Goal: Task Accomplishment & Management: Use online tool/utility

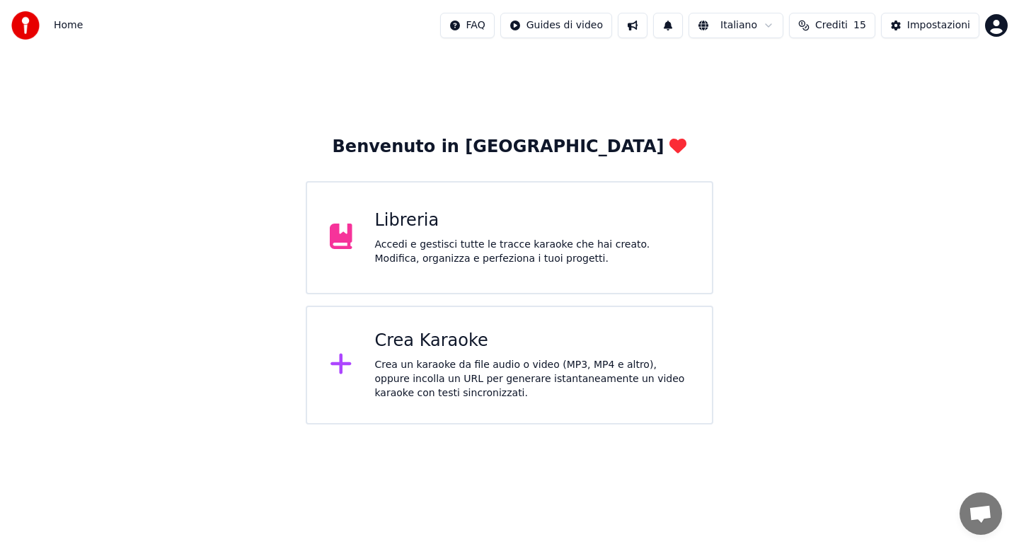
click at [454, 233] on div "Libreria Accedi e gestisci tutte le tracce karaoke che hai creato. Modifica, or…" at bounding box center [532, 238] width 315 height 57
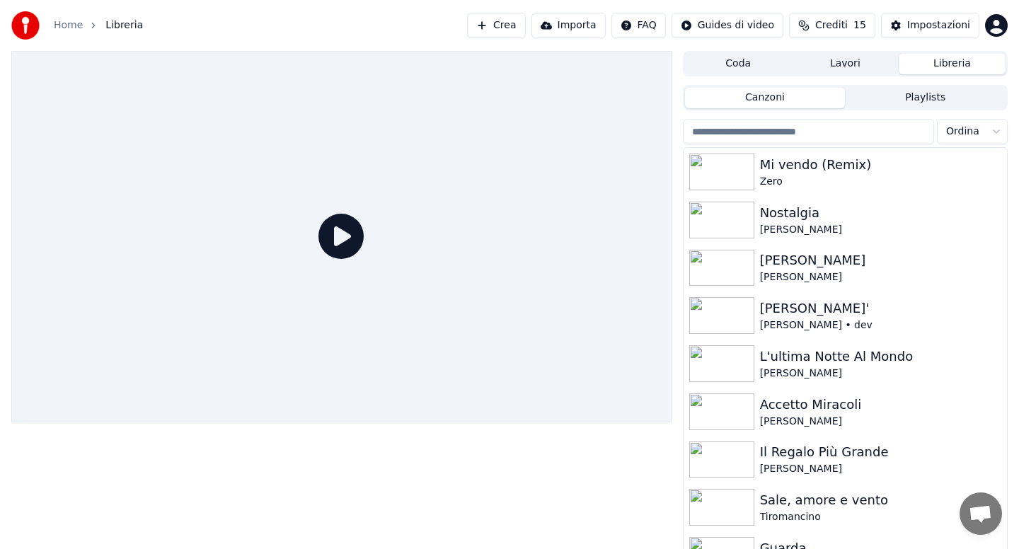
click at [759, 137] on input "search" at bounding box center [808, 131] width 251 height 25
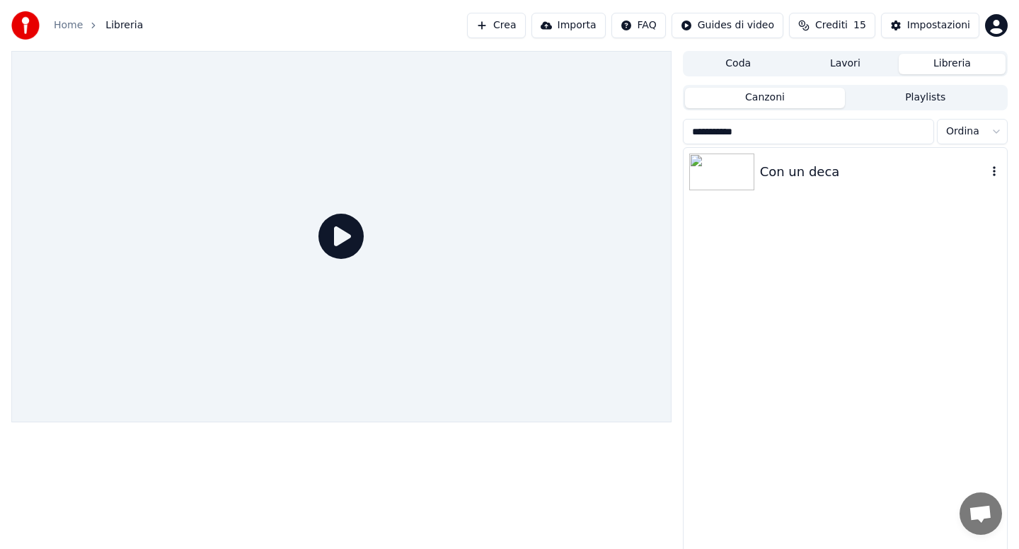
type input "**********"
click at [825, 176] on div "Con un deca" at bounding box center [873, 172] width 227 height 20
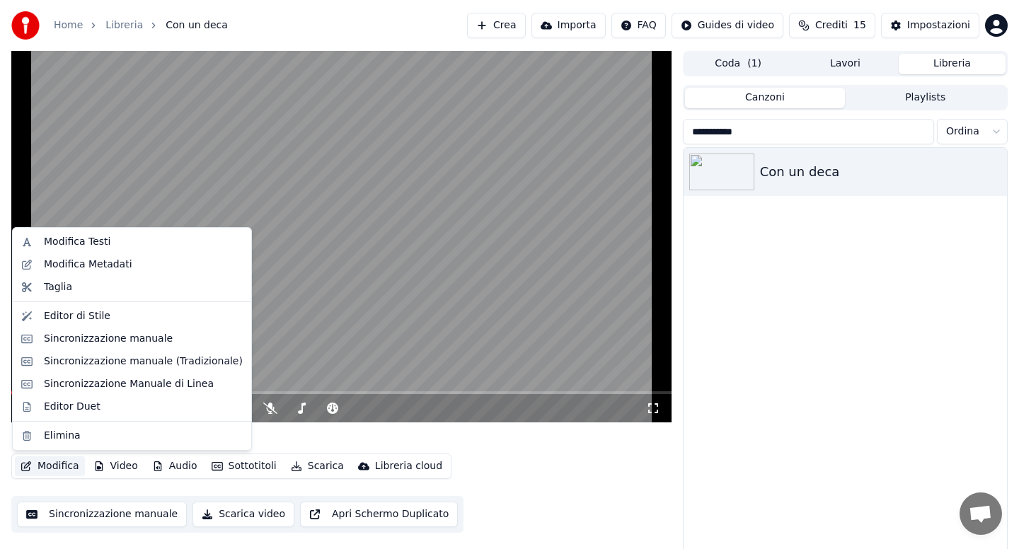
click at [59, 472] on button "Modifica" at bounding box center [50, 467] width 70 height 20
click at [122, 265] on div "Modifica Metadati" at bounding box center [88, 265] width 88 height 14
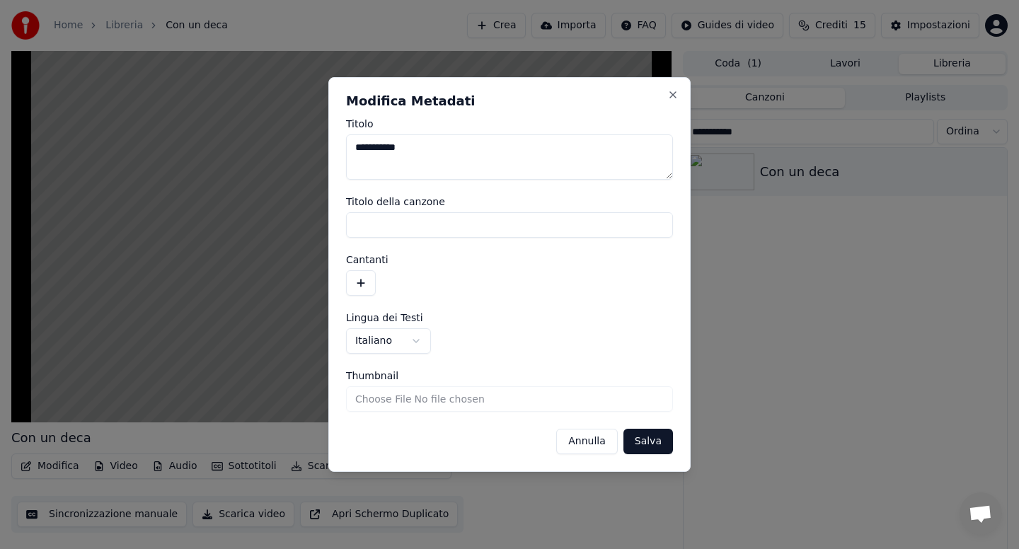
click at [454, 154] on textarea "**********" at bounding box center [509, 156] width 327 height 45
type textarea "**********"
click at [653, 439] on button "Salva" at bounding box center [649, 441] width 50 height 25
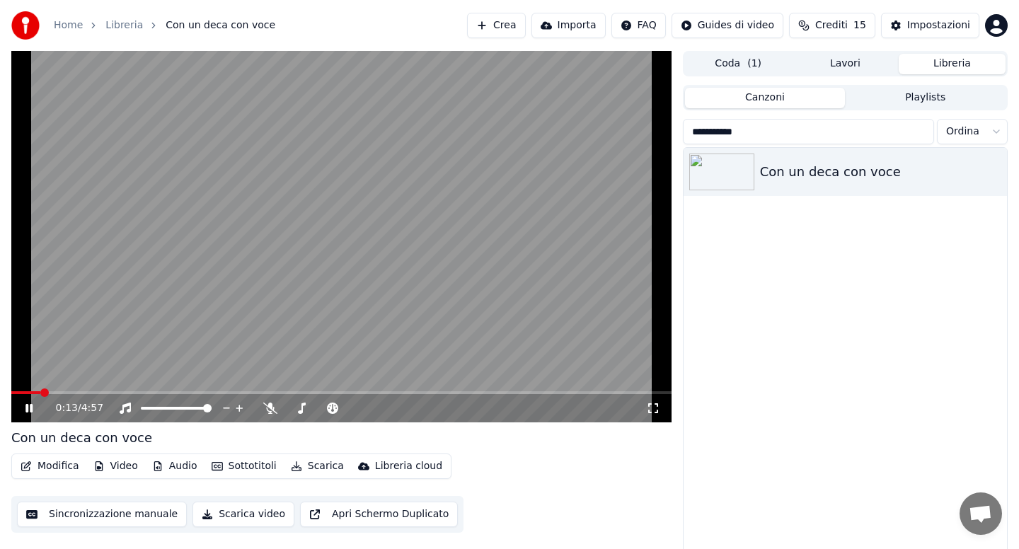
click at [323, 469] on button "Scarica" at bounding box center [317, 467] width 64 height 20
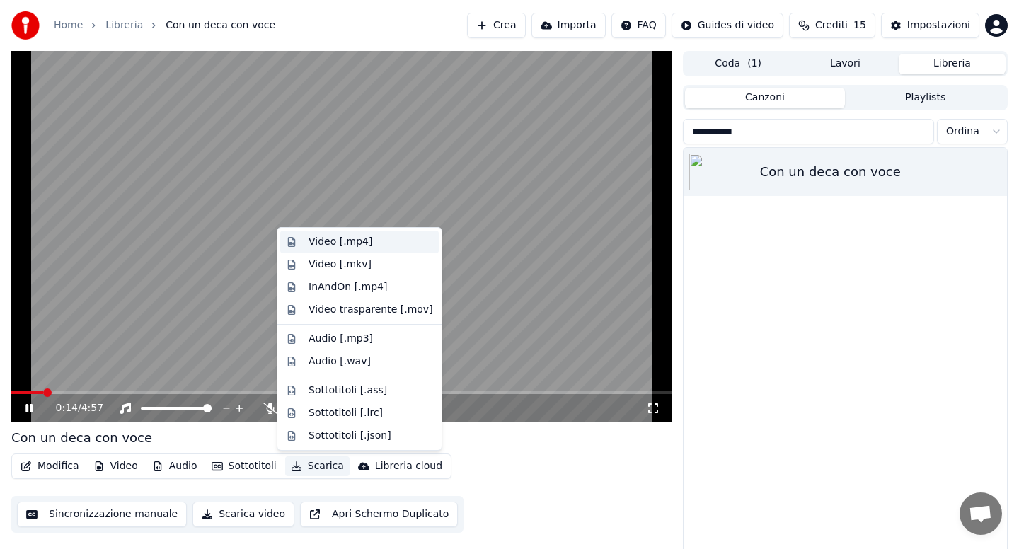
click at [321, 243] on div "Video [.mp4]" at bounding box center [341, 242] width 64 height 14
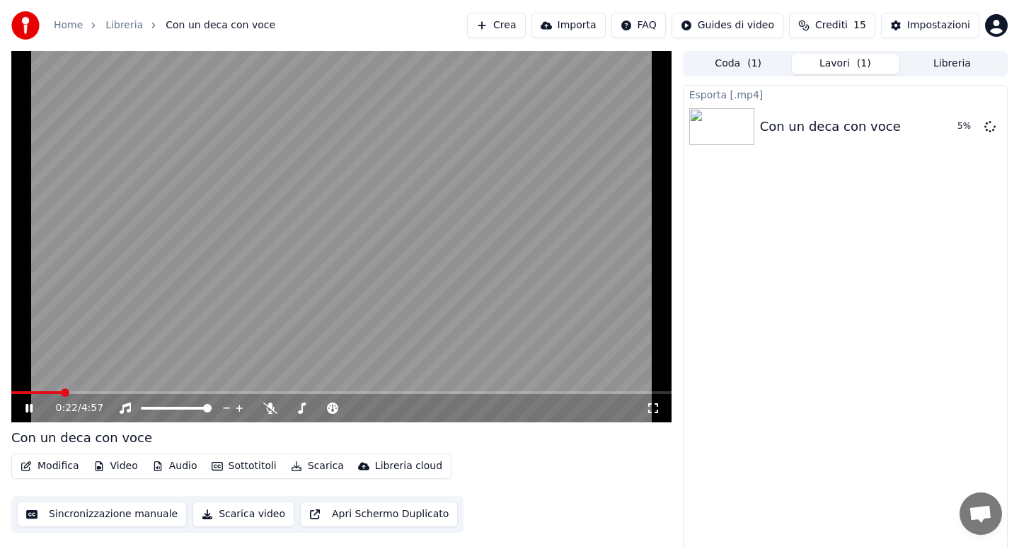
click at [27, 409] on icon at bounding box center [28, 408] width 7 height 8
click at [272, 410] on icon at bounding box center [270, 408] width 14 height 11
click at [28, 407] on icon at bounding box center [29, 408] width 8 height 10
click at [176, 392] on span at bounding box center [341, 392] width 660 height 3
click at [134, 393] on span at bounding box center [93, 392] width 164 height 3
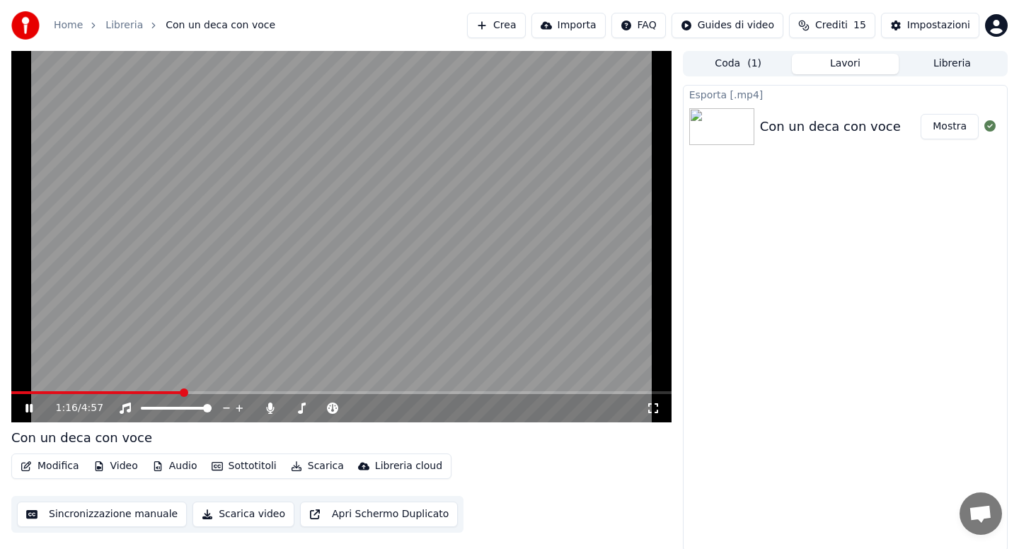
click at [144, 392] on span at bounding box center [96, 392] width 171 height 3
click at [113, 391] on span at bounding box center [83, 392] width 144 height 3
click at [343, 407] on span at bounding box center [342, 408] width 8 height 8
click at [321, 469] on button "Scarica" at bounding box center [317, 467] width 64 height 20
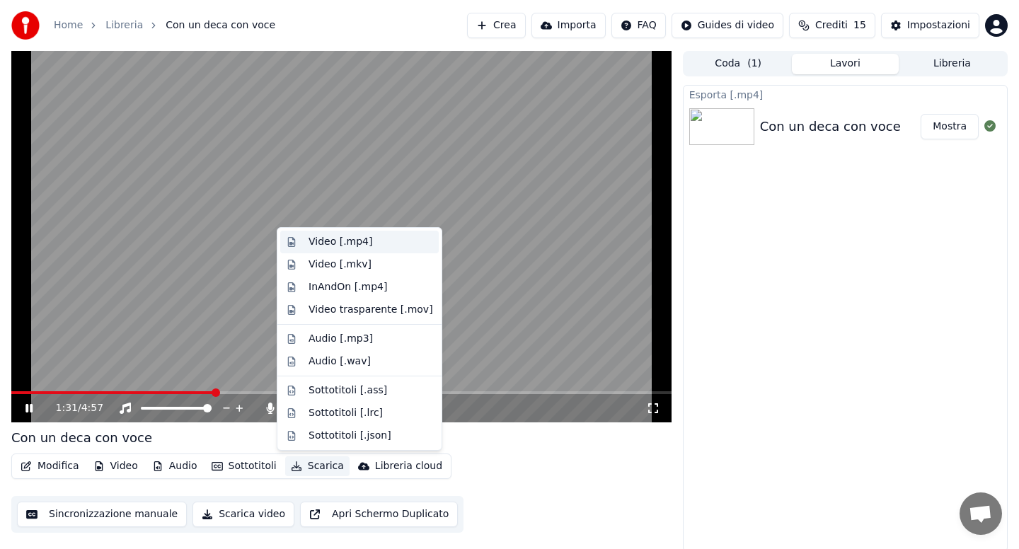
click at [332, 243] on div "Video [.mp4]" at bounding box center [341, 242] width 64 height 14
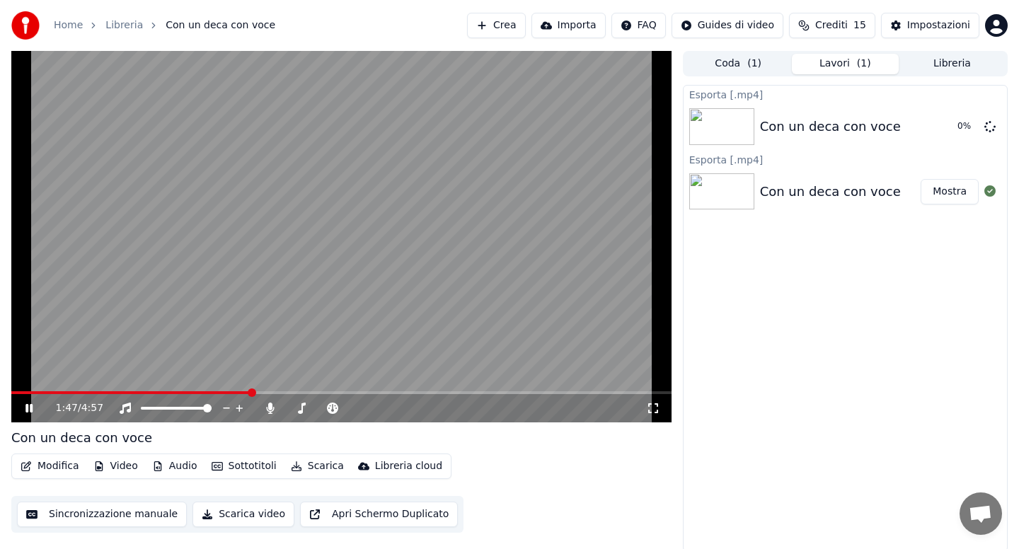
click at [28, 408] on icon at bounding box center [28, 408] width 7 height 8
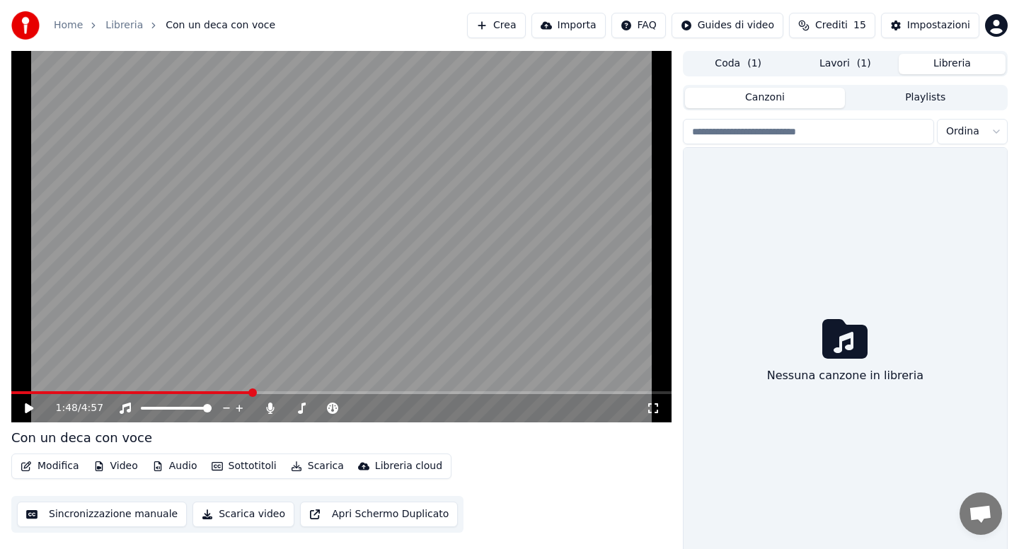
click at [944, 64] on button "Libreria" at bounding box center [952, 64] width 107 height 21
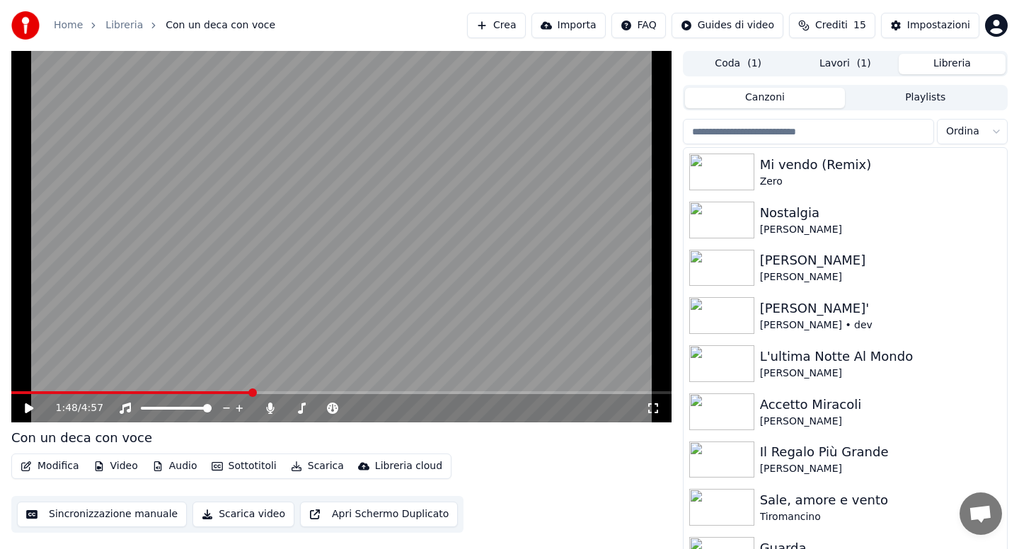
click at [806, 130] on input "search" at bounding box center [808, 131] width 251 height 25
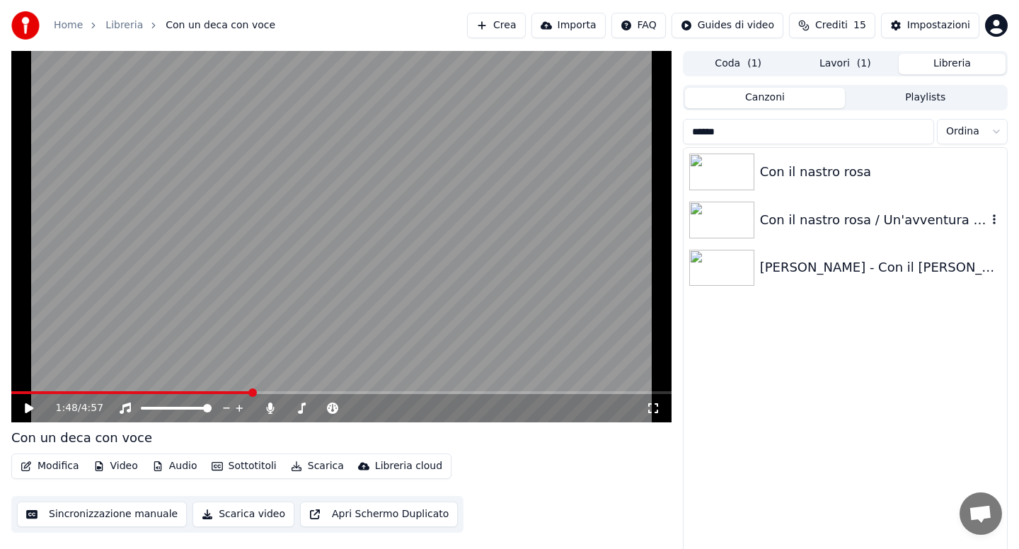
type input "******"
click at [813, 224] on div "Con il nastro rosa / Un'avventura / Eppur mi son scordato di te / 10 ragazze / …" at bounding box center [873, 220] width 227 height 20
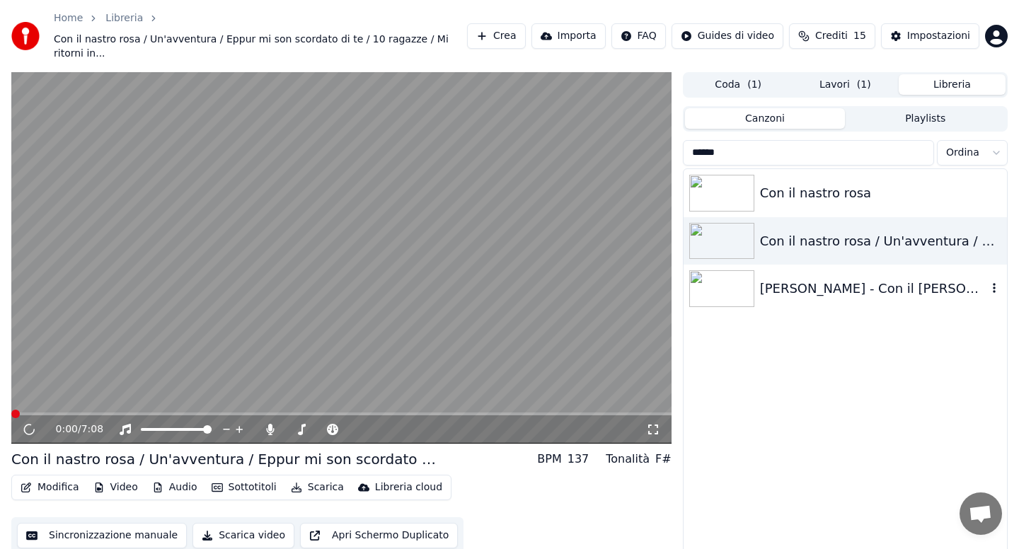
click at [811, 279] on div "[PERSON_NAME] - Con il [PERSON_NAME]" at bounding box center [873, 289] width 227 height 20
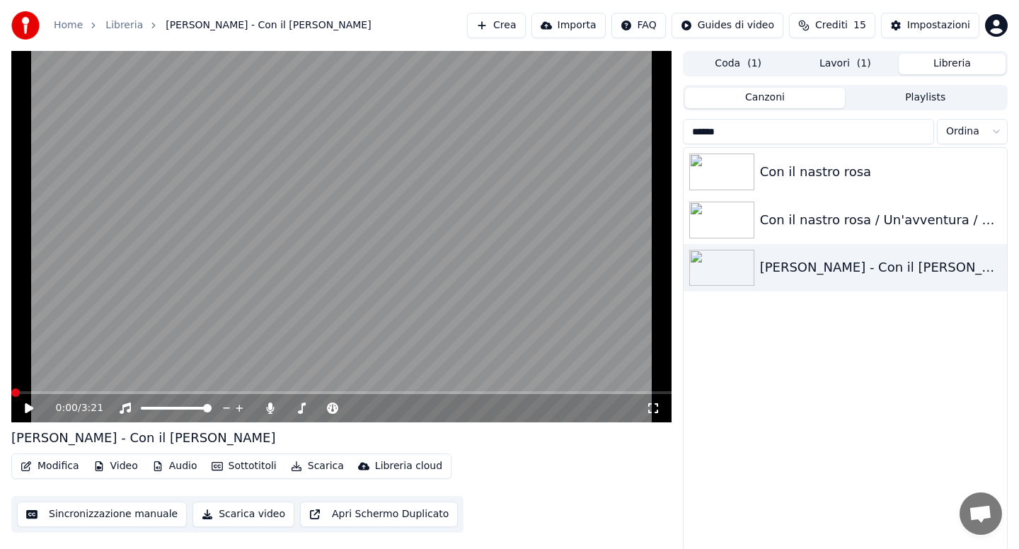
click at [31, 413] on icon at bounding box center [39, 408] width 33 height 11
click at [81, 392] on span at bounding box center [341, 392] width 660 height 3
click at [274, 406] on icon at bounding box center [270, 408] width 14 height 11
click at [275, 410] on icon at bounding box center [270, 408] width 14 height 11
click at [308, 469] on button "Scarica" at bounding box center [317, 467] width 64 height 20
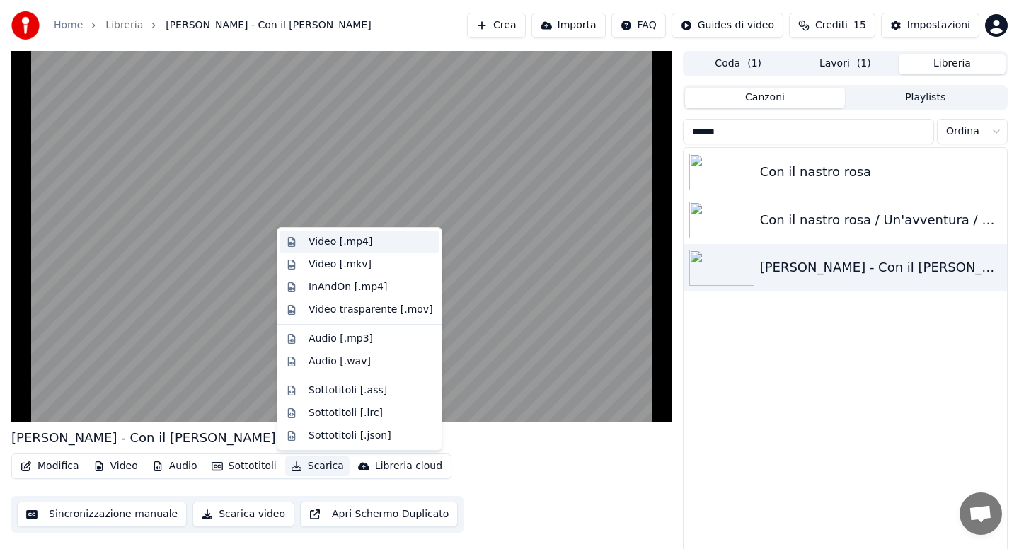
click at [335, 240] on div "Video [.mp4]" at bounding box center [341, 242] width 64 height 14
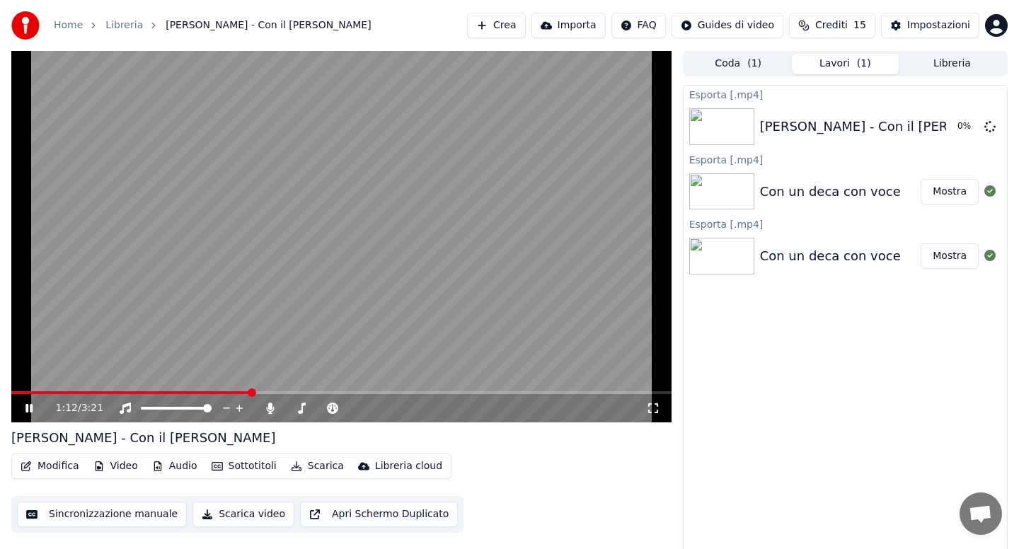
click at [29, 411] on icon at bounding box center [39, 408] width 33 height 11
click at [992, 127] on icon at bounding box center [990, 125] width 11 height 11
click at [939, 62] on button "Libreria" at bounding box center [952, 64] width 107 height 21
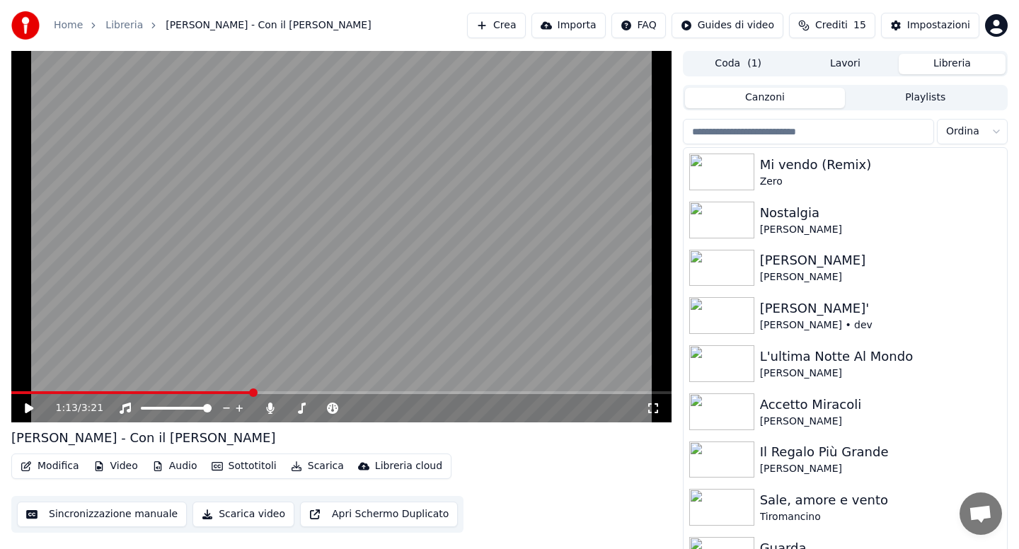
click at [822, 132] on input "search" at bounding box center [808, 131] width 251 height 25
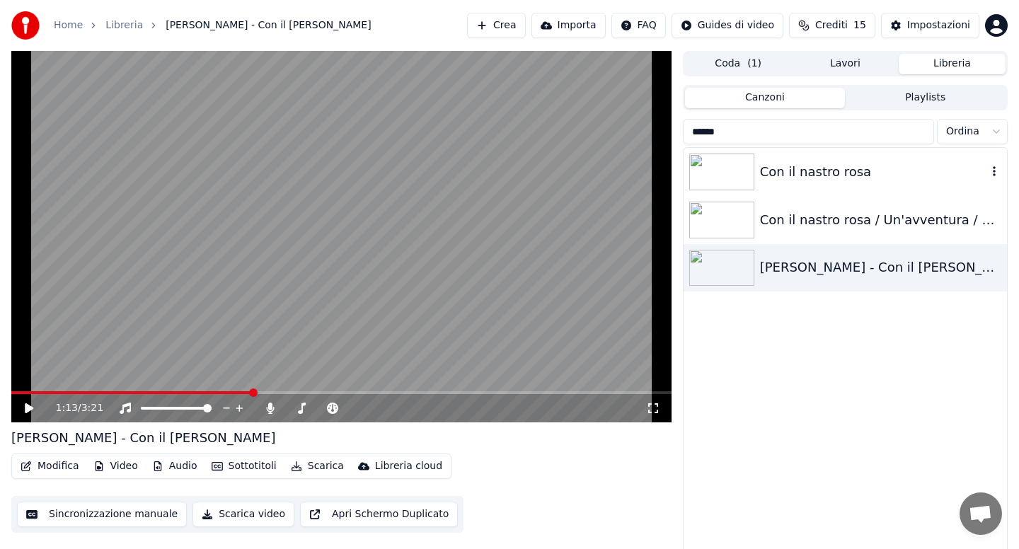
type input "******"
click at [810, 163] on div "Con il nastro rosa" at bounding box center [873, 172] width 227 height 20
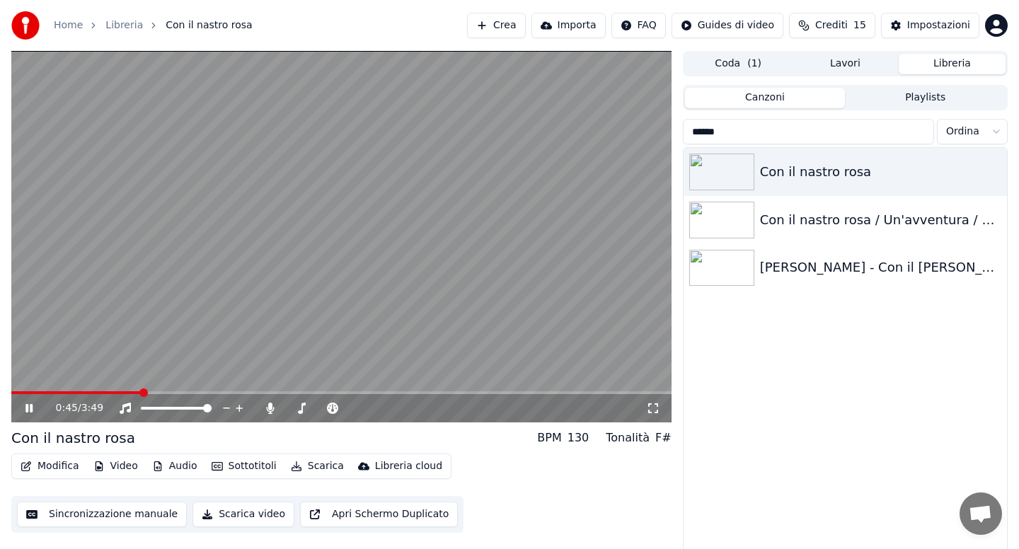
click at [140, 391] on span at bounding box center [341, 392] width 660 height 3
click at [270, 410] on icon at bounding box center [270, 408] width 8 height 11
click at [176, 471] on button "Audio" at bounding box center [175, 467] width 57 height 20
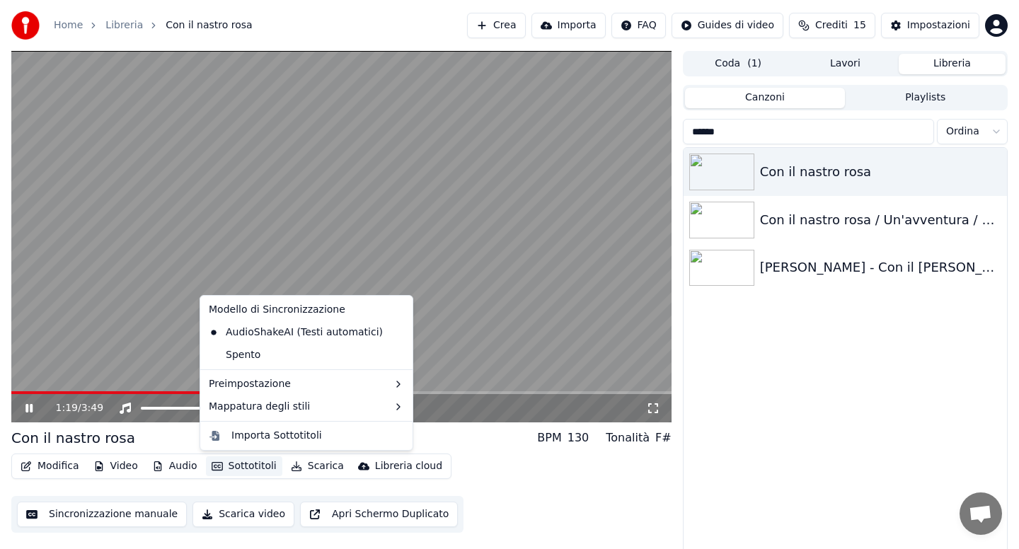
click at [433, 349] on video at bounding box center [341, 237] width 660 height 372
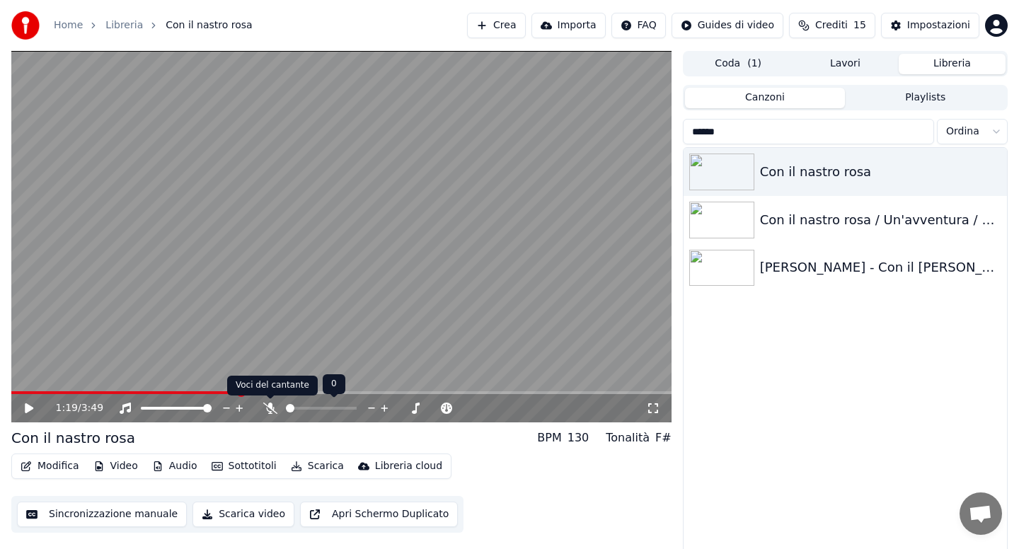
click at [269, 410] on icon at bounding box center [270, 408] width 14 height 11
click at [833, 60] on button "Lavori" at bounding box center [845, 64] width 107 height 21
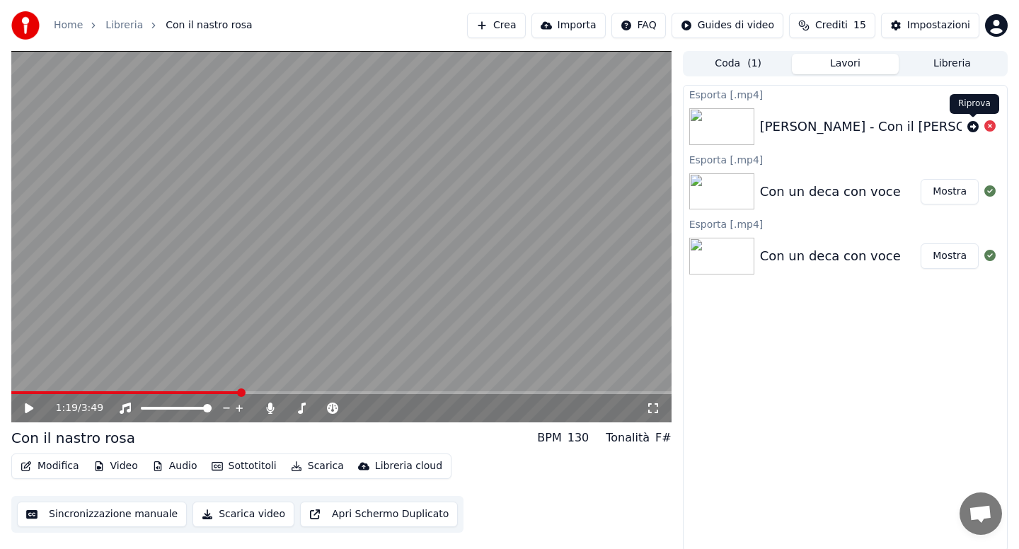
click at [979, 127] on div at bounding box center [982, 126] width 28 height 17
click at [971, 129] on icon at bounding box center [973, 126] width 11 height 11
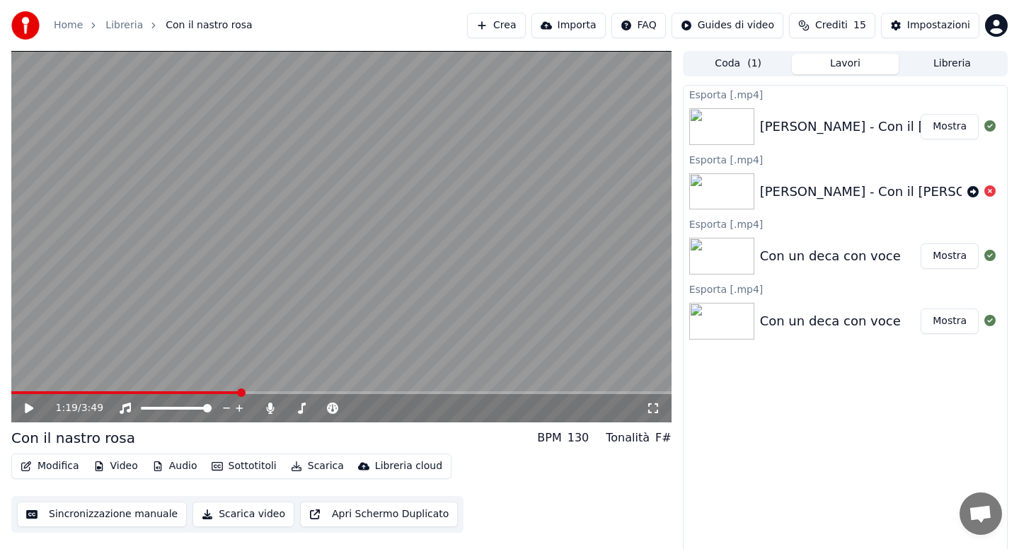
click at [948, 65] on button "Libreria" at bounding box center [952, 64] width 107 height 21
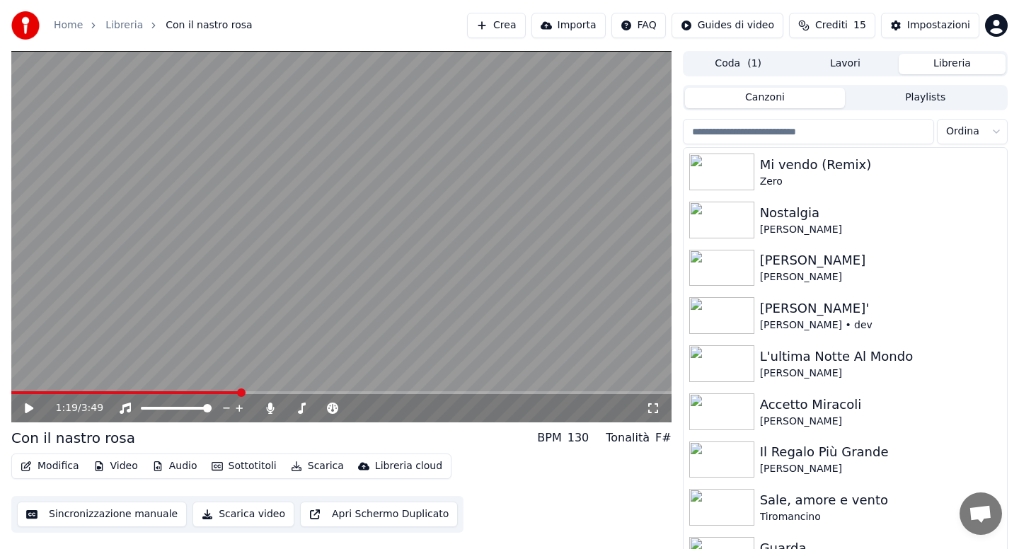
click at [821, 131] on input "search" at bounding box center [808, 131] width 251 height 25
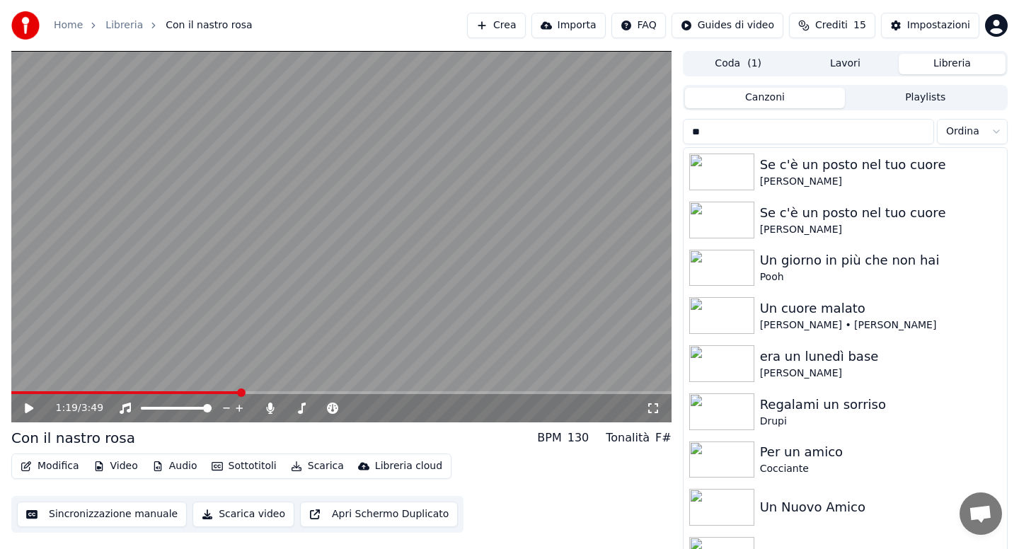
type input "*"
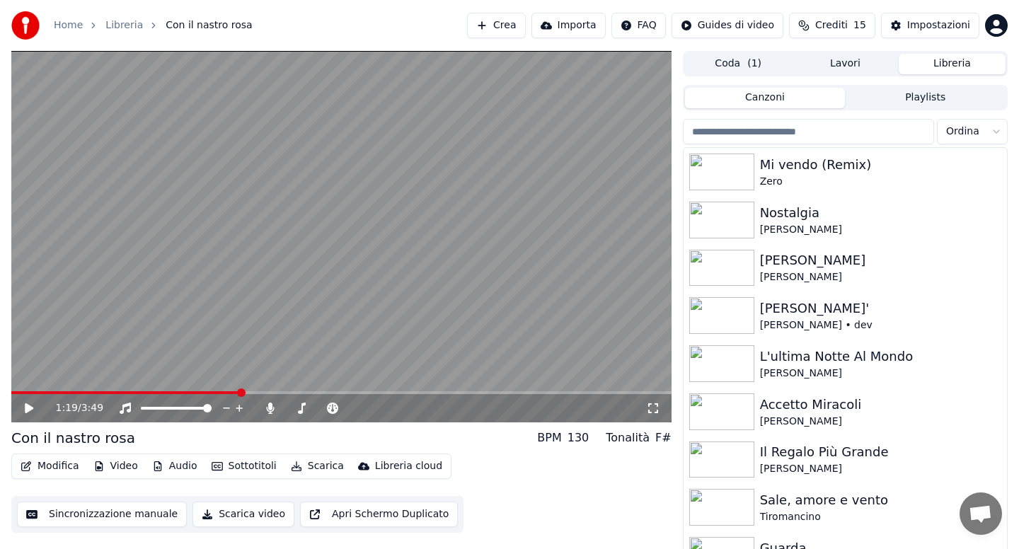
click at [74, 30] on link "Home" at bounding box center [68, 25] width 29 height 14
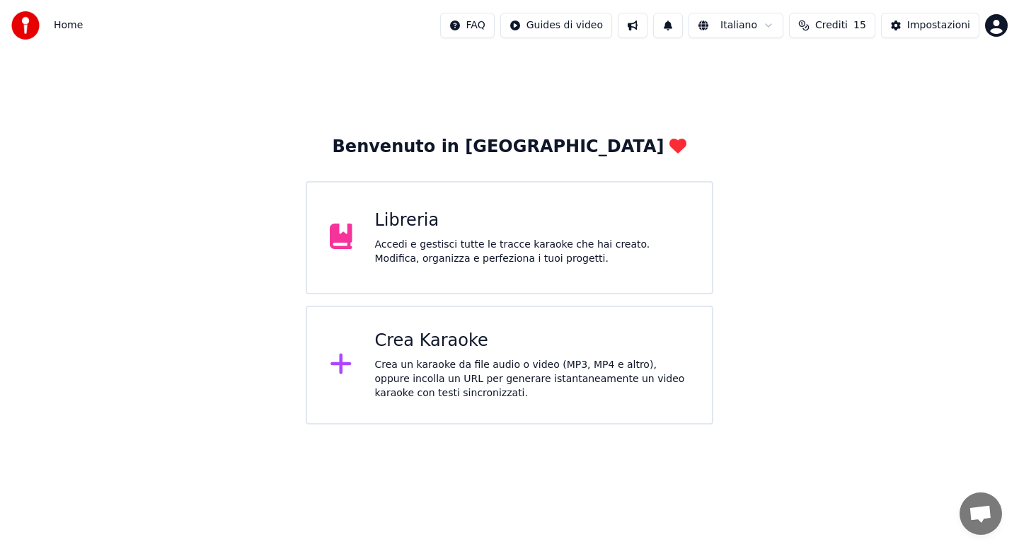
click at [455, 392] on div "Crea un karaoke da file audio o video (MP3, MP4 e altro), oppure incolla un URL…" at bounding box center [532, 379] width 315 height 42
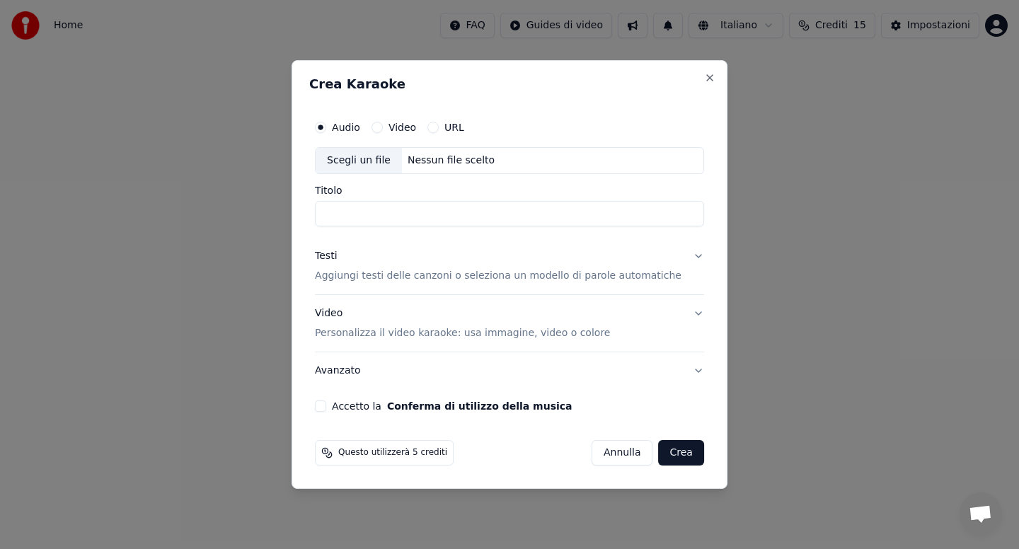
click at [383, 126] on button "Video" at bounding box center [377, 127] width 11 height 11
click at [384, 162] on div "Scegli un file" at bounding box center [359, 160] width 86 height 25
type input "**********"
click at [683, 256] on button "Testi Aggiungi testi delle canzoni o seleziona un modello di parole automatiche" at bounding box center [509, 266] width 389 height 57
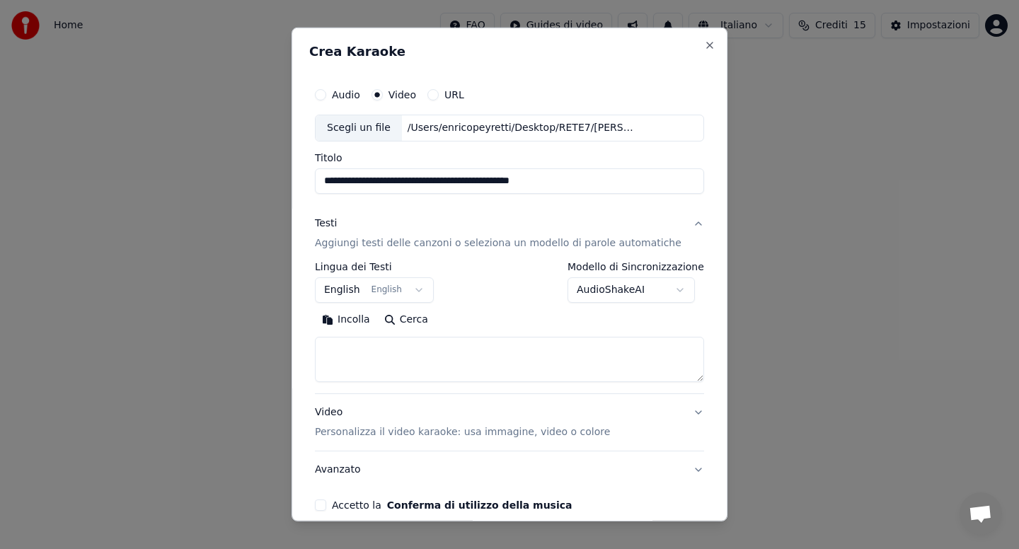
click at [358, 319] on button "Incolla" at bounding box center [346, 320] width 62 height 23
type textarea "**********"
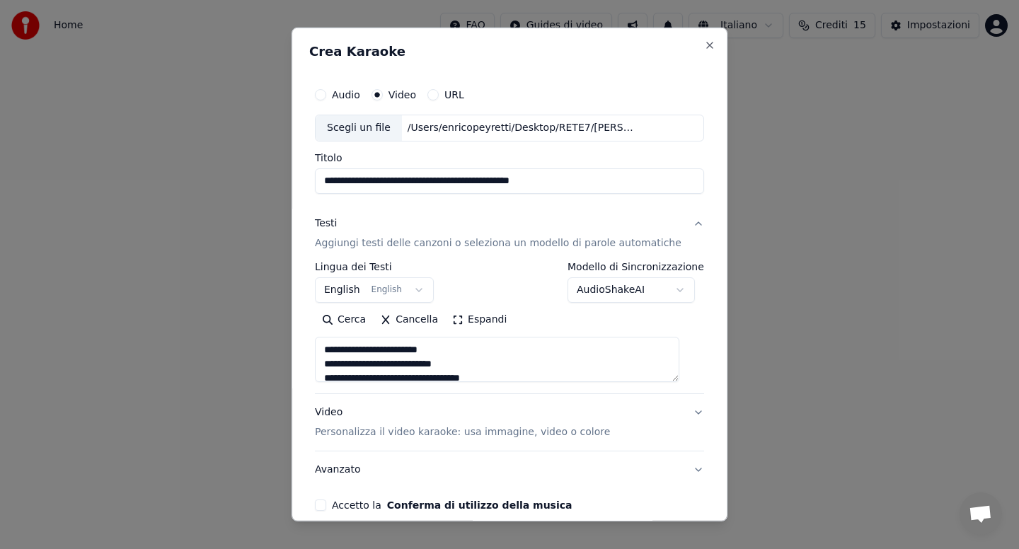
click at [326, 505] on button "Accetto la Conferma di utilizzo della musica" at bounding box center [320, 505] width 11 height 11
click at [604, 472] on button "Avanzato" at bounding box center [509, 470] width 389 height 37
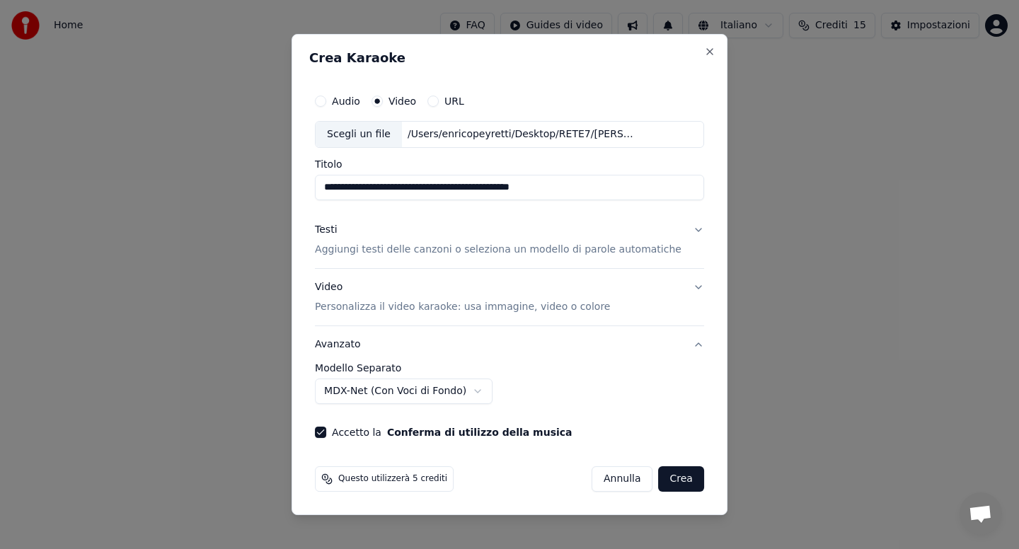
click at [659, 478] on button "Crea" at bounding box center [681, 478] width 45 height 25
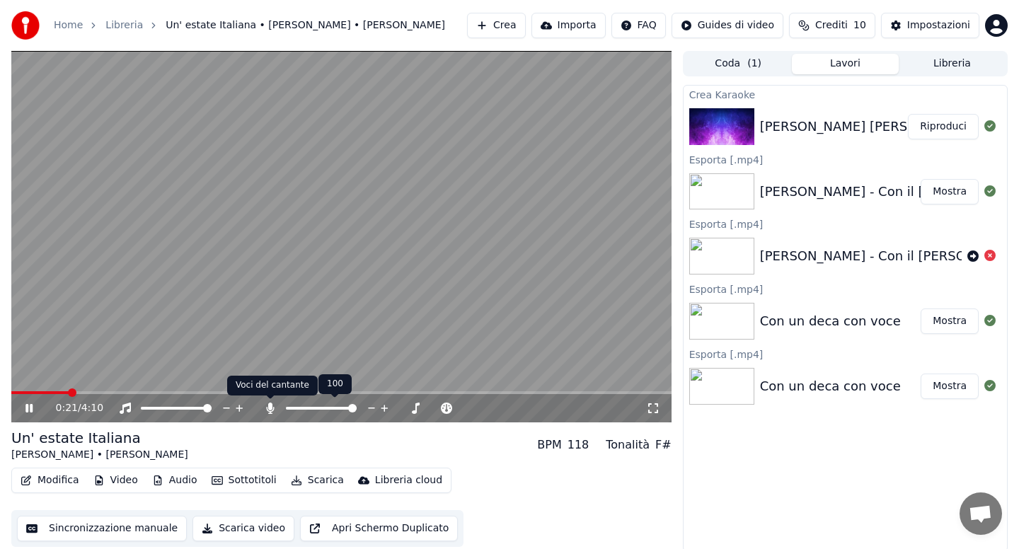
click at [268, 407] on icon at bounding box center [270, 408] width 8 height 11
click at [268, 406] on icon at bounding box center [270, 408] width 14 height 11
click at [313, 483] on button "Scarica" at bounding box center [317, 481] width 64 height 20
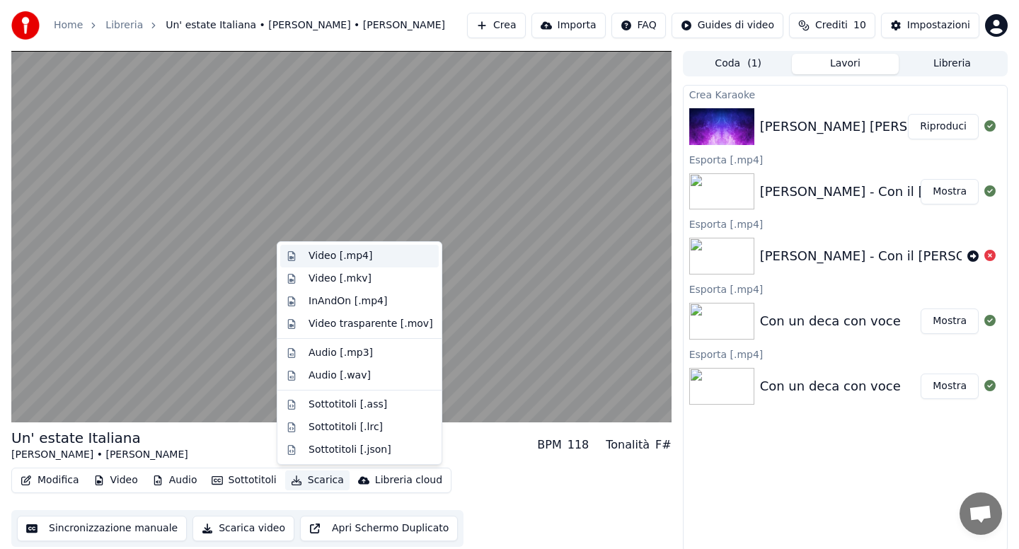
click at [333, 253] on div "Video [.mp4]" at bounding box center [341, 256] width 64 height 14
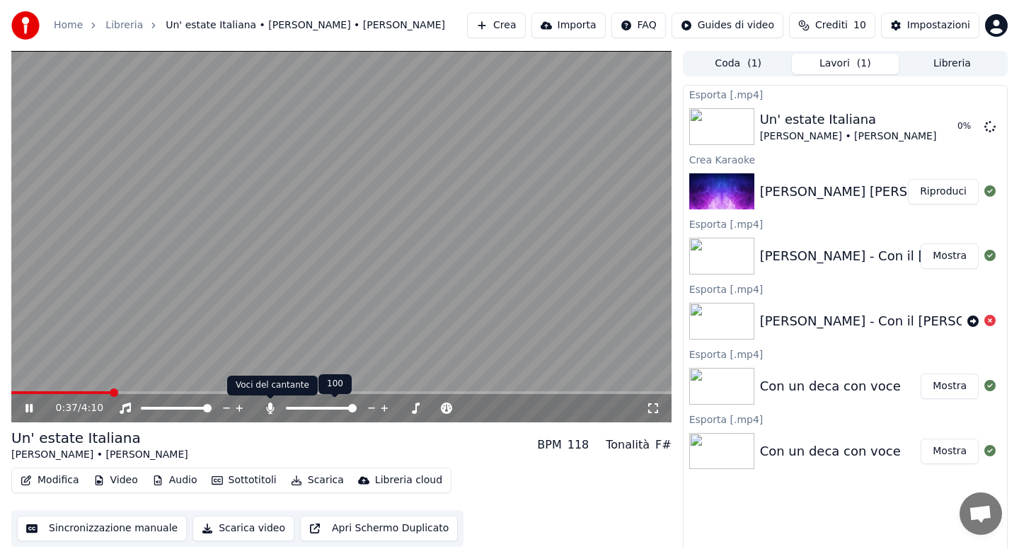
click at [271, 408] on icon at bounding box center [270, 408] width 8 height 11
click at [271, 408] on icon at bounding box center [270, 408] width 14 height 11
click at [271, 409] on icon at bounding box center [270, 408] width 8 height 11
click at [271, 409] on icon at bounding box center [270, 408] width 14 height 11
click at [29, 411] on icon at bounding box center [39, 408] width 33 height 11
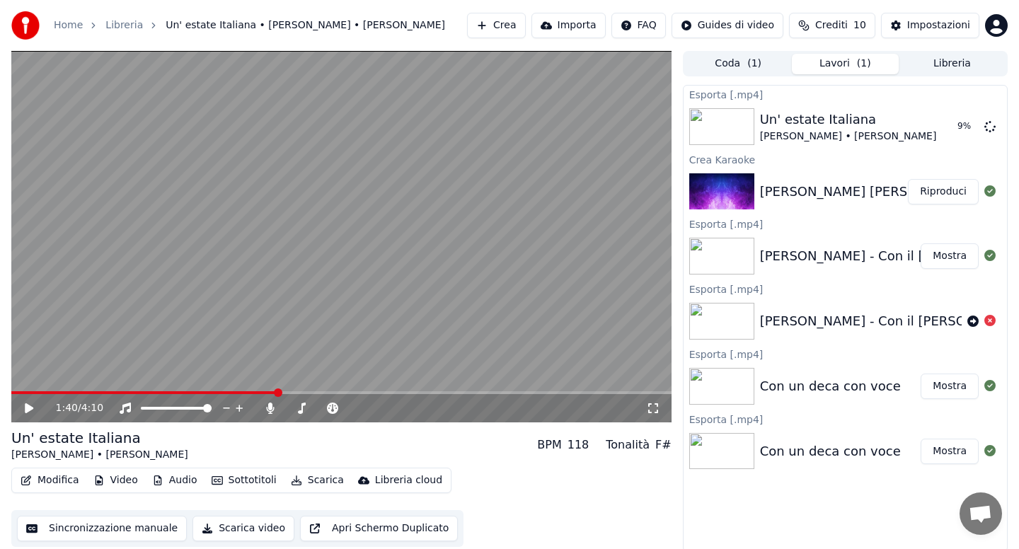
click at [942, 66] on button "Libreria" at bounding box center [952, 64] width 107 height 21
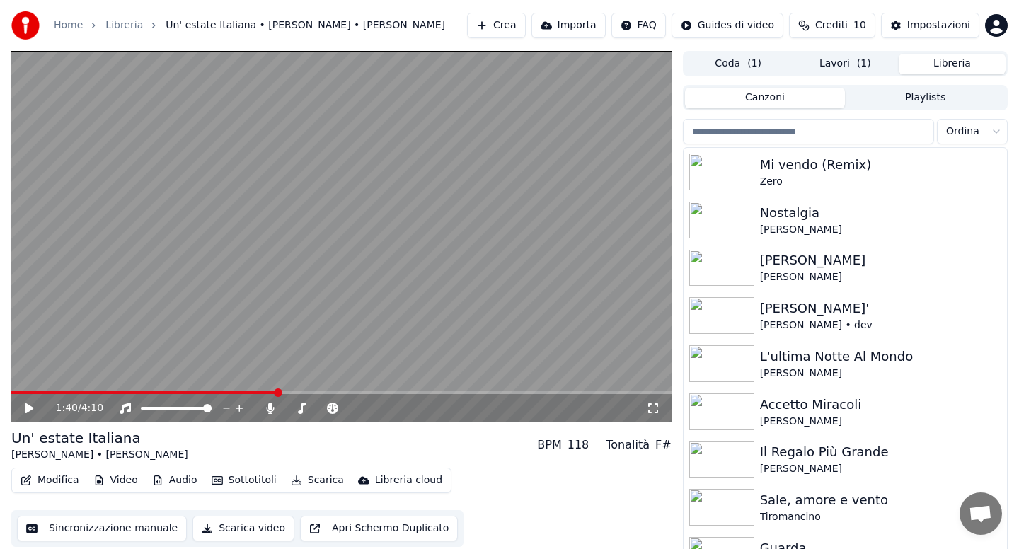
click at [820, 130] on input "search" at bounding box center [808, 131] width 251 height 25
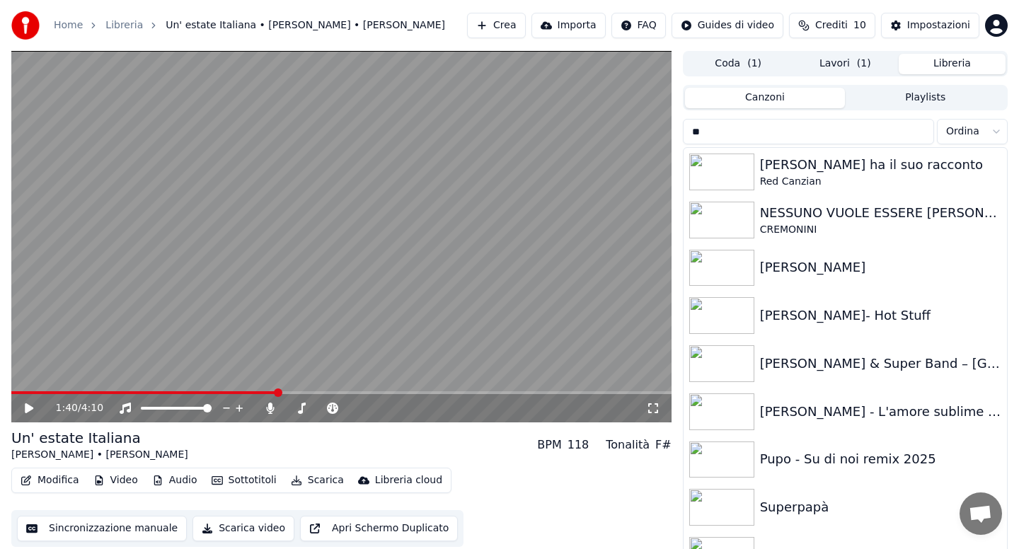
type input "*"
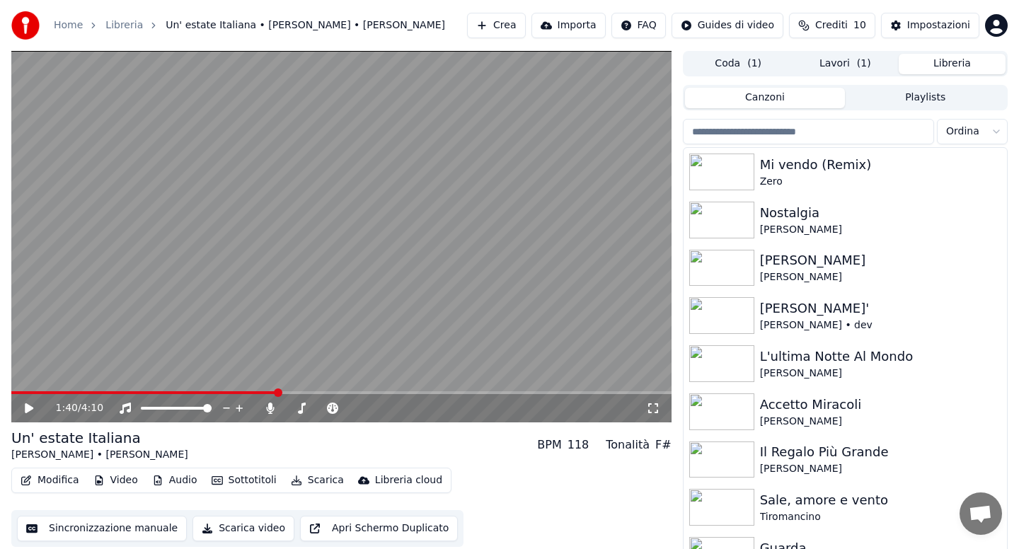
click at [837, 66] on button "Lavori ( 1 )" at bounding box center [845, 64] width 107 height 21
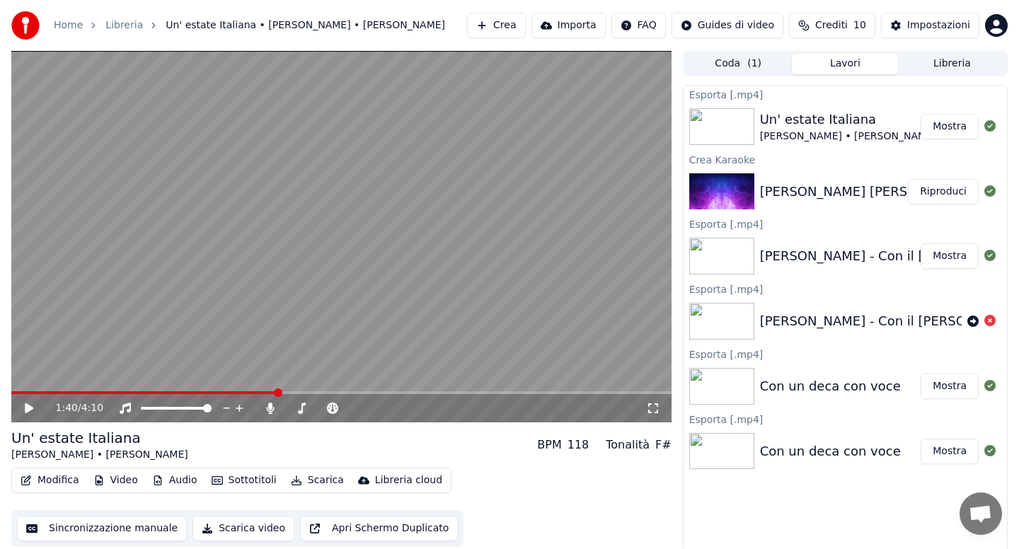
click at [944, 130] on button "Mostra" at bounding box center [950, 126] width 58 height 25
click at [270, 409] on icon at bounding box center [270, 408] width 8 height 11
click at [315, 483] on button "Scarica" at bounding box center [317, 481] width 64 height 20
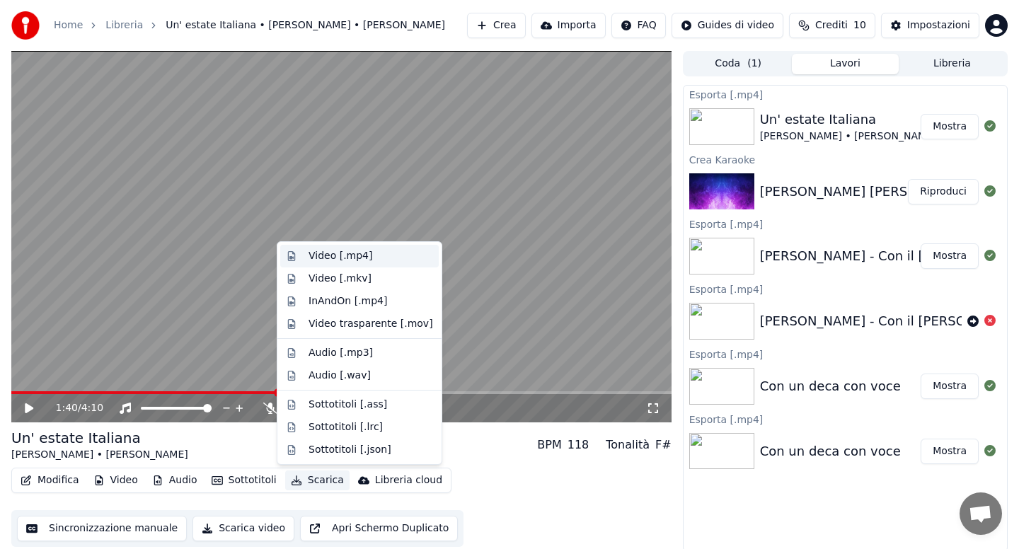
click at [321, 258] on div "Video [.mp4]" at bounding box center [341, 256] width 64 height 14
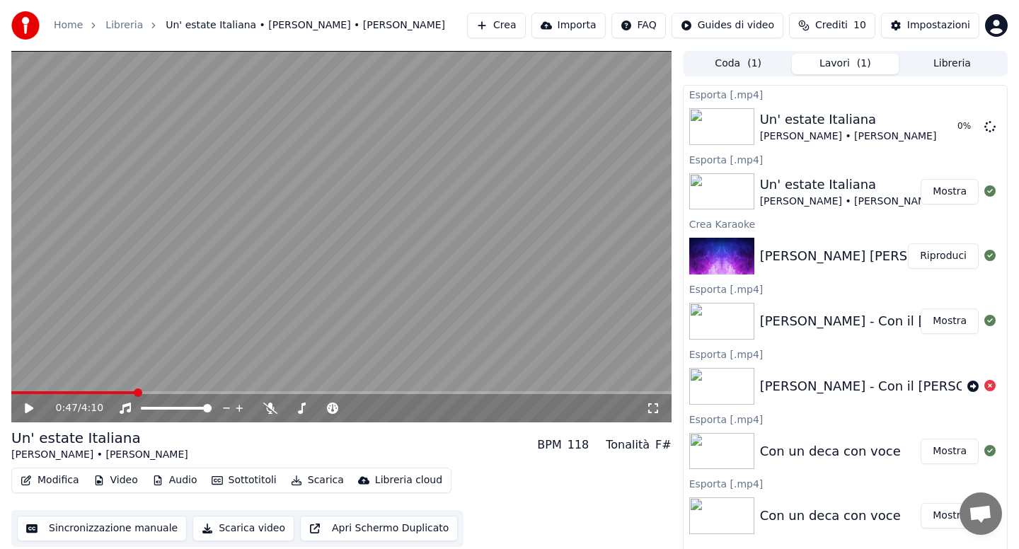
click at [134, 392] on span at bounding box center [73, 392] width 124 height 3
click at [29, 408] on icon at bounding box center [29, 408] width 8 height 10
click at [272, 409] on icon at bounding box center [270, 408] width 14 height 11
click at [30, 407] on icon at bounding box center [28, 408] width 7 height 8
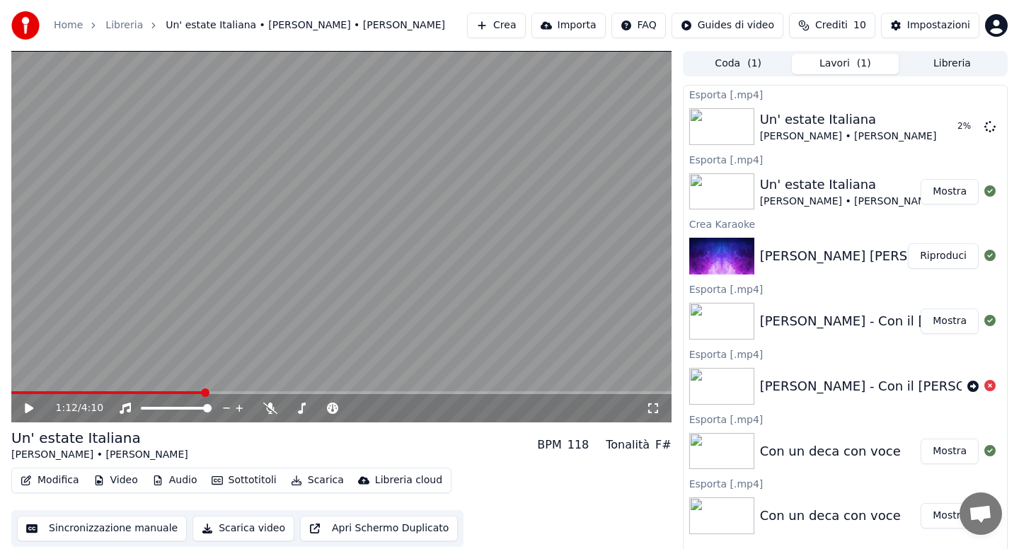
click at [959, 64] on button "Libreria" at bounding box center [952, 64] width 107 height 21
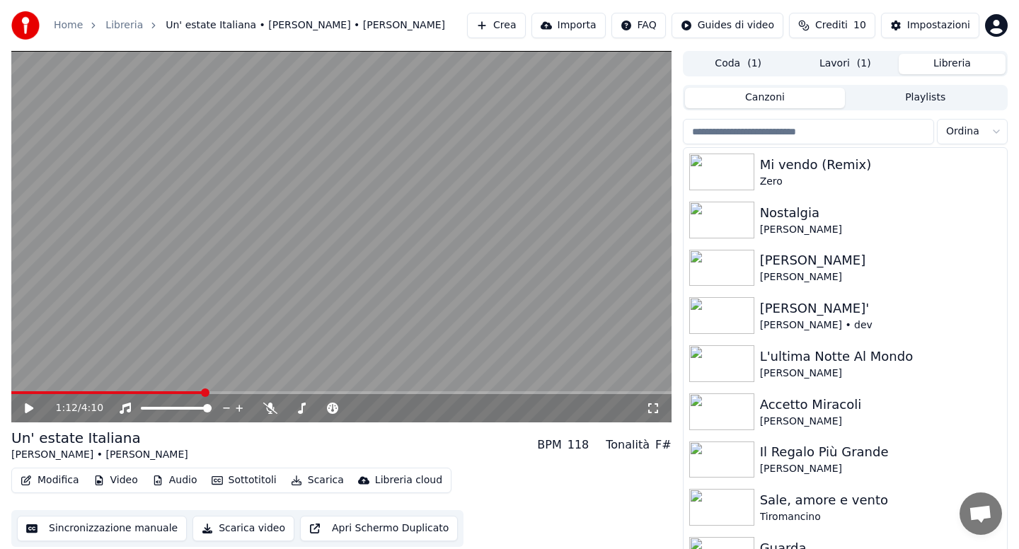
click at [849, 130] on input "search" at bounding box center [808, 131] width 251 height 25
click at [830, 63] on button "Lavori ( 1 )" at bounding box center [845, 64] width 107 height 21
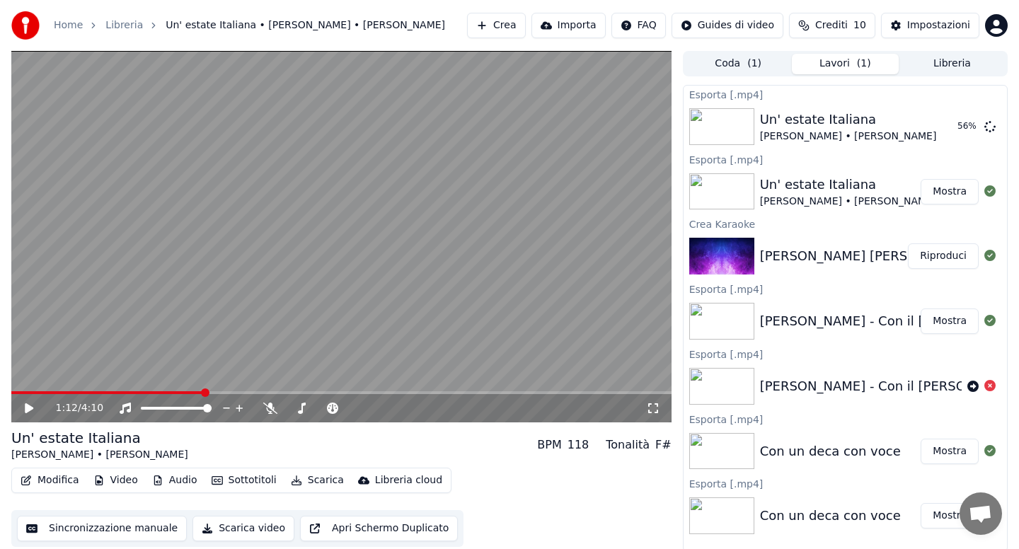
click at [742, 64] on button "Coda ( 1 )" at bounding box center [738, 64] width 107 height 21
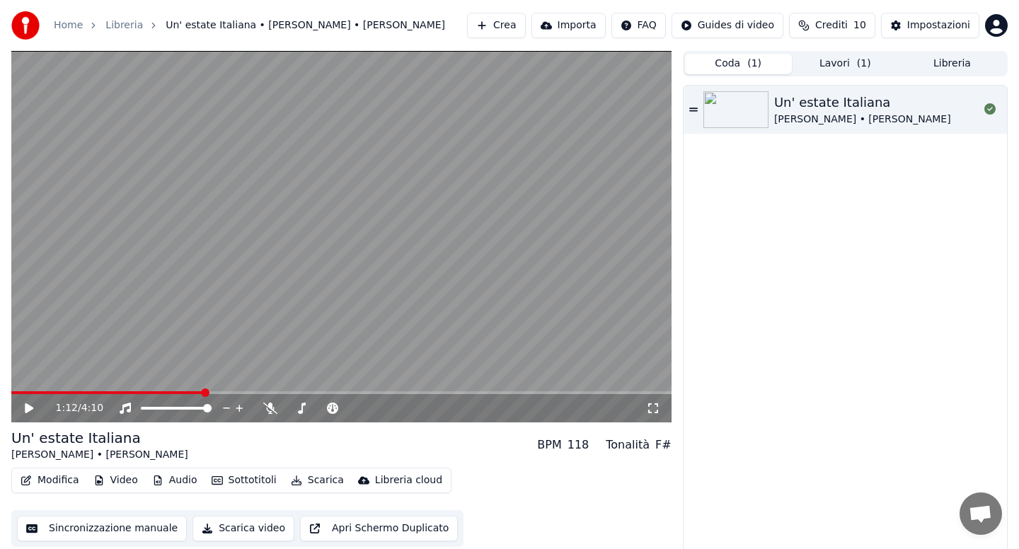
click at [826, 62] on button "Lavori ( 1 )" at bounding box center [845, 64] width 107 height 21
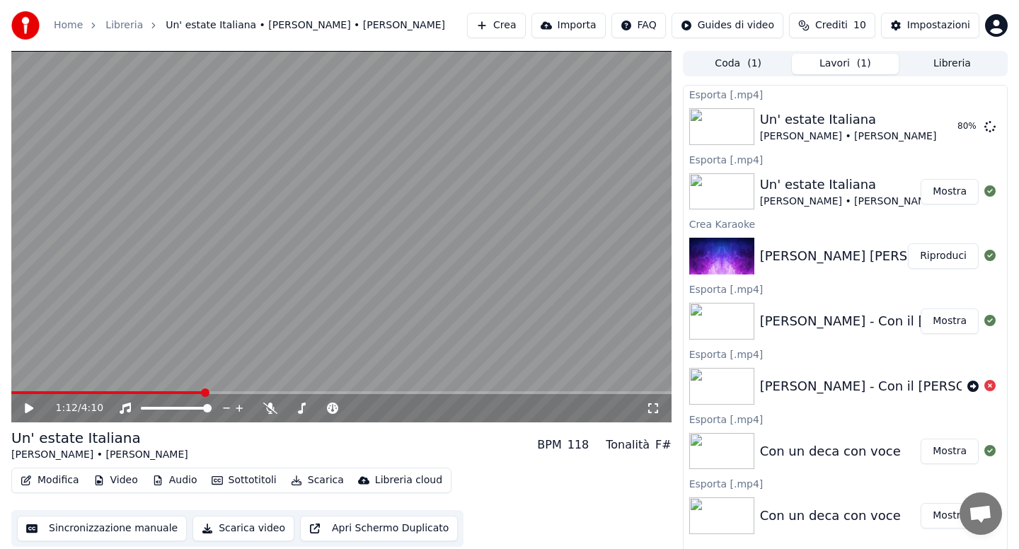
click at [68, 27] on link "Home" at bounding box center [68, 25] width 29 height 14
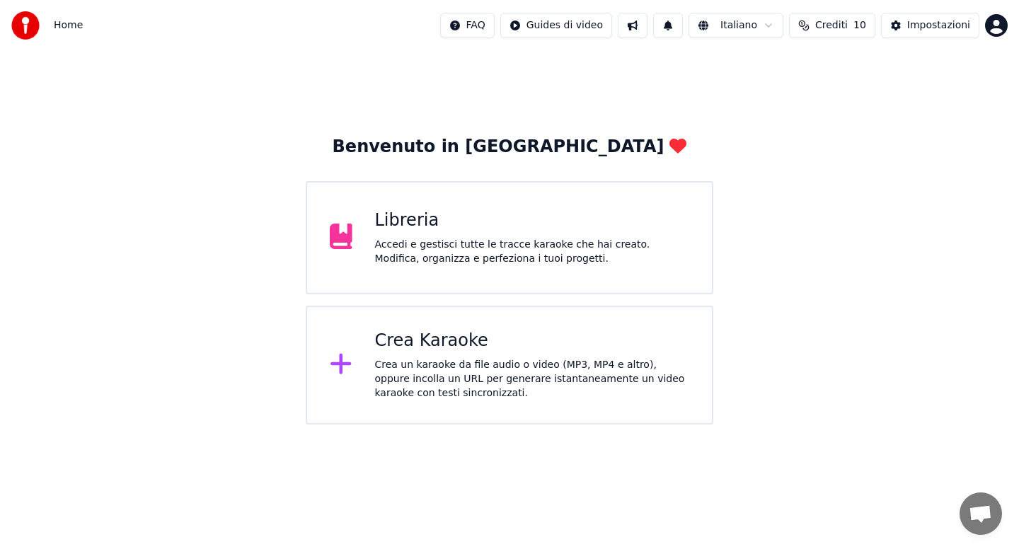
click at [401, 328] on div "Crea Karaoke Crea un karaoke da file audio o video (MP3, MP4 e altro), oppure i…" at bounding box center [510, 365] width 408 height 119
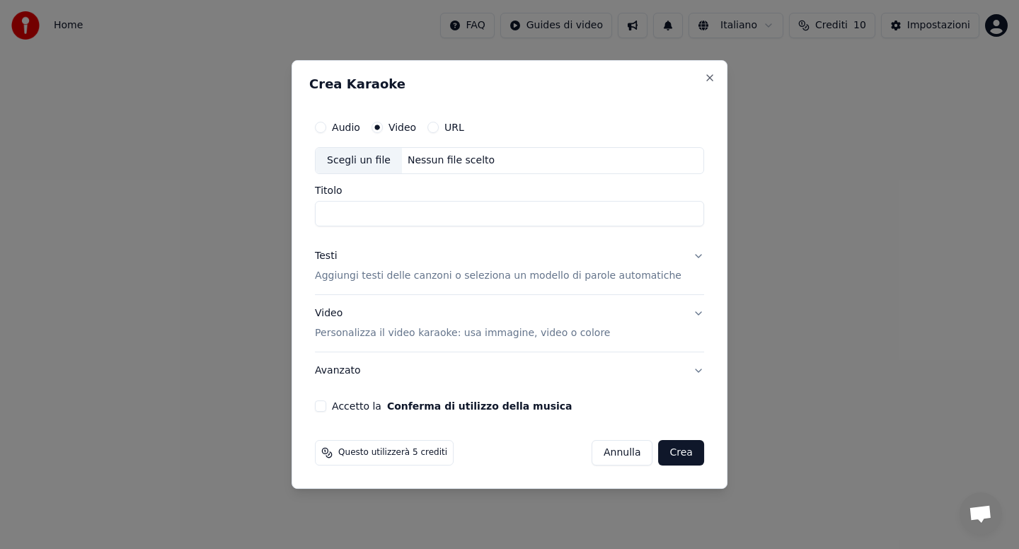
click at [439, 132] on button "URL" at bounding box center [432, 127] width 11 height 11
click at [677, 163] on button "button" at bounding box center [690, 159] width 28 height 25
type input "**********"
click at [685, 259] on button "Testi Aggiungi testi delle canzoni o seleziona un modello di parole automatiche" at bounding box center [509, 267] width 389 height 57
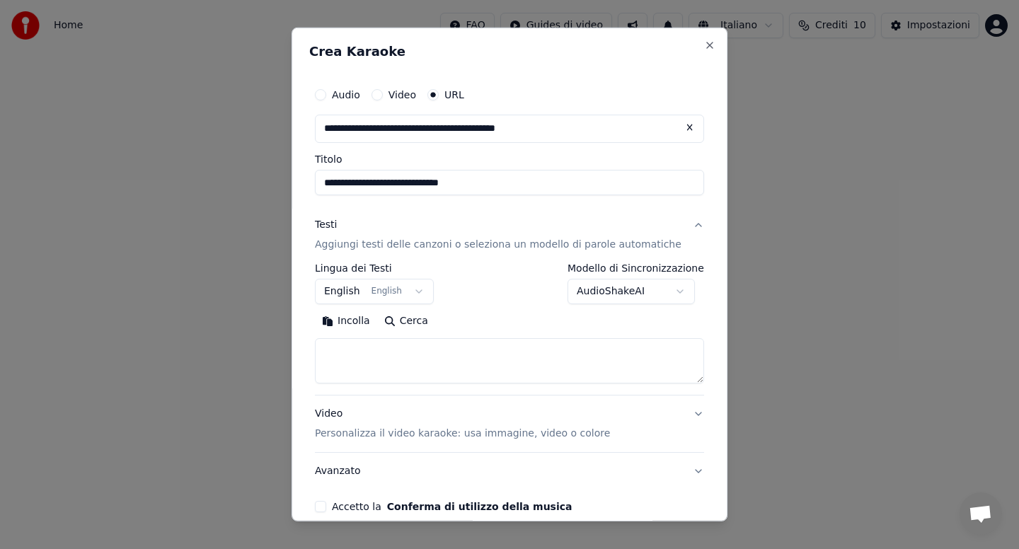
click at [358, 325] on button "Incolla" at bounding box center [346, 321] width 62 height 23
type textarea "**********"
click at [326, 505] on button "Accetto la Conferma di utilizzo della musica" at bounding box center [320, 506] width 11 height 11
click at [648, 498] on div "**********" at bounding box center [509, 296] width 401 height 443
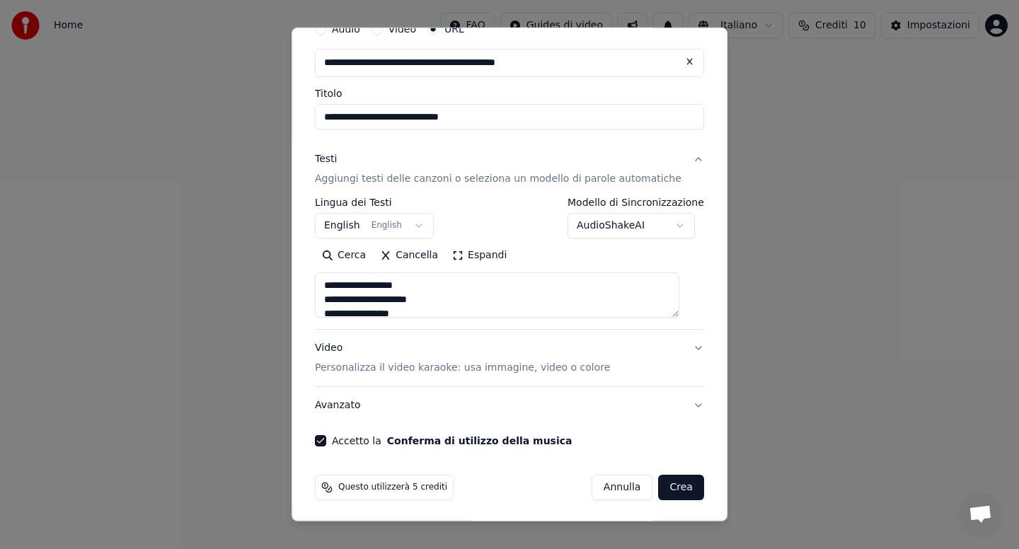
scroll to position [68, 0]
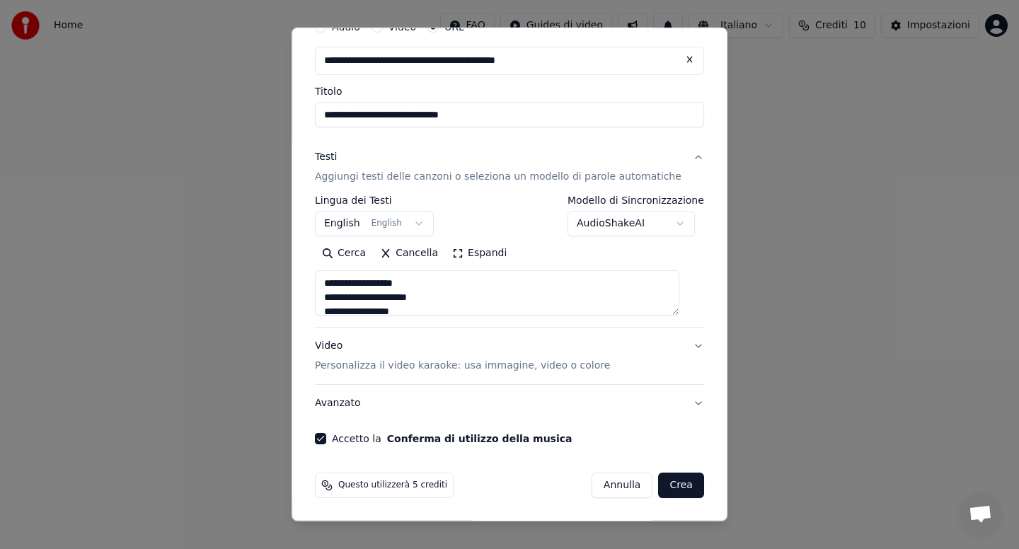
click at [665, 488] on button "Crea" at bounding box center [681, 485] width 45 height 25
select select "**"
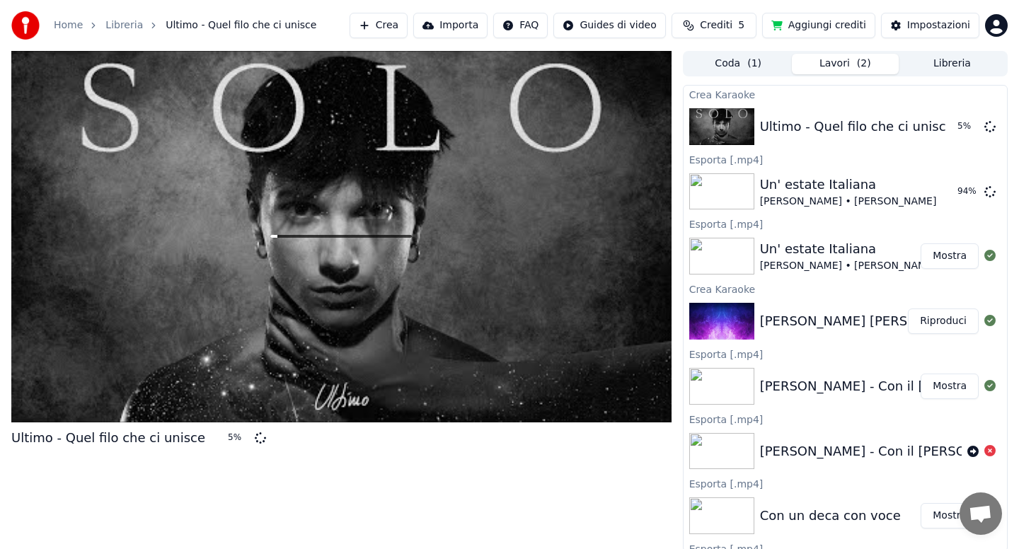
click at [809, 27] on button "Aggiungi crediti" at bounding box center [818, 25] width 113 height 25
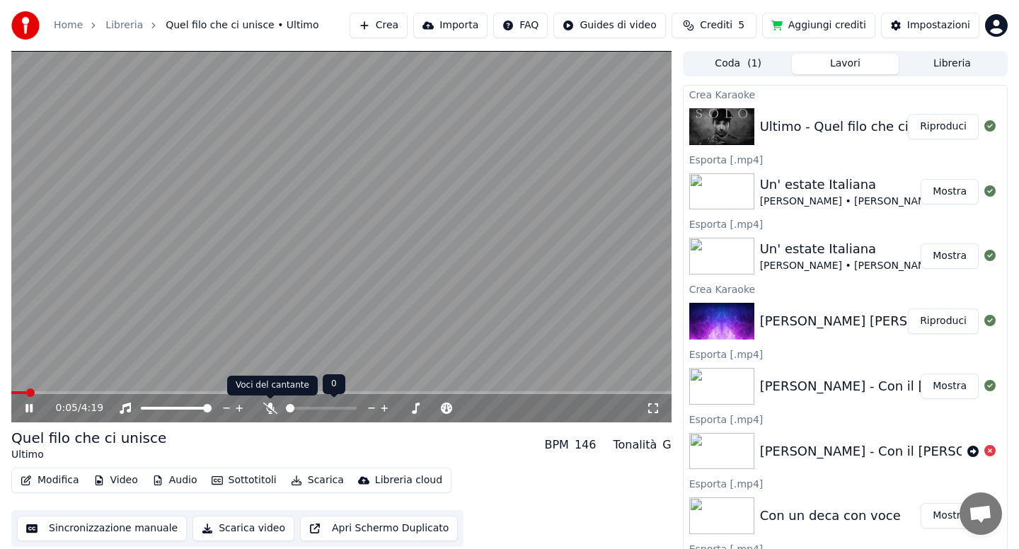
click at [270, 410] on icon at bounding box center [270, 408] width 14 height 11
click at [270, 410] on icon at bounding box center [270, 408] width 8 height 11
click at [270, 410] on icon at bounding box center [270, 408] width 14 height 11
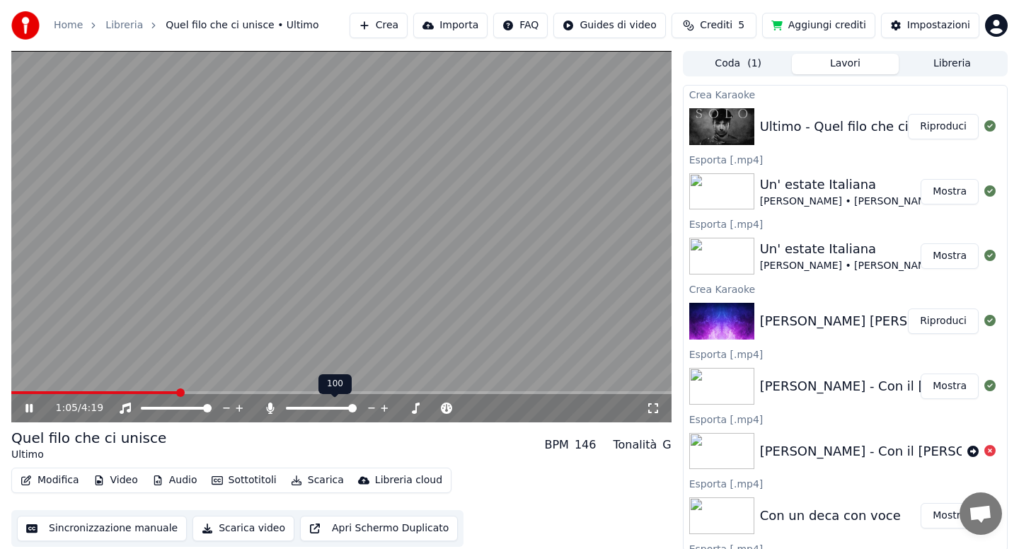
click at [270, 410] on icon at bounding box center [270, 408] width 8 height 11
click at [173, 483] on button "Audio" at bounding box center [175, 481] width 57 height 20
click at [437, 437] on div "Quel filo che ci unisce Ultimo BPM 146 Tonalità G" at bounding box center [341, 445] width 660 height 34
click at [268, 416] on div "2:42 / 4:19" at bounding box center [341, 408] width 660 height 28
click at [270, 408] on icon at bounding box center [270, 408] width 14 height 11
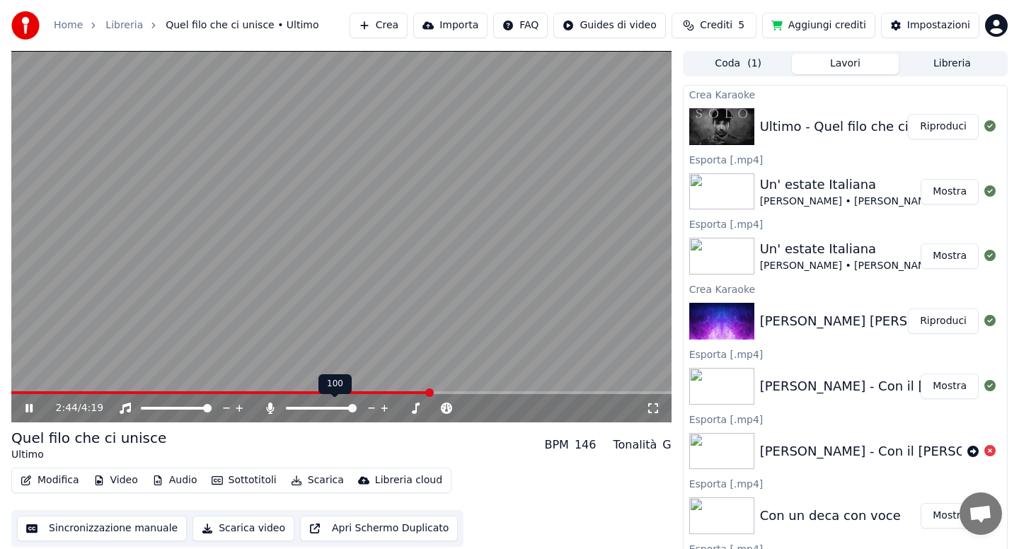
click at [270, 408] on icon at bounding box center [270, 408] width 8 height 11
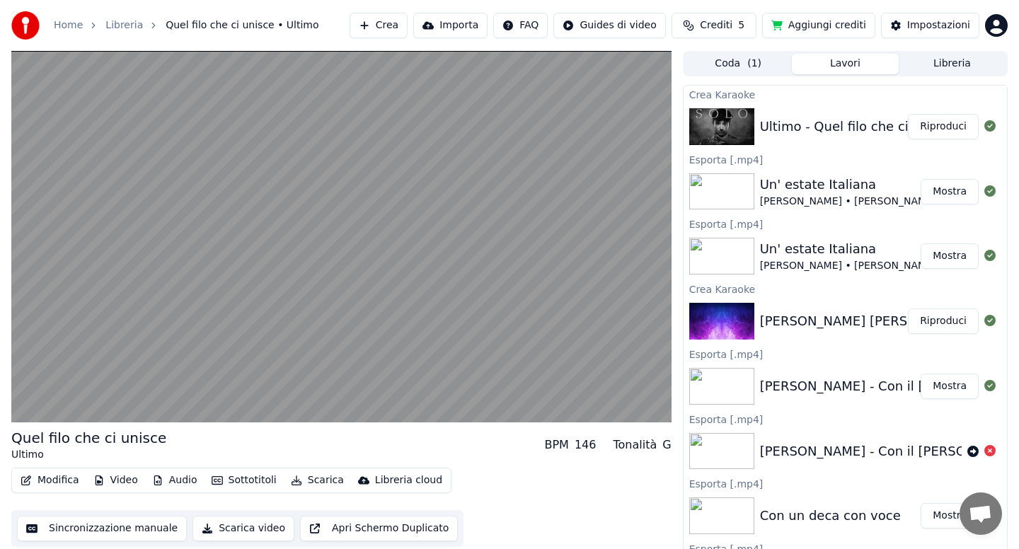
click at [319, 478] on button "Scarica" at bounding box center [317, 481] width 64 height 20
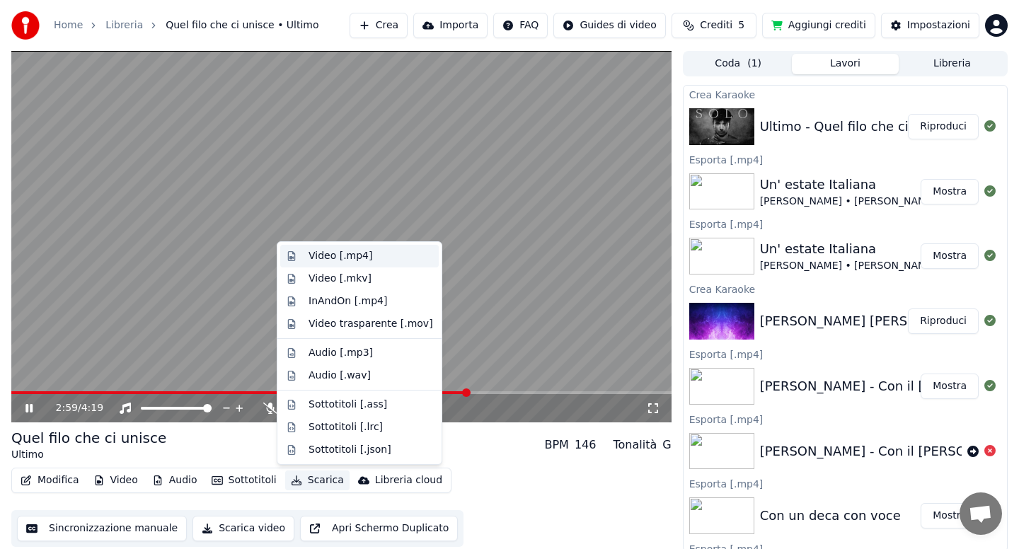
click at [321, 256] on div "Video [.mp4]" at bounding box center [341, 256] width 64 height 14
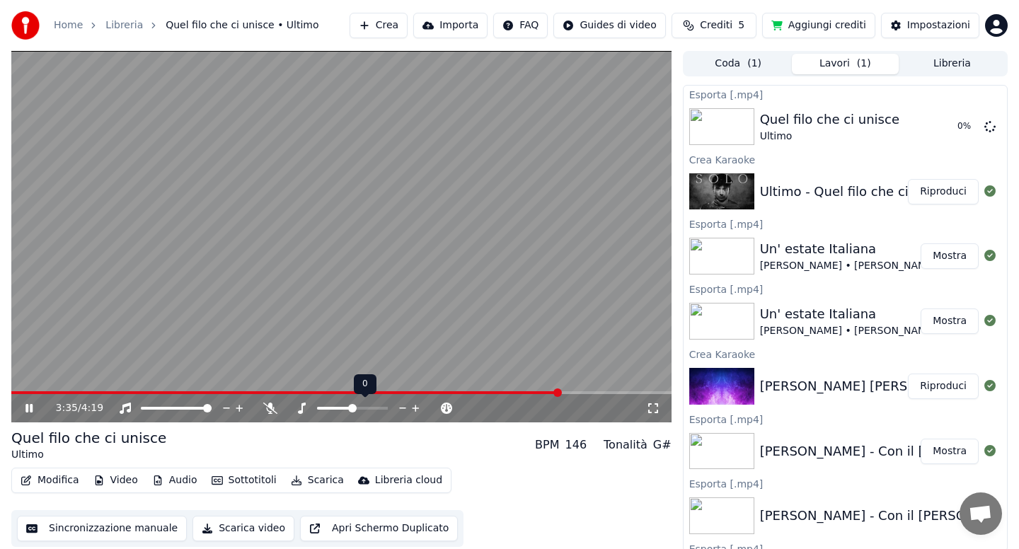
click at [352, 407] on span at bounding box center [352, 408] width 8 height 8
click at [33, 409] on icon at bounding box center [39, 408] width 33 height 11
click at [951, 65] on button "Libreria" at bounding box center [952, 64] width 107 height 21
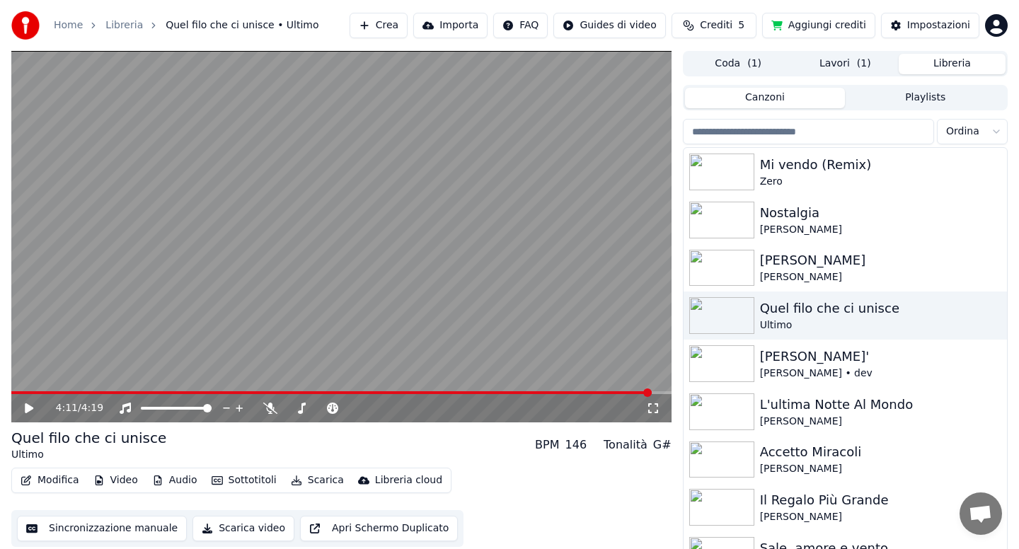
click at [796, 128] on input "search" at bounding box center [808, 131] width 251 height 25
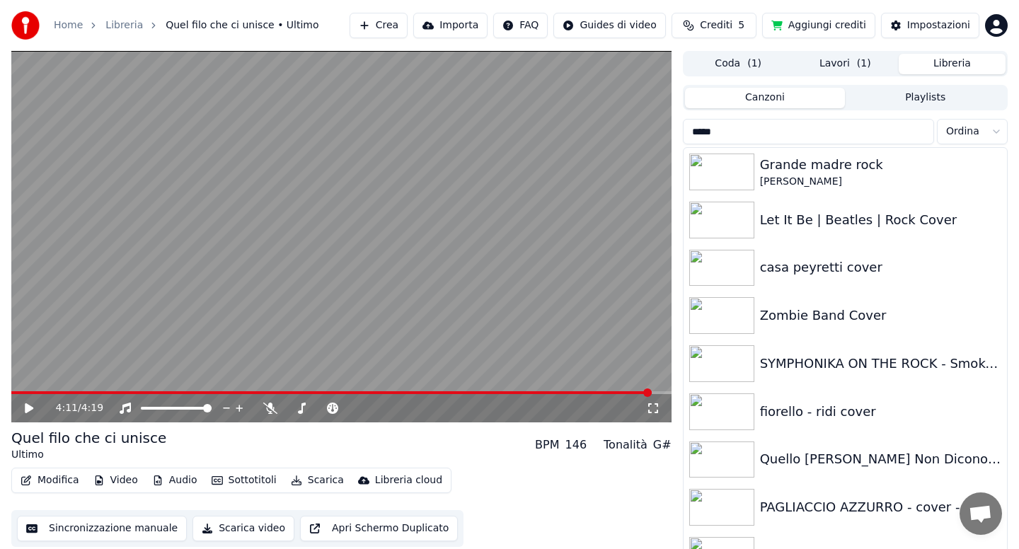
click at [835, 499] on div "PAGLIACCIO AZZURRO - cover - Rosi" at bounding box center [873, 508] width 227 height 20
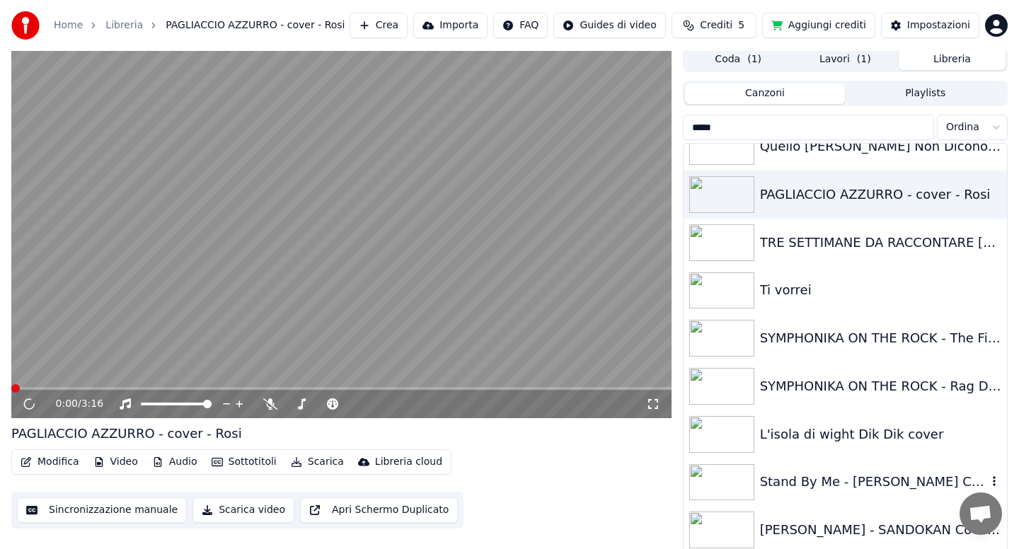
scroll to position [10, 0]
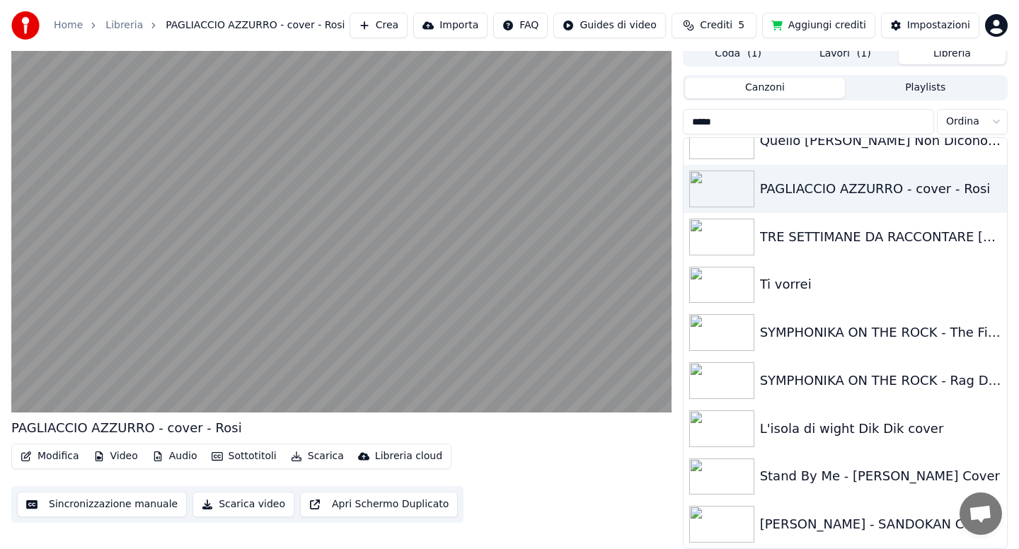
click at [812, 523] on div "[PERSON_NAME] - SANDOKAN Cover [PERSON_NAME]" at bounding box center [873, 525] width 227 height 20
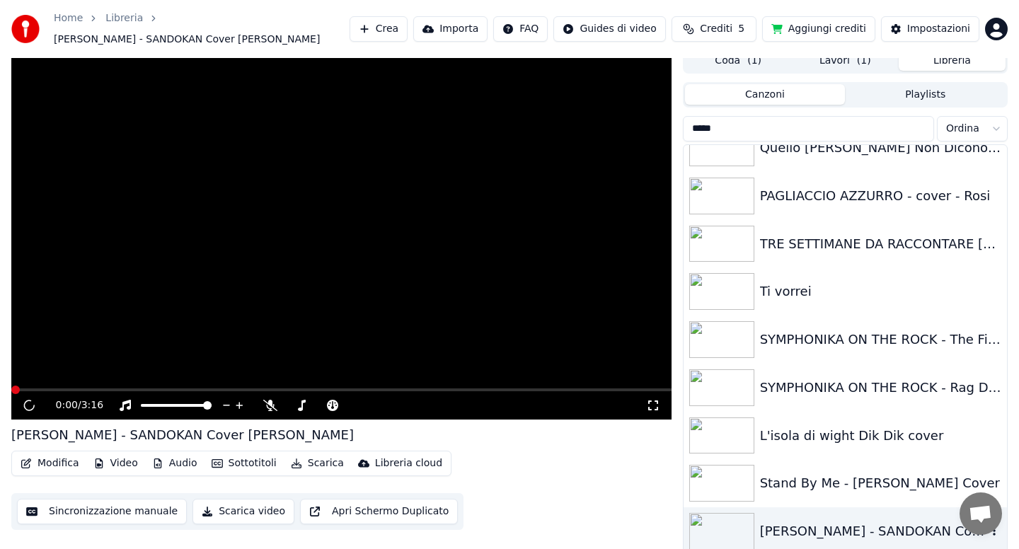
scroll to position [17, 0]
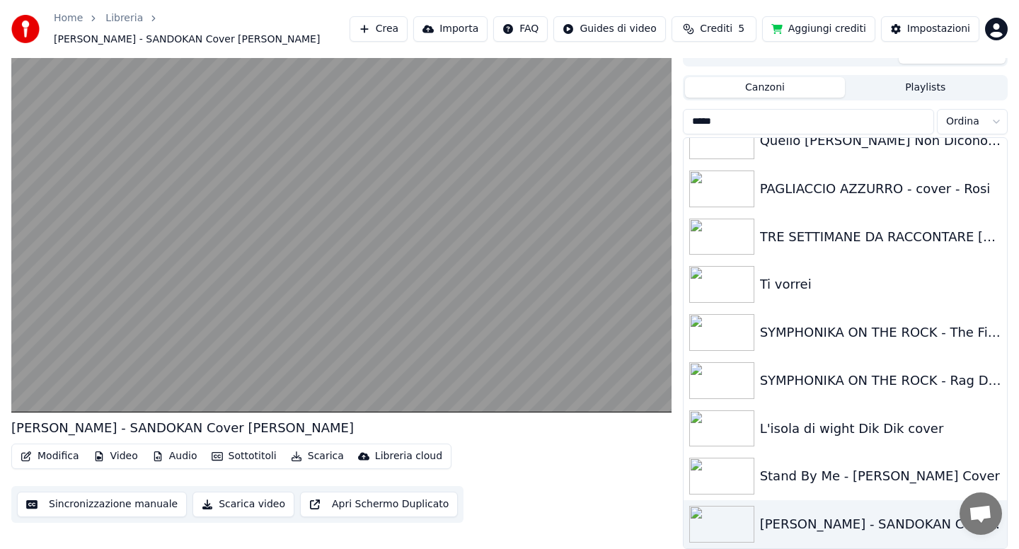
click at [742, 120] on input "*****" at bounding box center [808, 121] width 251 height 25
type input "*"
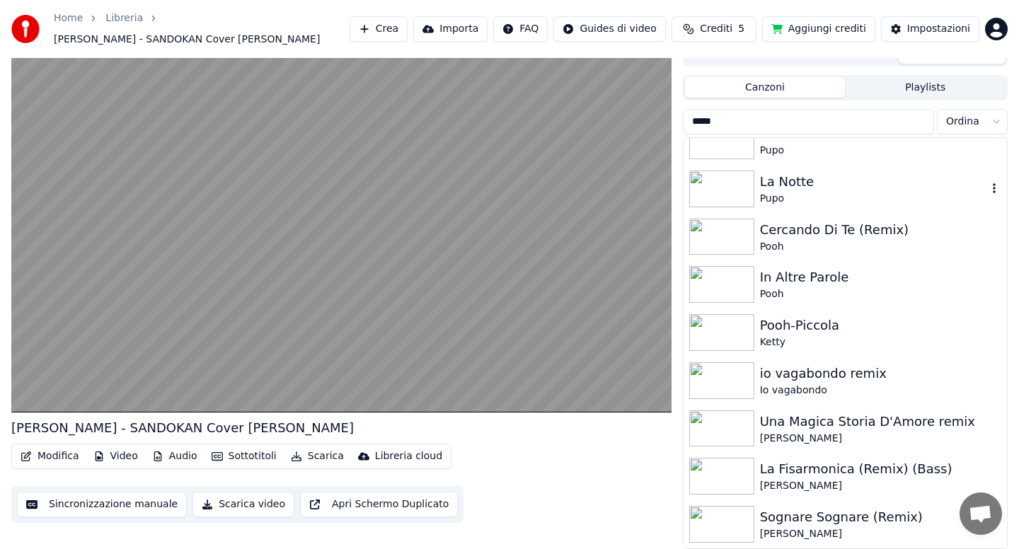
type input "*****"
click at [820, 180] on div "La Notte" at bounding box center [873, 182] width 227 height 20
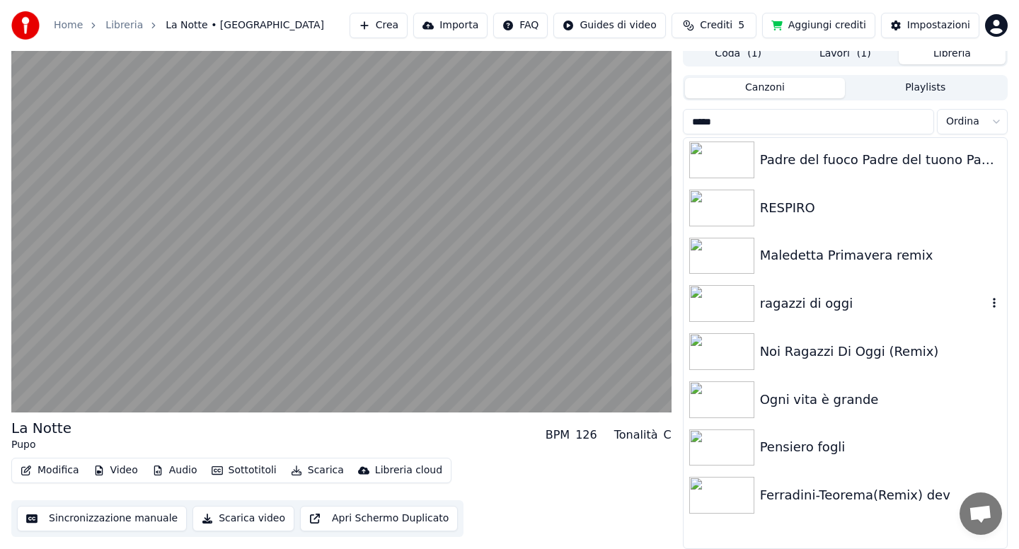
scroll to position [2811, 0]
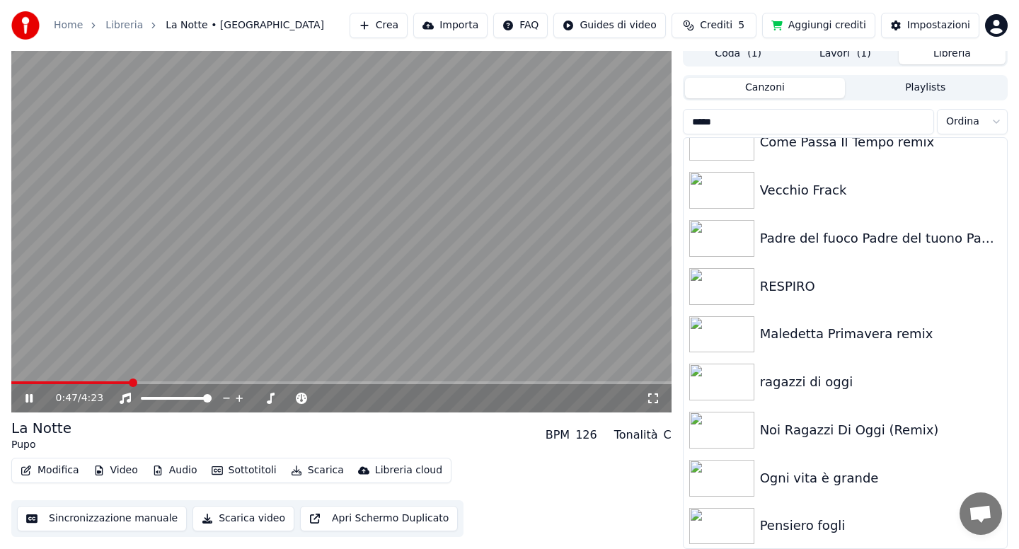
click at [33, 396] on icon at bounding box center [39, 398] width 33 height 11
click at [837, 61] on button "Lavori ( 1 )" at bounding box center [845, 54] width 107 height 21
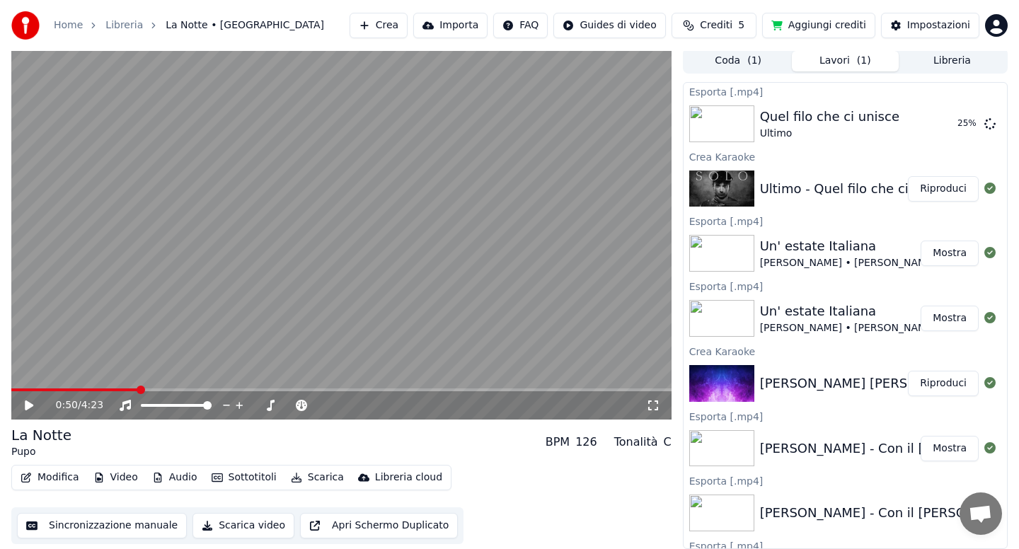
scroll to position [3, 0]
click at [948, 55] on button "Libreria" at bounding box center [952, 61] width 107 height 21
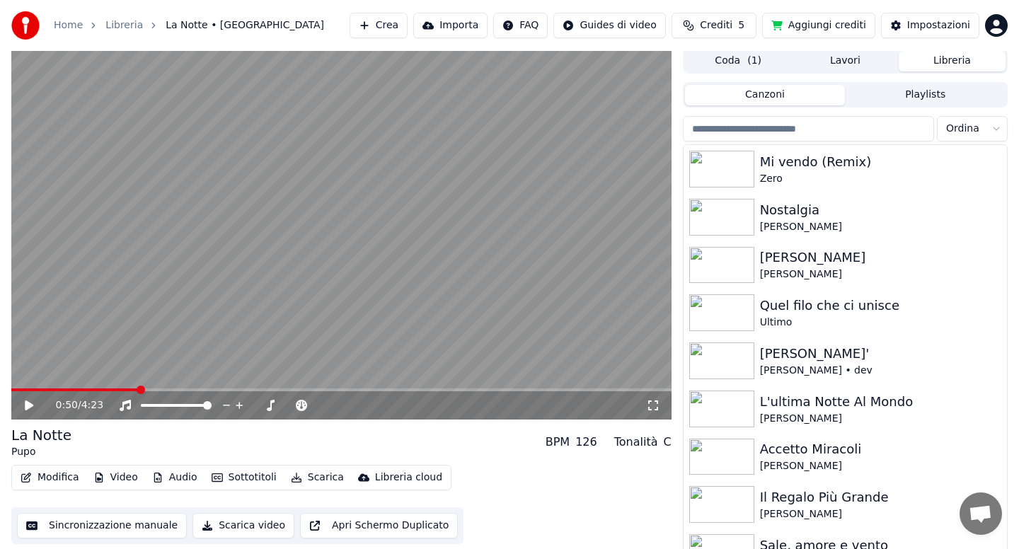
click at [796, 125] on input "search" at bounding box center [808, 128] width 251 height 25
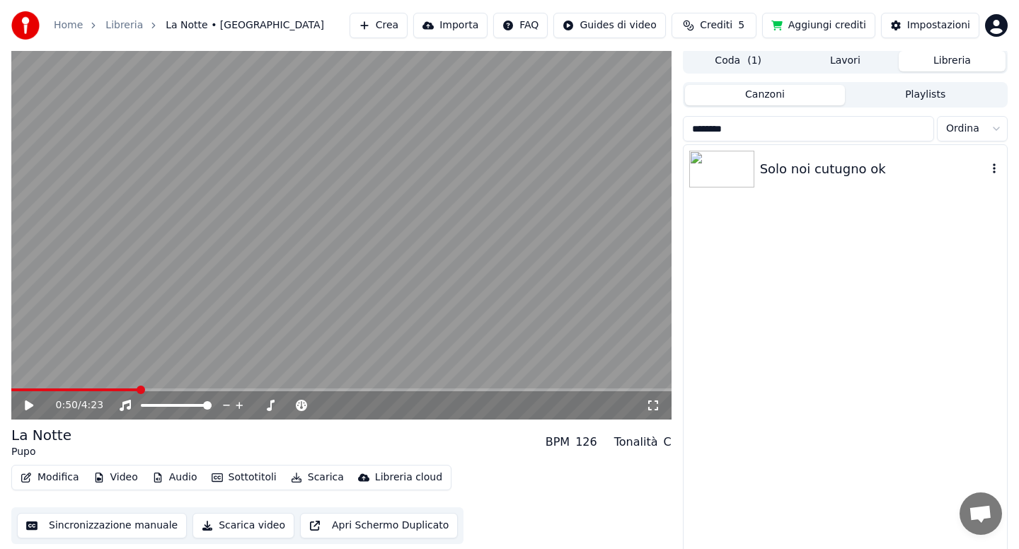
type input "********"
click at [805, 169] on div "Solo noi cutugno ok" at bounding box center [873, 169] width 227 height 20
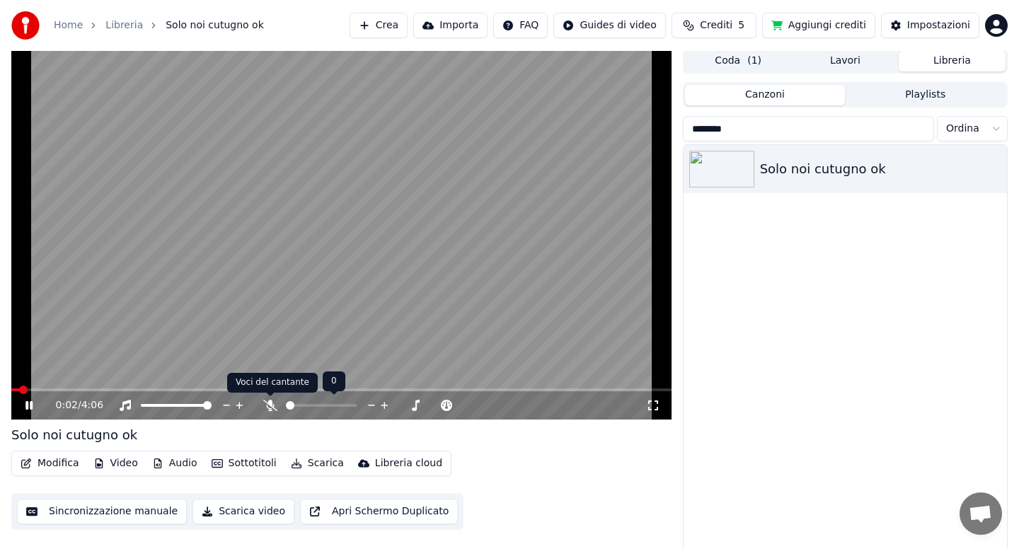
click at [274, 405] on icon at bounding box center [270, 405] width 14 height 11
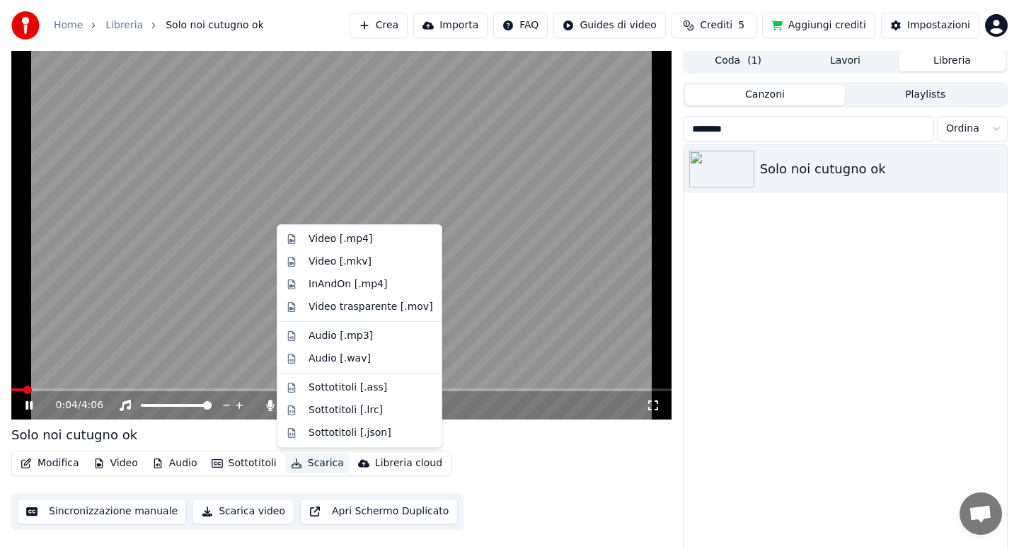
click at [314, 463] on button "Scarica" at bounding box center [317, 464] width 64 height 20
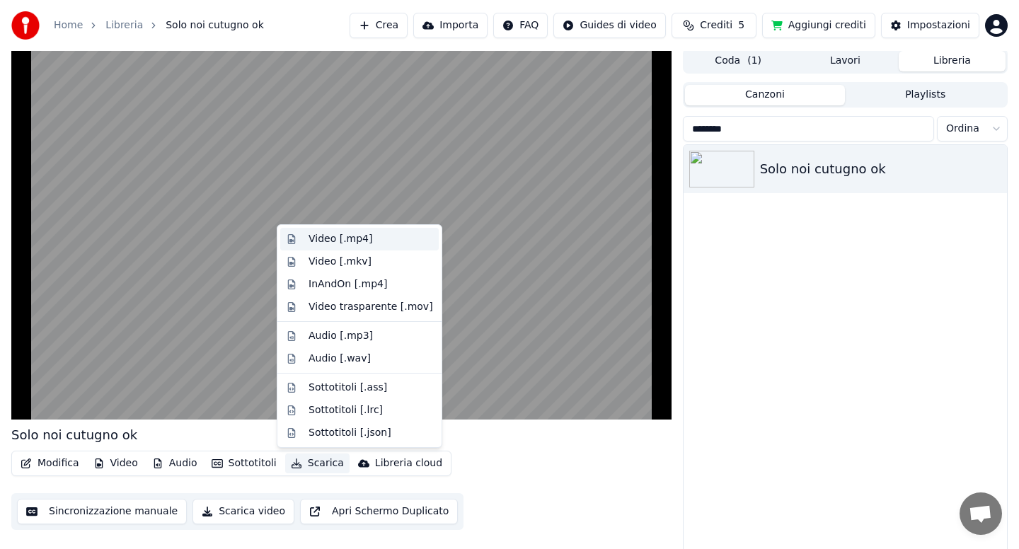
click at [333, 236] on div "Video [.mp4]" at bounding box center [341, 239] width 64 height 14
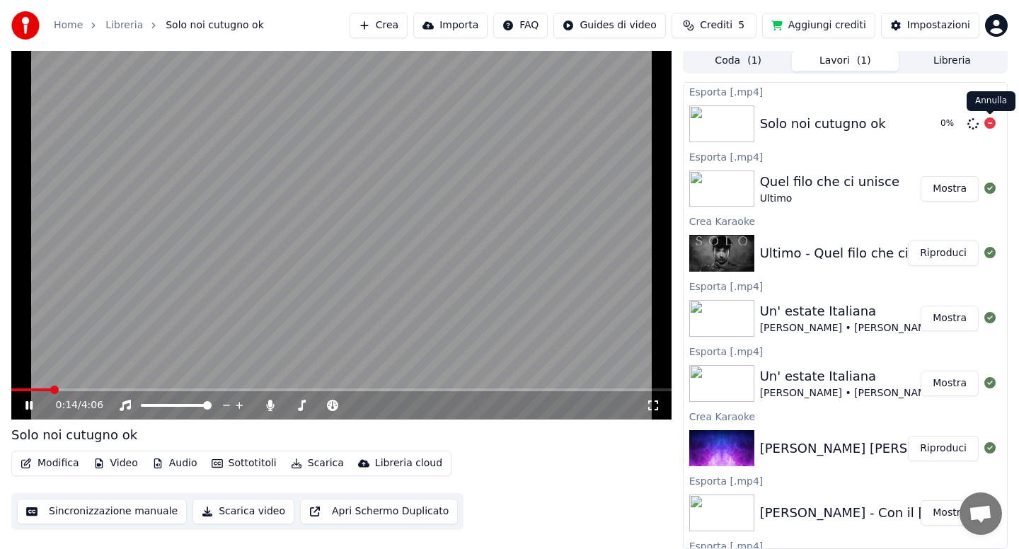
click at [992, 121] on icon at bounding box center [990, 122] width 11 height 11
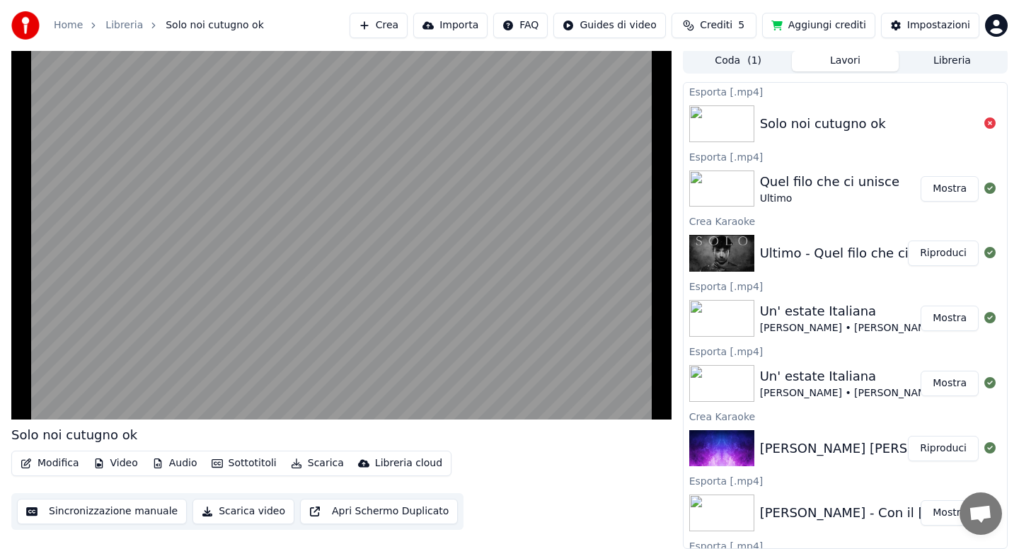
click at [57, 464] on button "Modifica" at bounding box center [50, 464] width 70 height 20
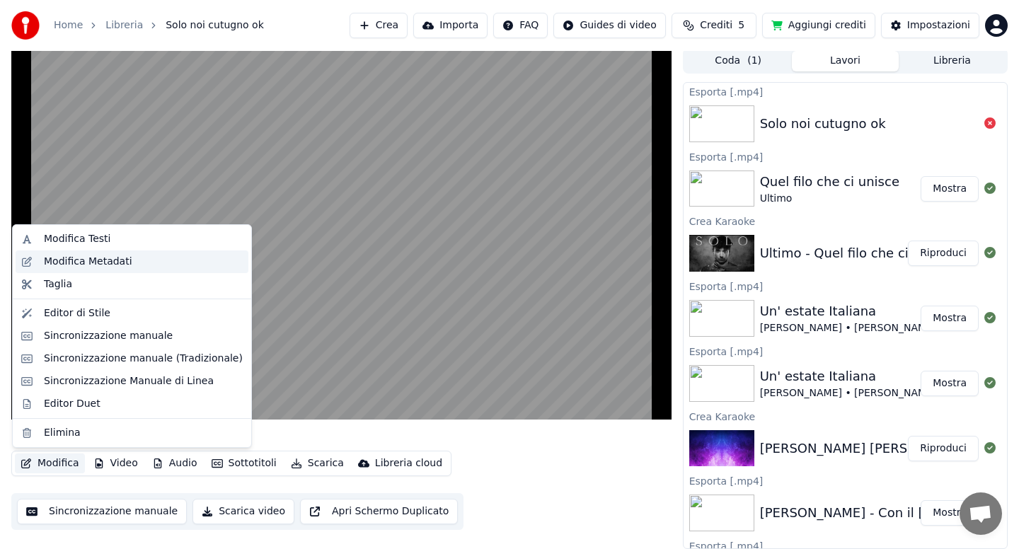
click at [96, 260] on div "Modifica Metadati" at bounding box center [88, 262] width 88 height 14
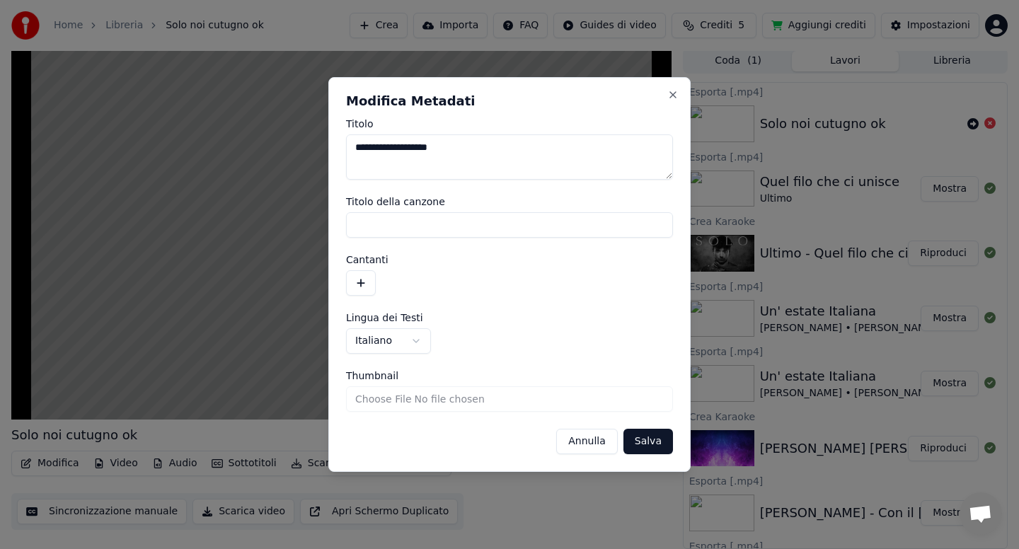
click at [471, 149] on textarea "**********" at bounding box center [509, 156] width 327 height 45
type textarea "**********"
click at [658, 449] on button "Salva" at bounding box center [649, 441] width 50 height 25
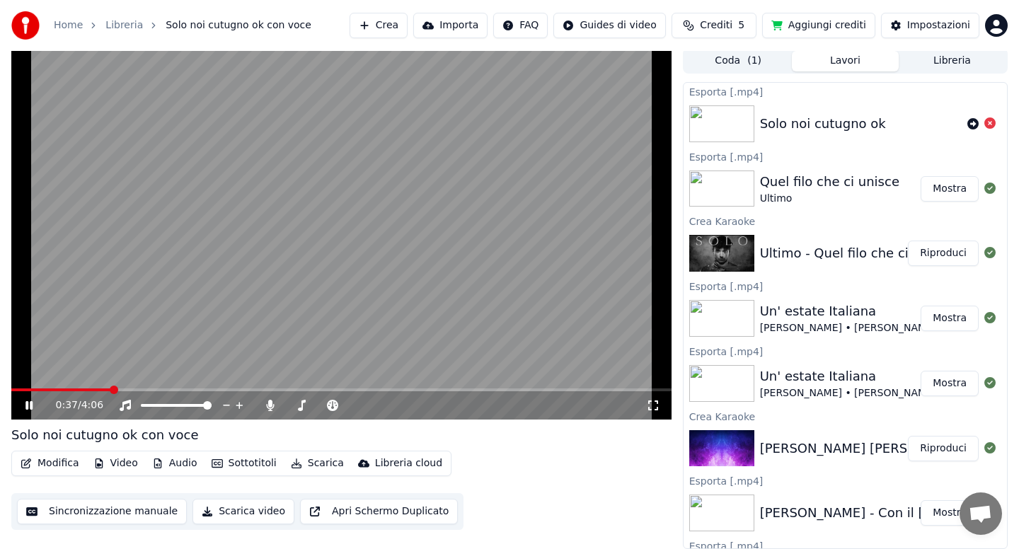
click at [311, 465] on button "Scarica" at bounding box center [317, 464] width 64 height 20
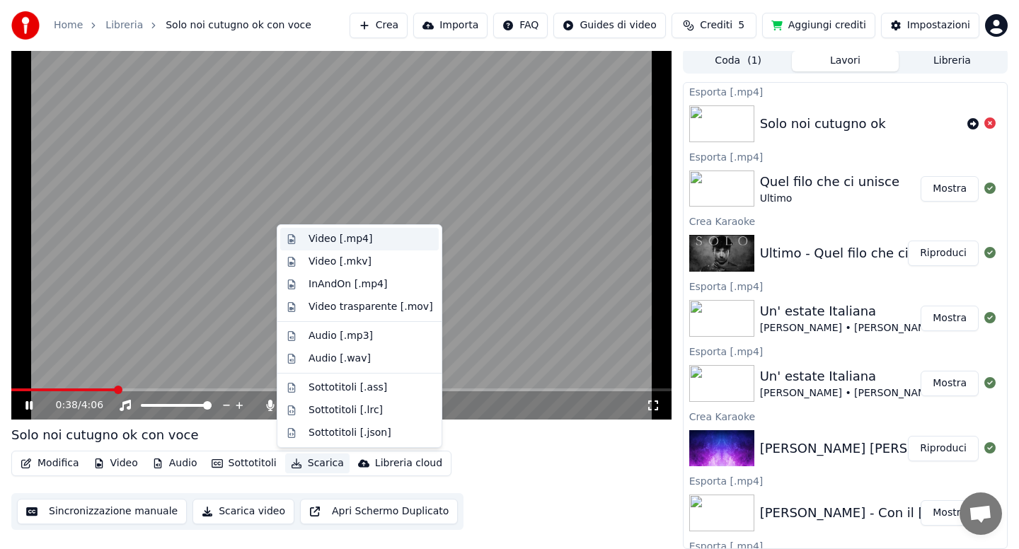
click at [323, 243] on div "Video [.mp4]" at bounding box center [341, 239] width 64 height 14
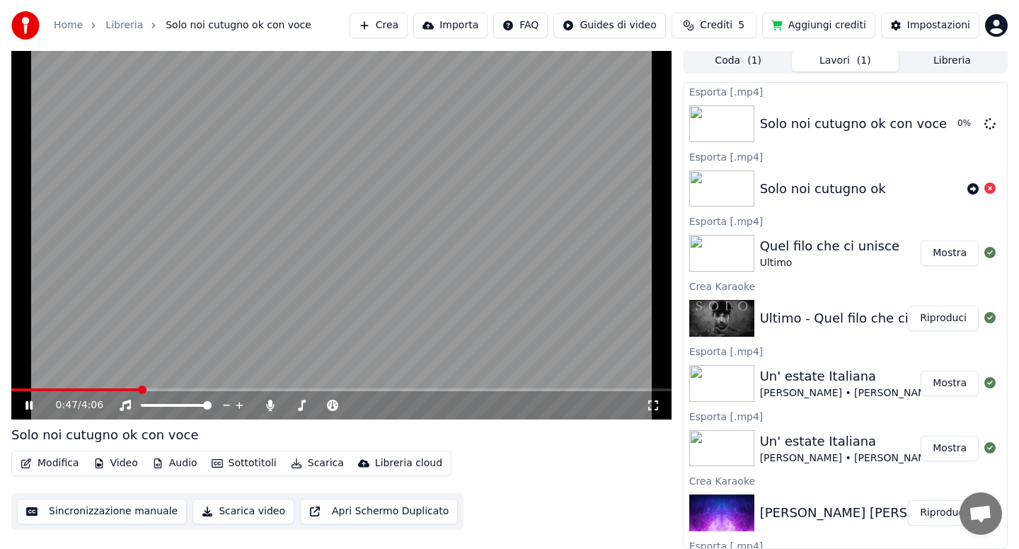
click at [28, 405] on icon at bounding box center [28, 405] width 7 height 8
click at [947, 67] on button "Libreria" at bounding box center [952, 61] width 107 height 21
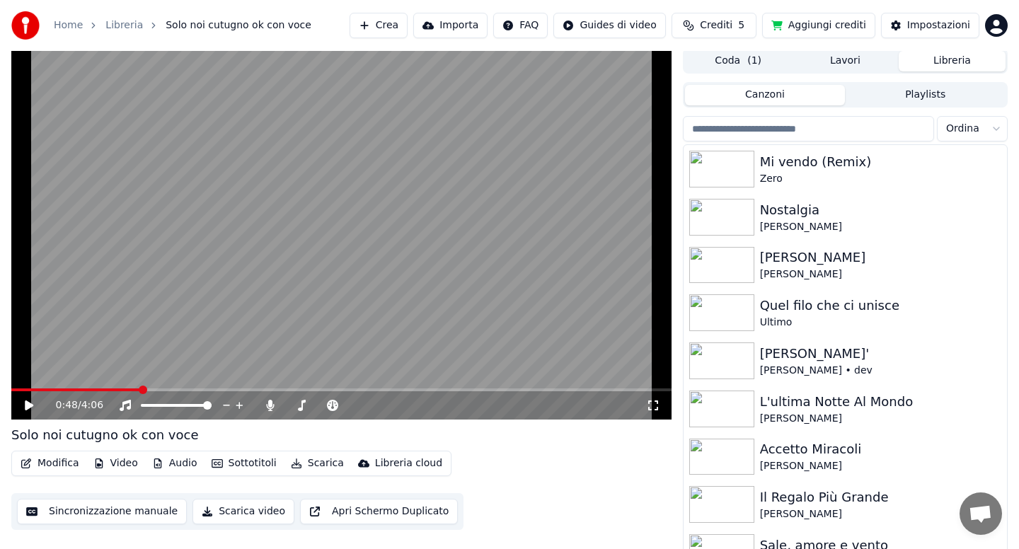
click at [779, 132] on input "search" at bounding box center [808, 128] width 251 height 25
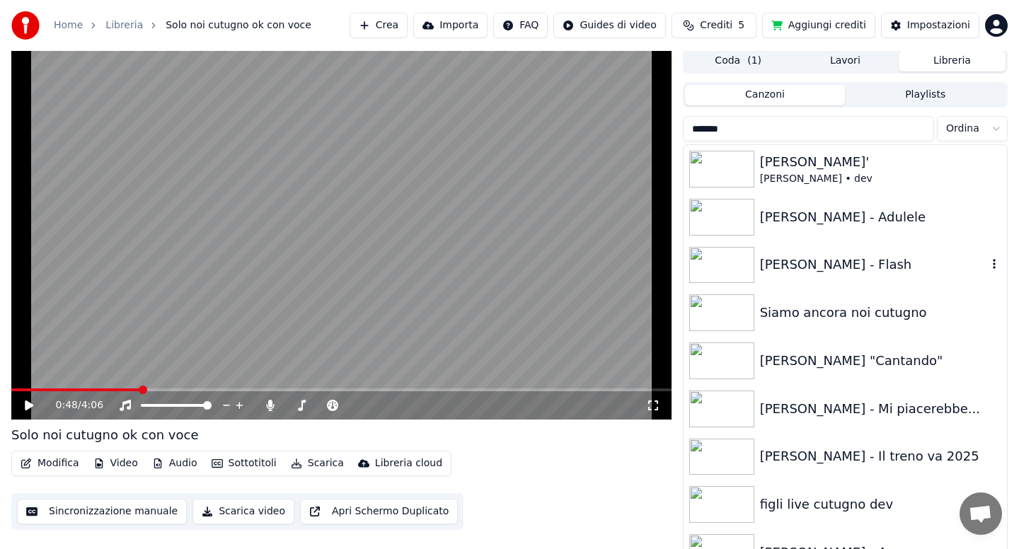
type input "*******"
click at [803, 261] on div "[PERSON_NAME] - Flash" at bounding box center [873, 265] width 227 height 20
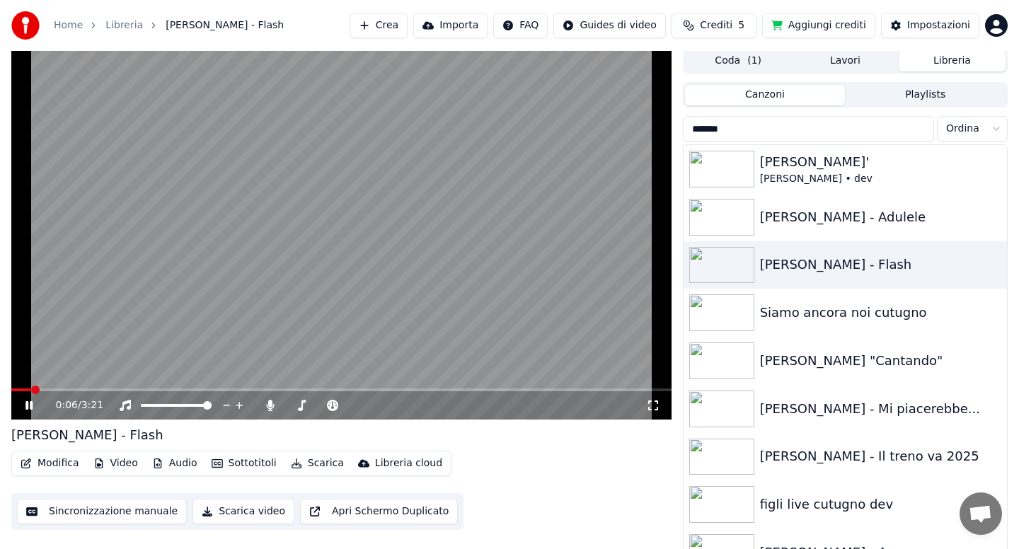
click at [81, 387] on video at bounding box center [341, 234] width 660 height 372
click at [81, 390] on span at bounding box center [341, 390] width 660 height 3
click at [31, 406] on icon at bounding box center [29, 406] width 8 height 10
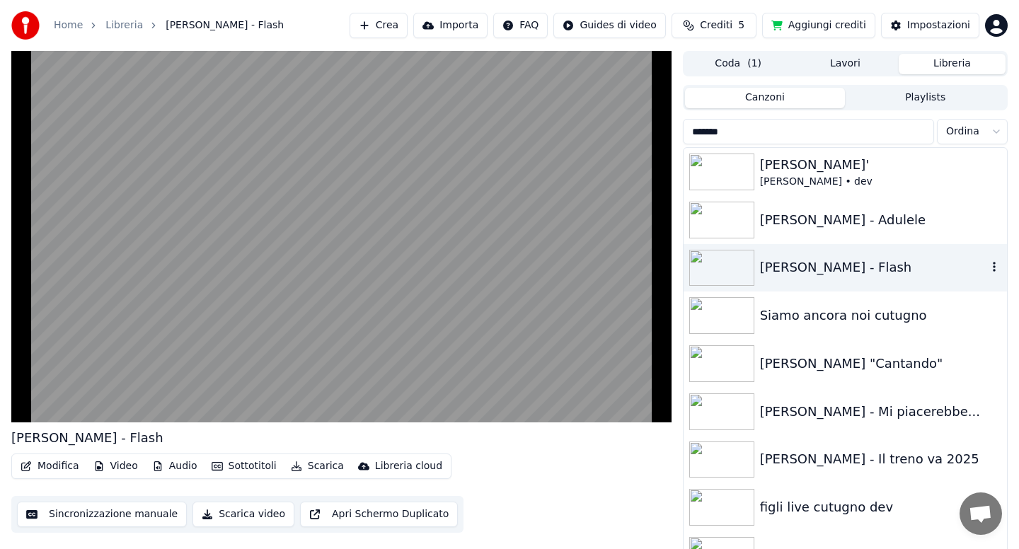
click at [826, 270] on div "[PERSON_NAME] - Flash" at bounding box center [873, 268] width 227 height 20
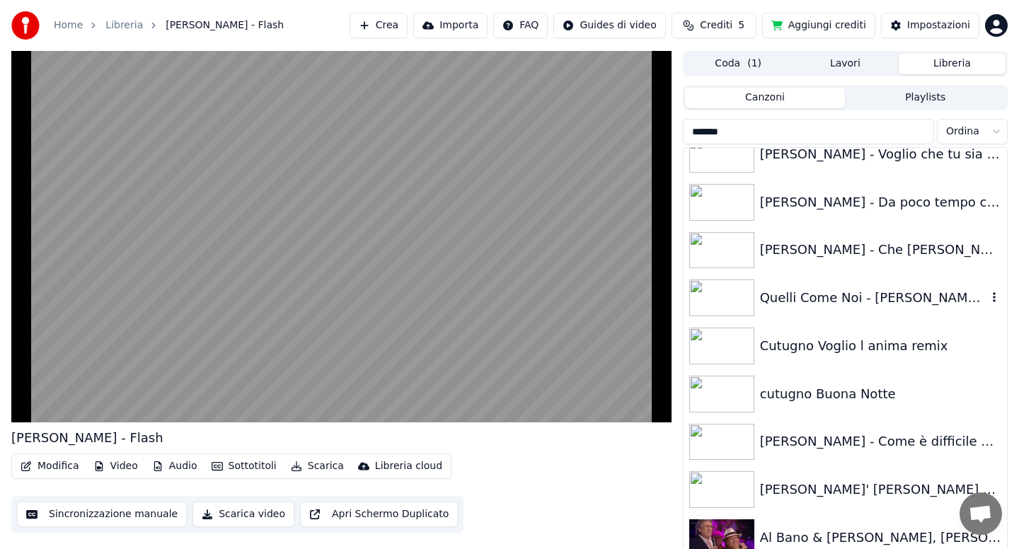
scroll to position [906, 0]
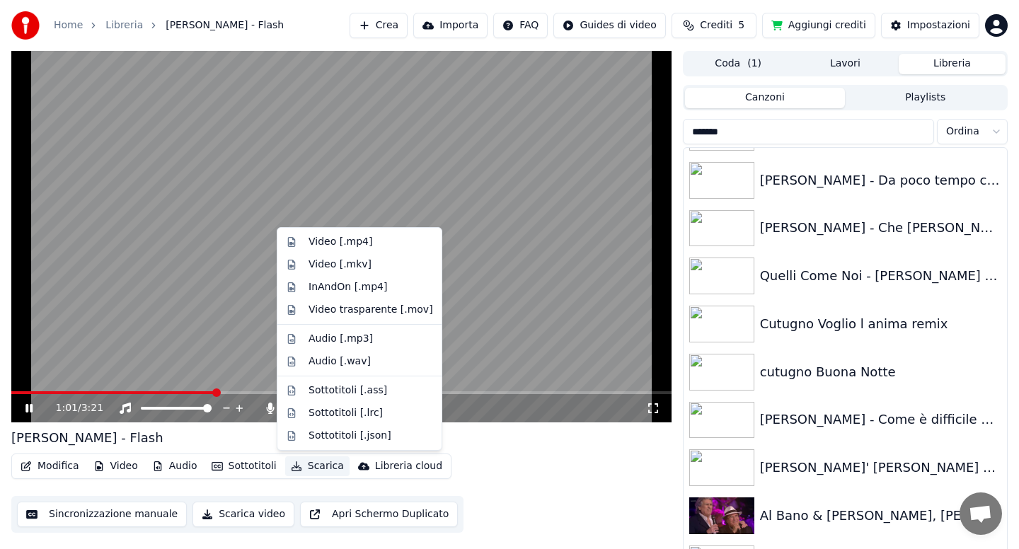
click at [302, 467] on button "Scarica" at bounding box center [317, 467] width 64 height 20
click at [320, 241] on div "Video [.mp4]" at bounding box center [341, 242] width 64 height 14
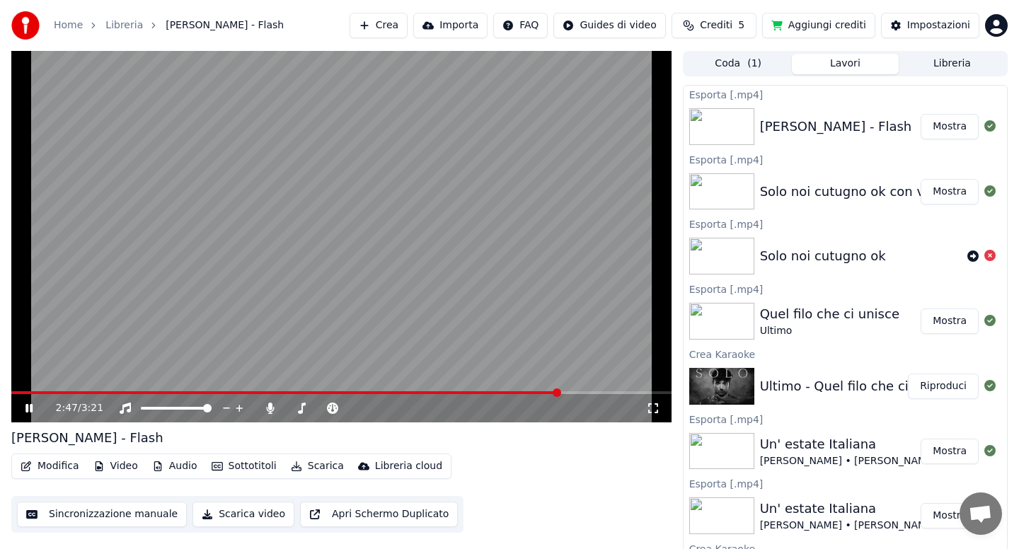
click at [30, 407] on icon at bounding box center [28, 408] width 7 height 8
click at [951, 64] on button "Libreria" at bounding box center [952, 64] width 107 height 21
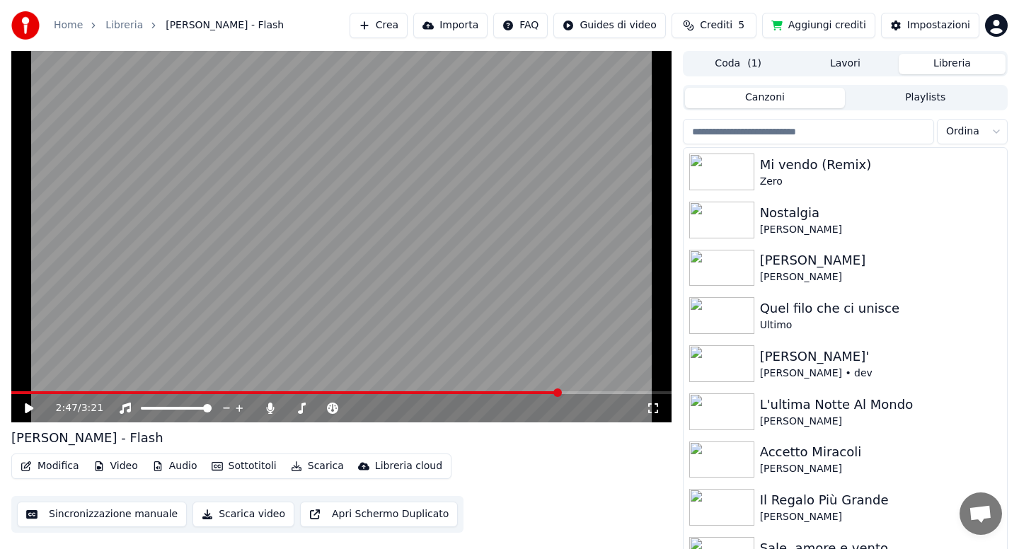
click at [738, 133] on input "search" at bounding box center [808, 131] width 251 height 25
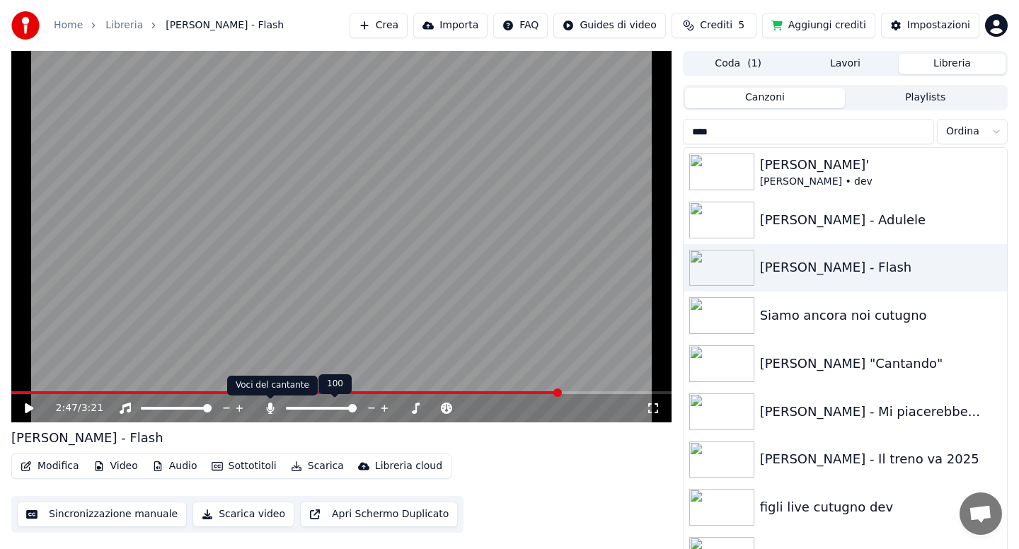
type input "****"
click at [268, 412] on icon at bounding box center [270, 408] width 14 height 11
click at [310, 468] on button "Scarica" at bounding box center [317, 467] width 64 height 20
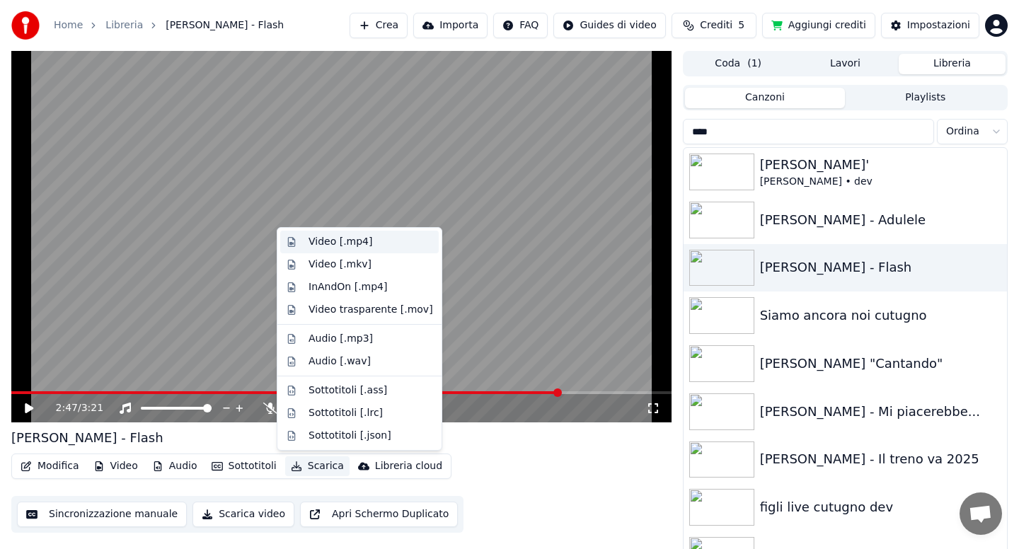
click at [334, 246] on div "Video [.mp4]" at bounding box center [341, 242] width 64 height 14
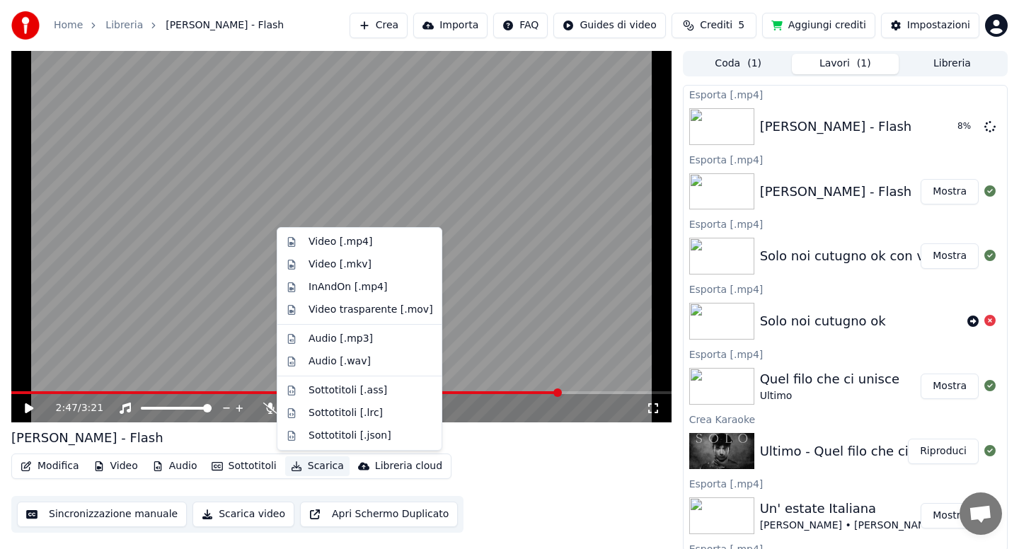
click at [647, 454] on div "Modifica Video Audio Sottotitoli Scarica Libreria cloud Sincronizzazione manual…" at bounding box center [341, 493] width 660 height 79
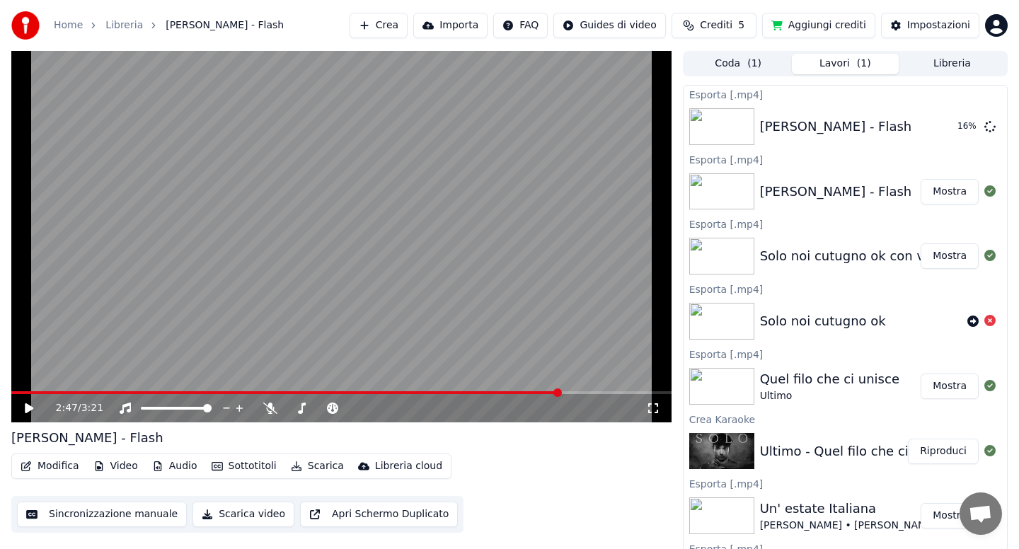
click at [926, 61] on button "Libreria" at bounding box center [952, 64] width 107 height 21
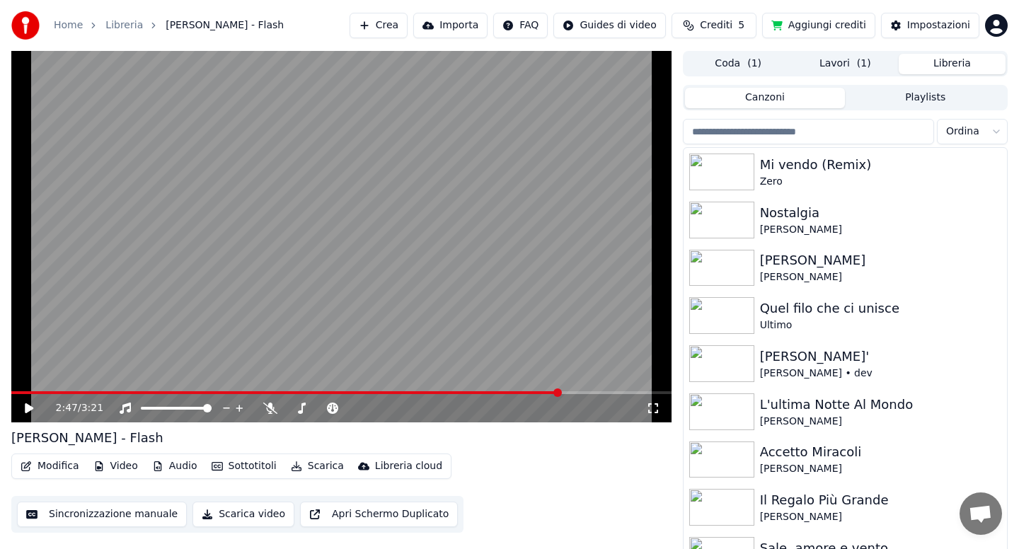
click at [765, 131] on input "search" at bounding box center [808, 131] width 251 height 25
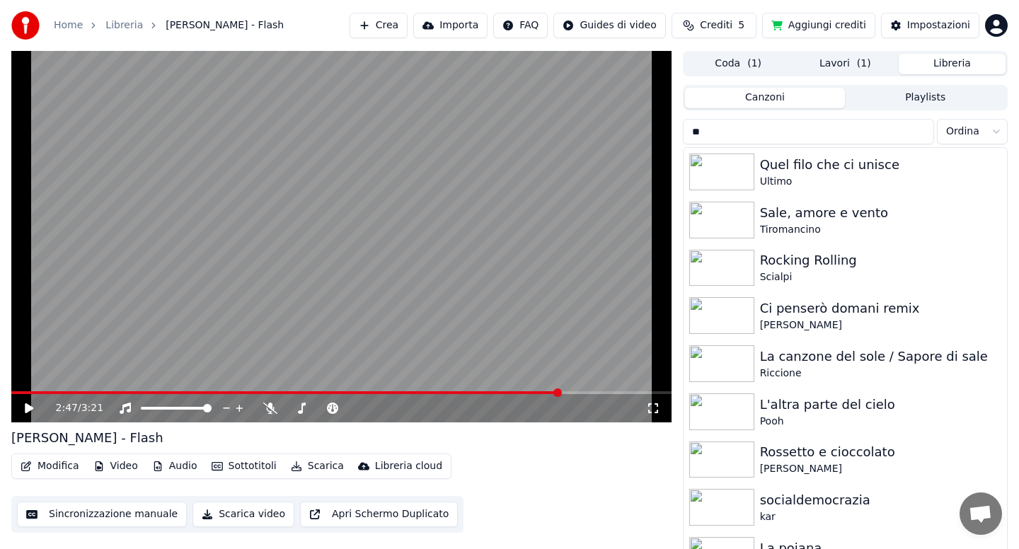
type input "*"
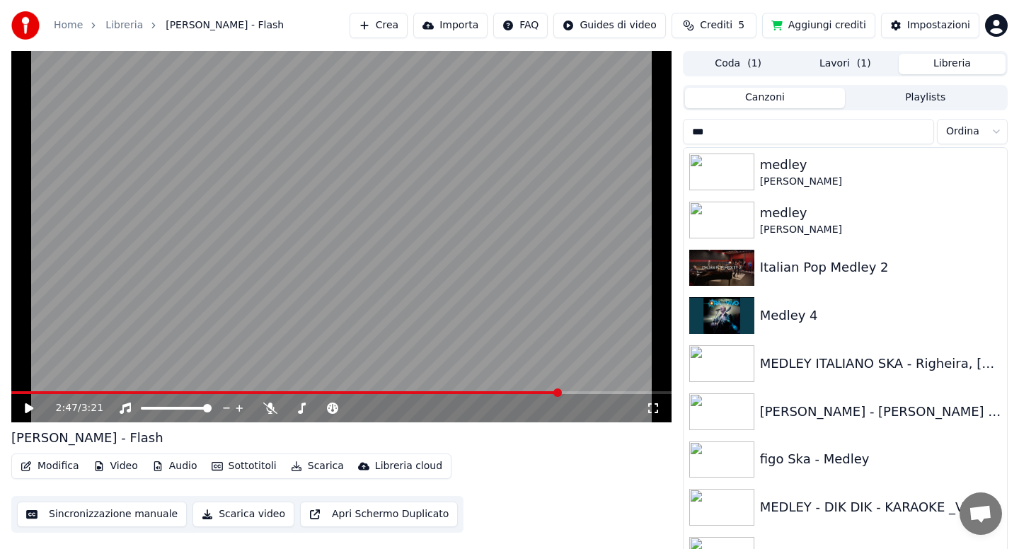
click at [839, 508] on div "MEDLEY - DIK DIK - KARAOKE _VERSIONE CUMBIA -CORI_ - BY [PERSON_NAME]" at bounding box center [873, 508] width 227 height 20
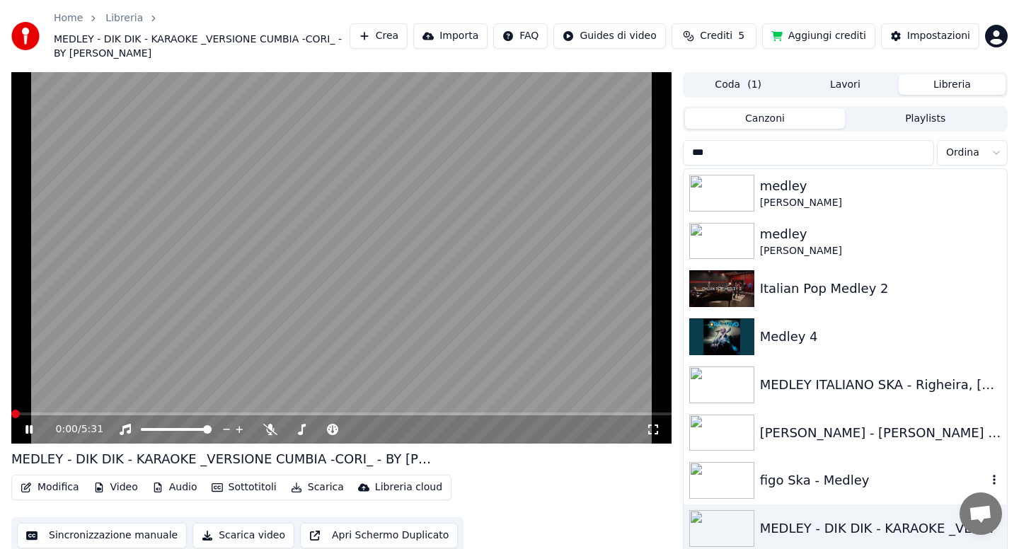
click at [798, 485] on div "figo Ska - Medley" at bounding box center [873, 481] width 227 height 20
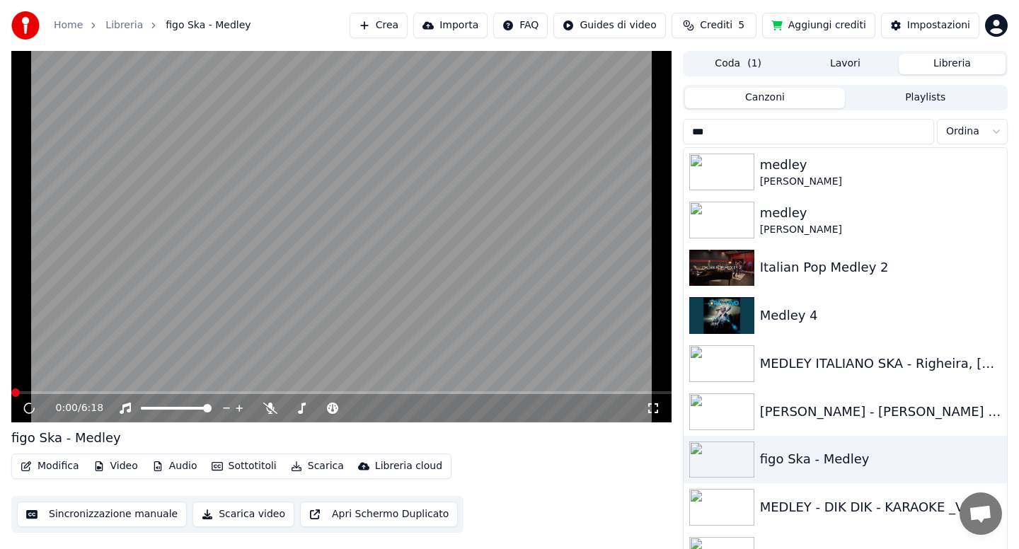
click at [58, 391] on span at bounding box center [341, 392] width 660 height 3
click at [143, 392] on span at bounding box center [341, 392] width 660 height 3
click at [249, 392] on span at bounding box center [341, 392] width 660 height 3
click at [803, 459] on div "figo Ska - Medley" at bounding box center [873, 459] width 227 height 20
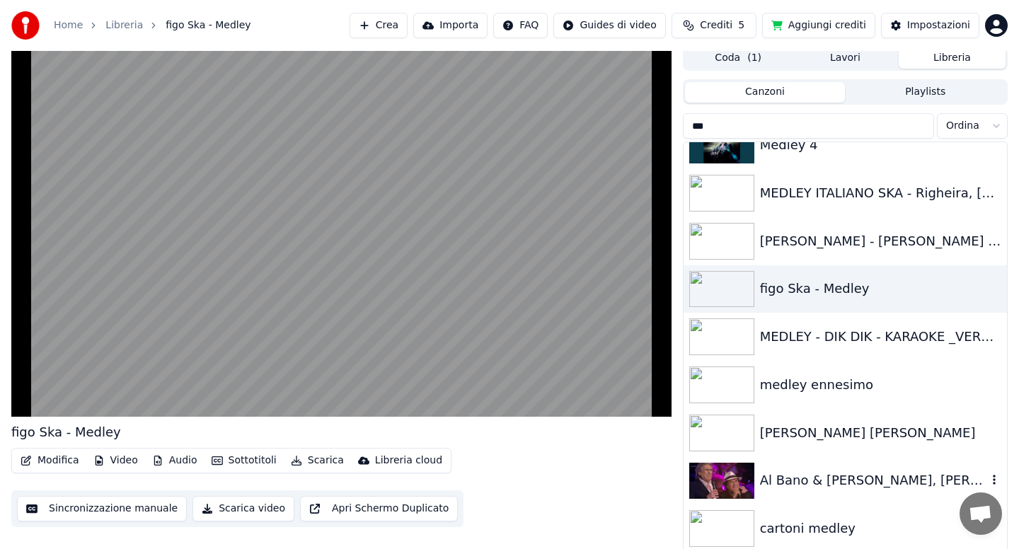
scroll to position [10, 0]
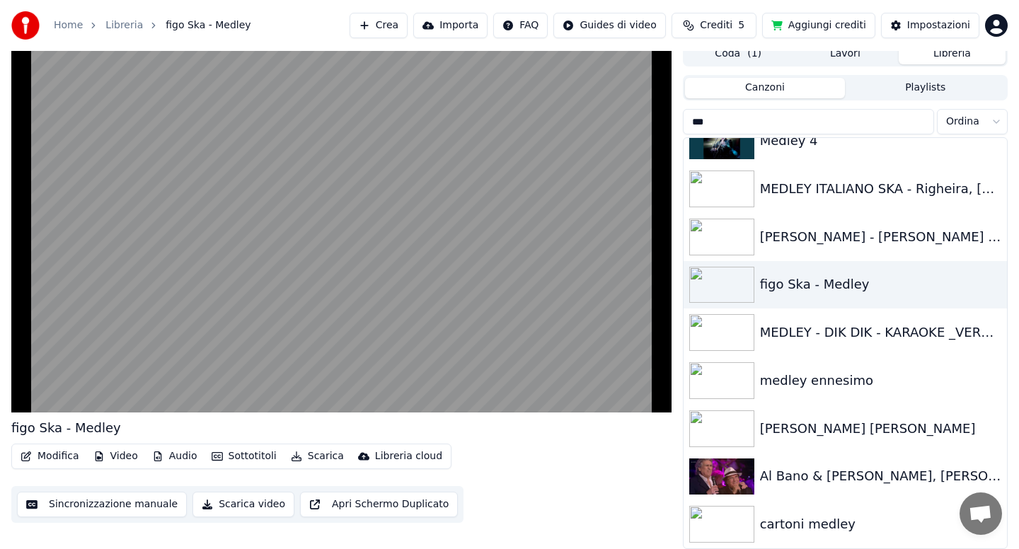
click at [796, 523] on div "cartoni medley" at bounding box center [873, 525] width 227 height 20
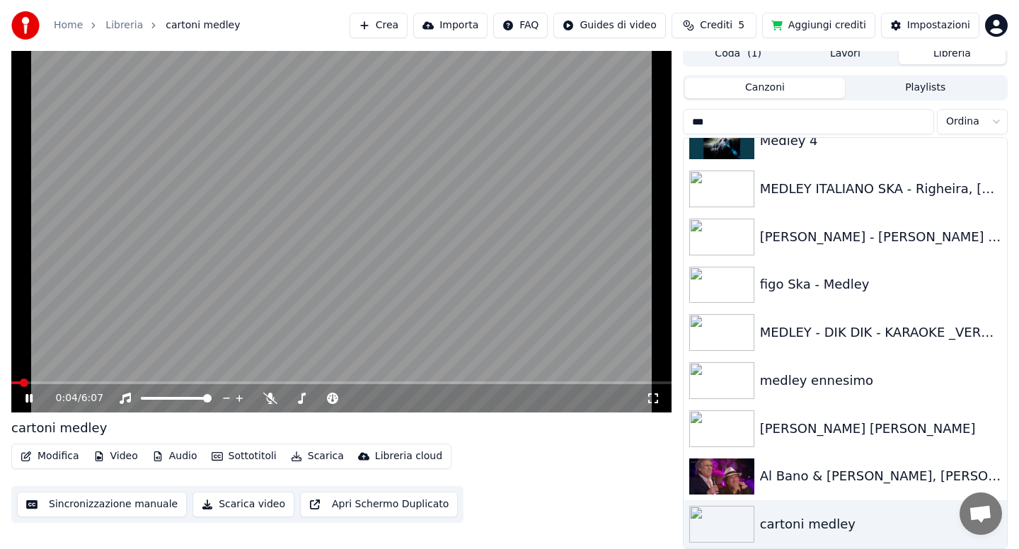
click at [754, 121] on input "***" at bounding box center [808, 121] width 251 height 25
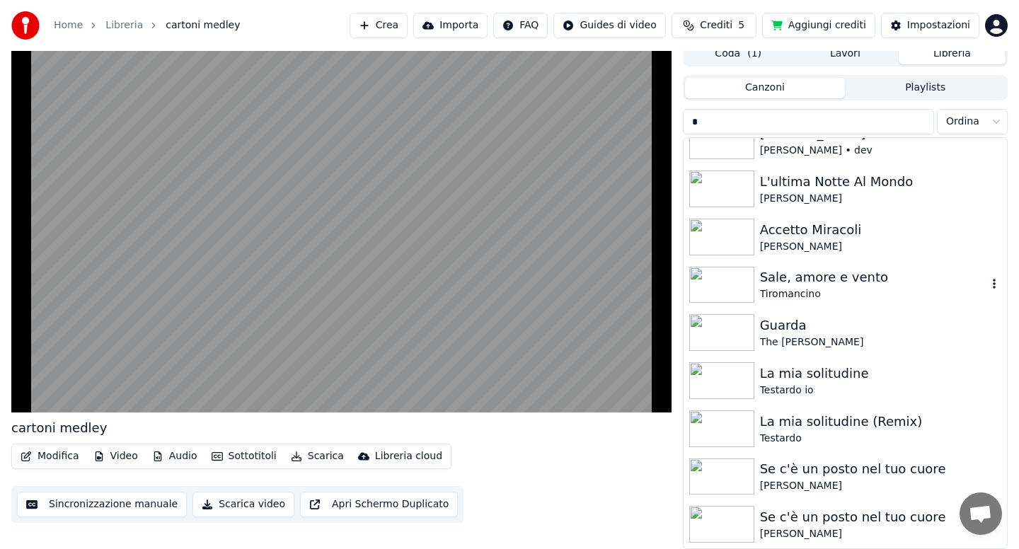
type input "*"
click at [825, 292] on div "Tiromancino" at bounding box center [873, 294] width 227 height 14
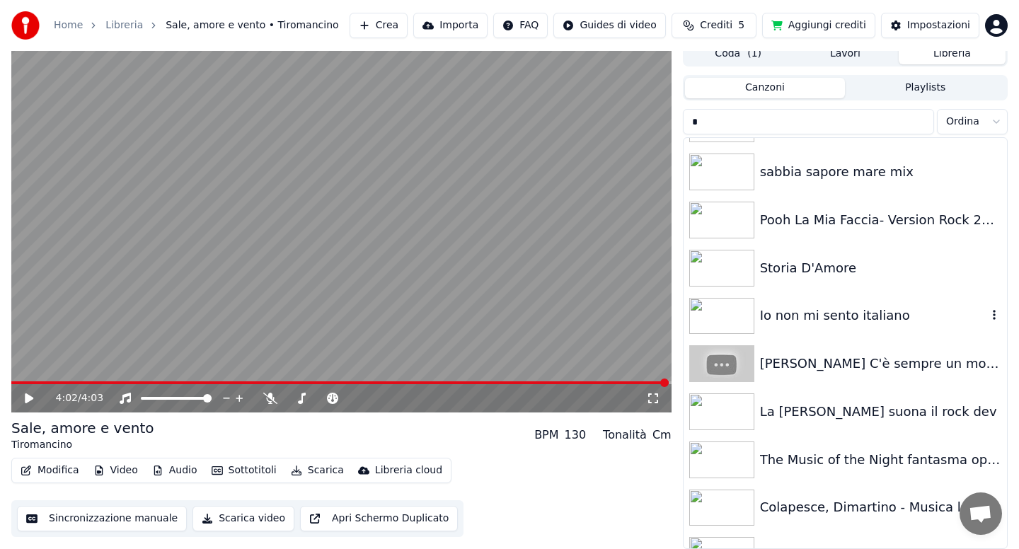
scroll to position [11801, 0]
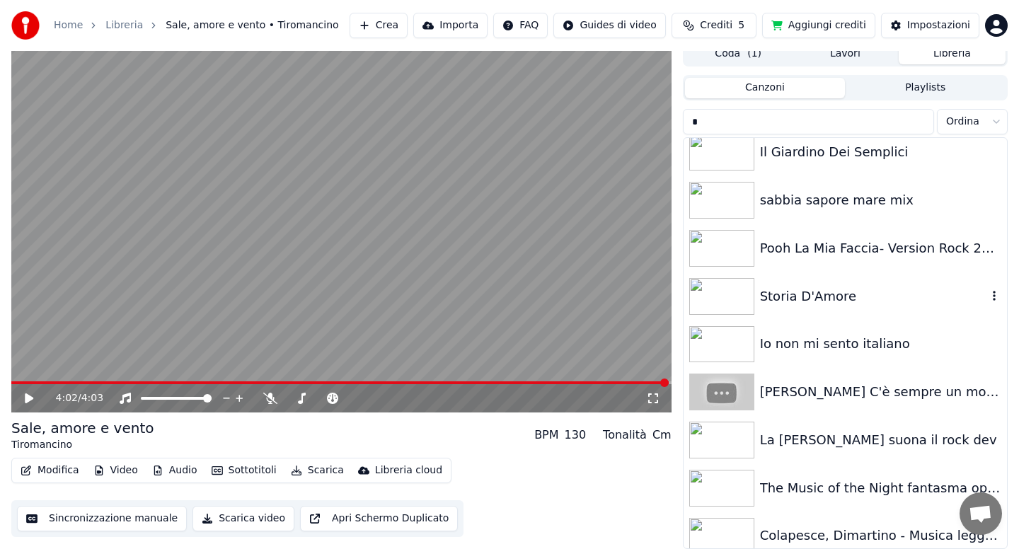
click at [825, 292] on div "Storia D'Amore" at bounding box center [873, 297] width 227 height 20
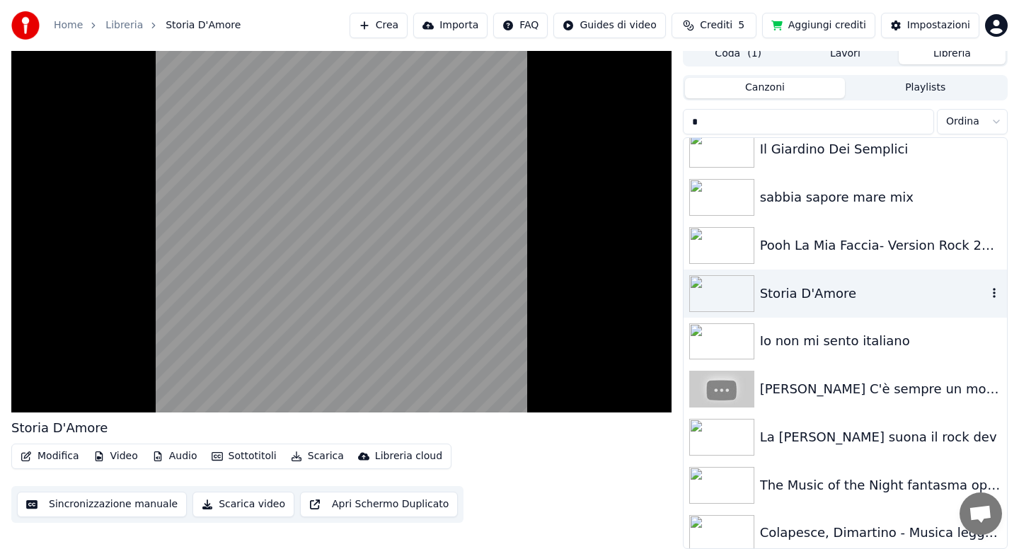
scroll to position [11801, 0]
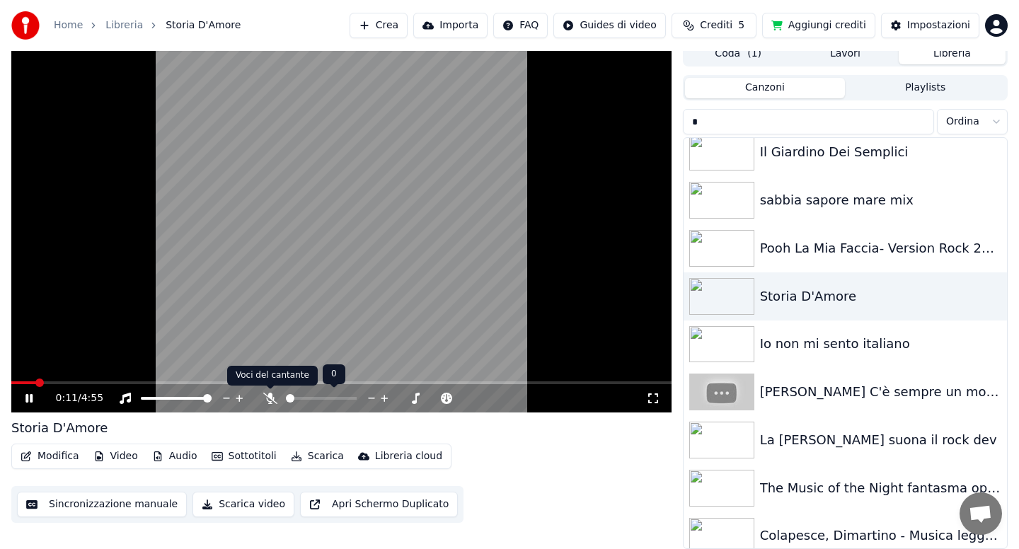
click at [270, 397] on icon at bounding box center [270, 398] width 14 height 11
click at [55, 459] on button "Modifica" at bounding box center [50, 457] width 70 height 20
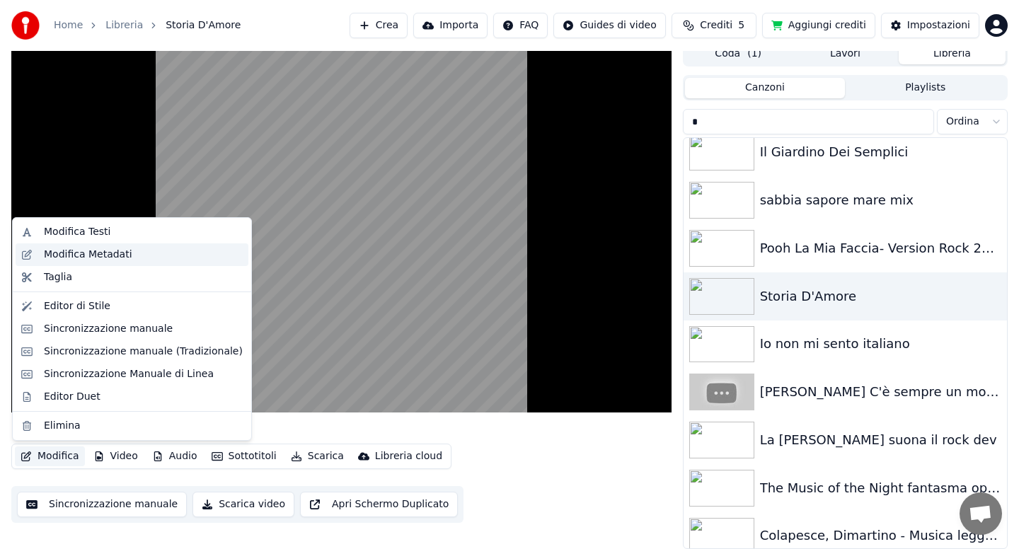
click at [100, 258] on div "Modifica Metadati" at bounding box center [88, 255] width 88 height 14
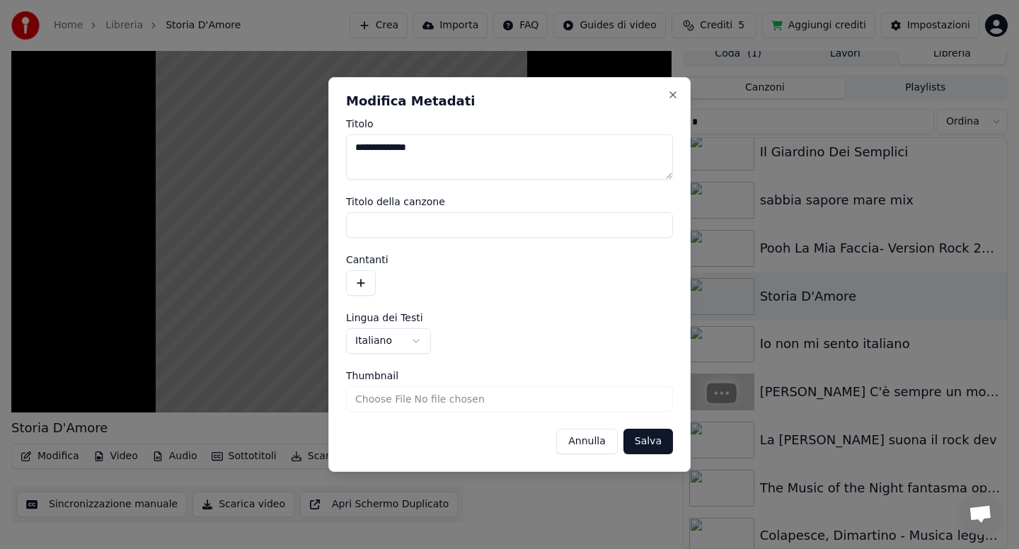
click at [472, 144] on textarea "**********" at bounding box center [509, 156] width 327 height 45
type textarea "**********"
click at [650, 451] on button "Salva" at bounding box center [649, 441] width 50 height 25
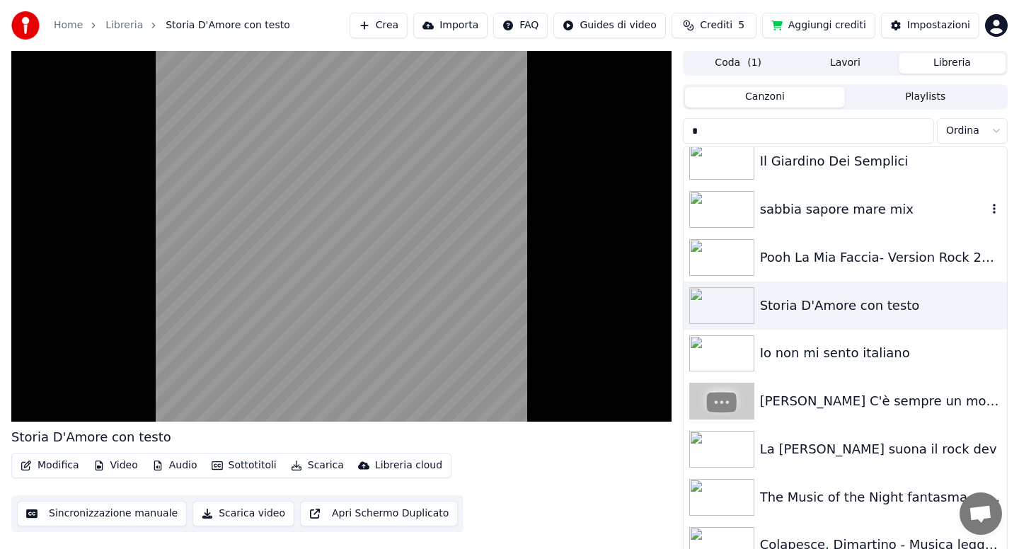
scroll to position [0, 0]
click at [835, 71] on button "Lavori" at bounding box center [845, 64] width 107 height 21
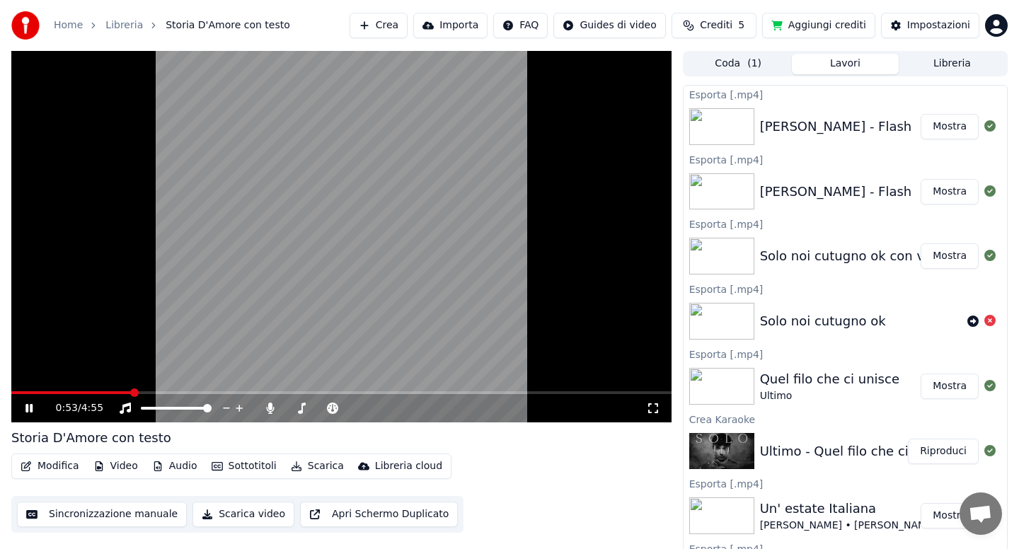
click at [311, 466] on button "Scarica" at bounding box center [317, 467] width 64 height 20
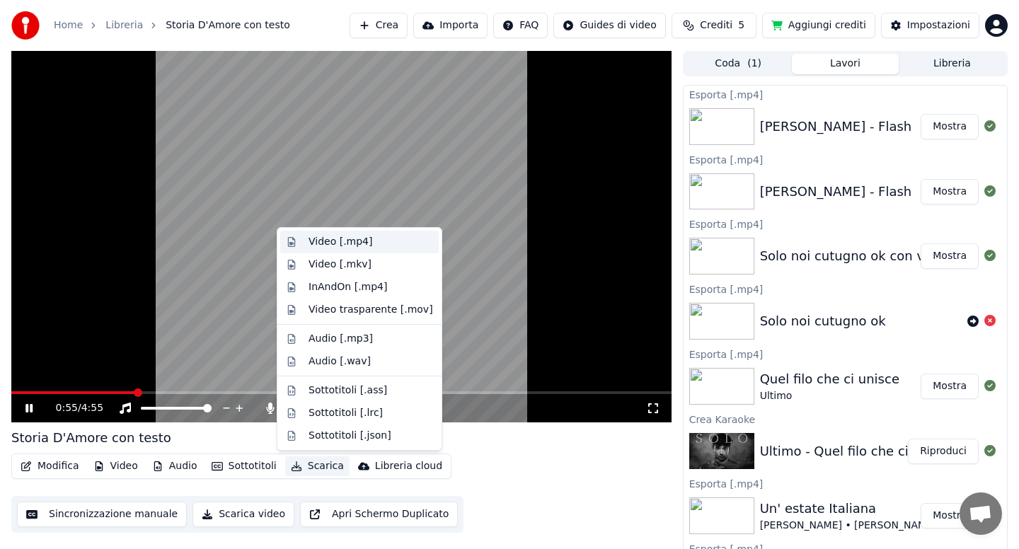
click at [331, 243] on div "Video [.mp4]" at bounding box center [341, 242] width 64 height 14
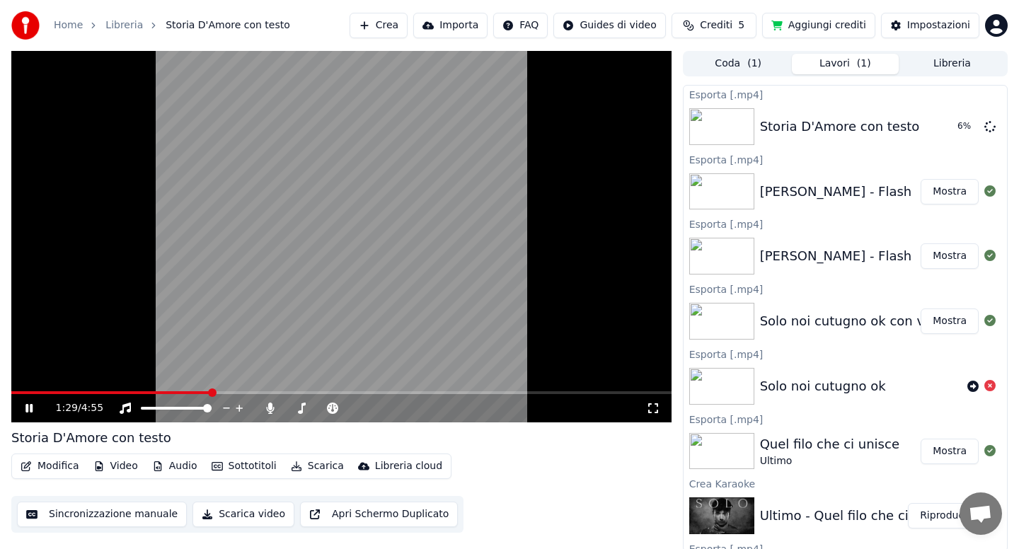
click at [29, 406] on icon at bounding box center [39, 408] width 33 height 11
click at [74, 28] on link "Home" at bounding box center [68, 25] width 29 height 14
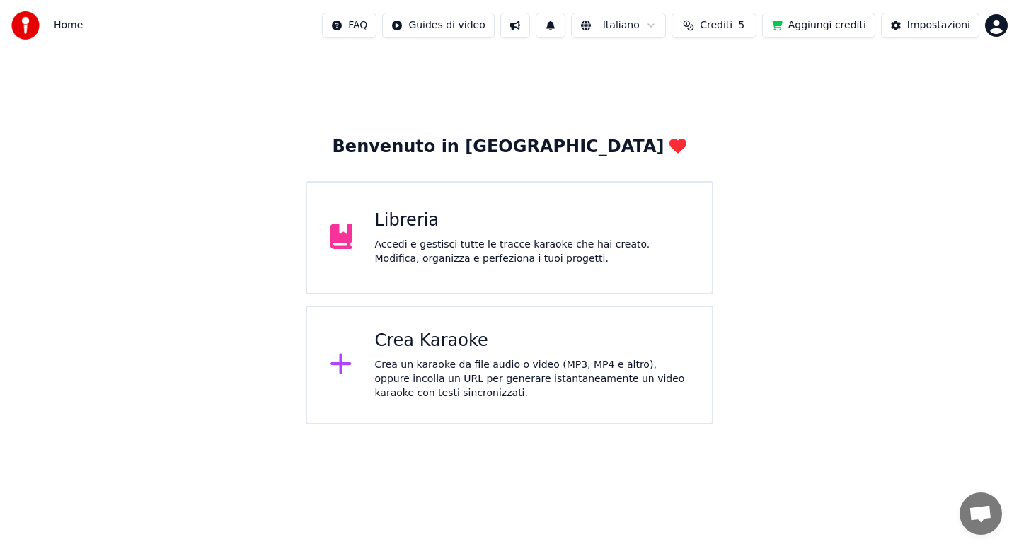
click at [415, 343] on div "Crea Karaoke" at bounding box center [532, 341] width 315 height 23
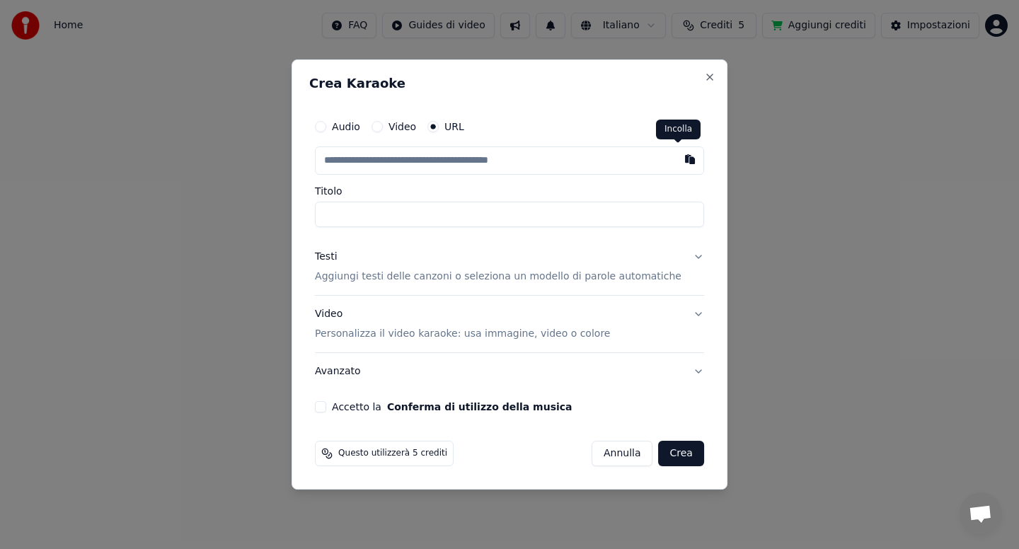
click at [676, 158] on button "button" at bounding box center [690, 159] width 28 height 25
type input "**********"
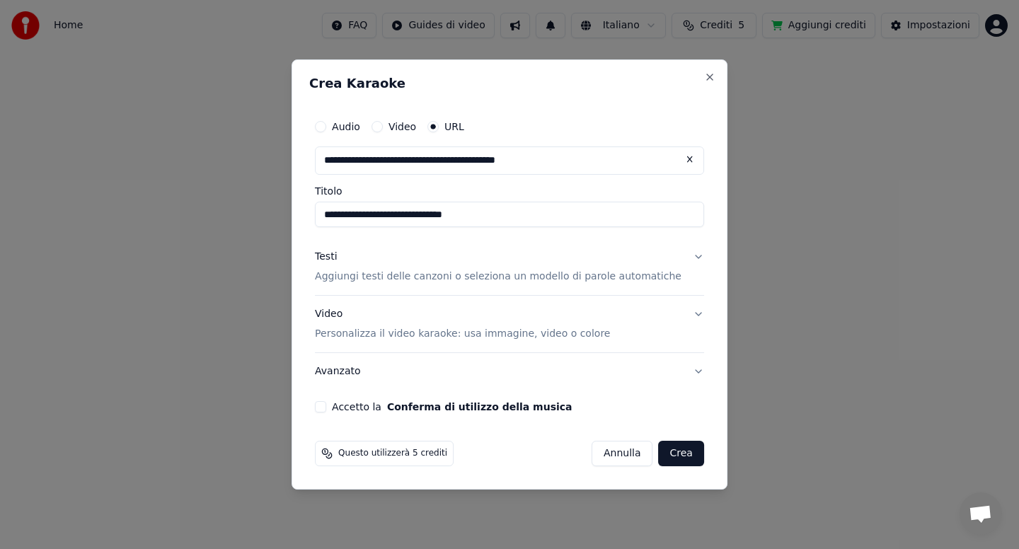
type input "**********"
click at [685, 258] on button "Testi Aggiungi testi delle canzoni o seleziona un modello di parole automatiche" at bounding box center [509, 267] width 389 height 57
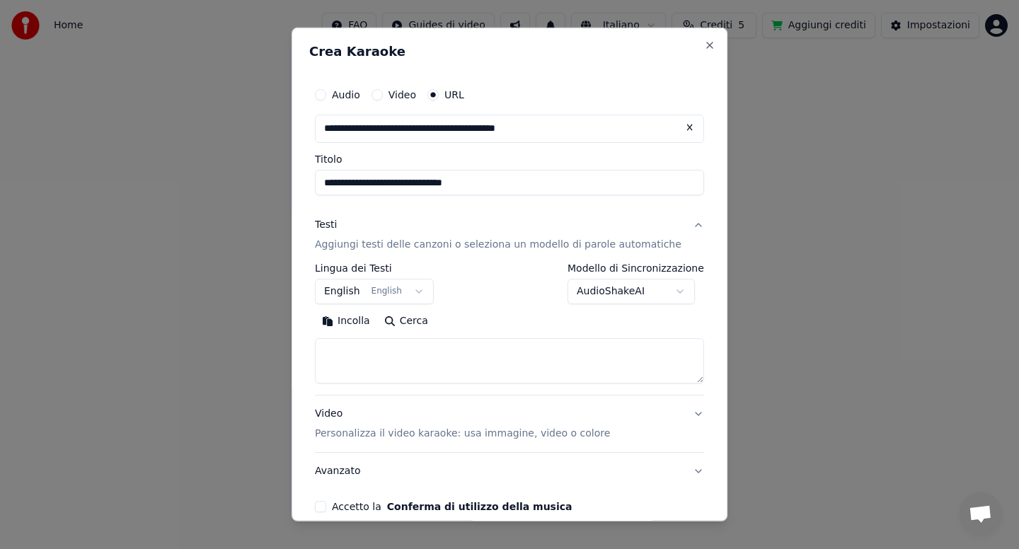
click at [367, 317] on button "Incolla" at bounding box center [346, 321] width 62 height 23
type textarea "**********"
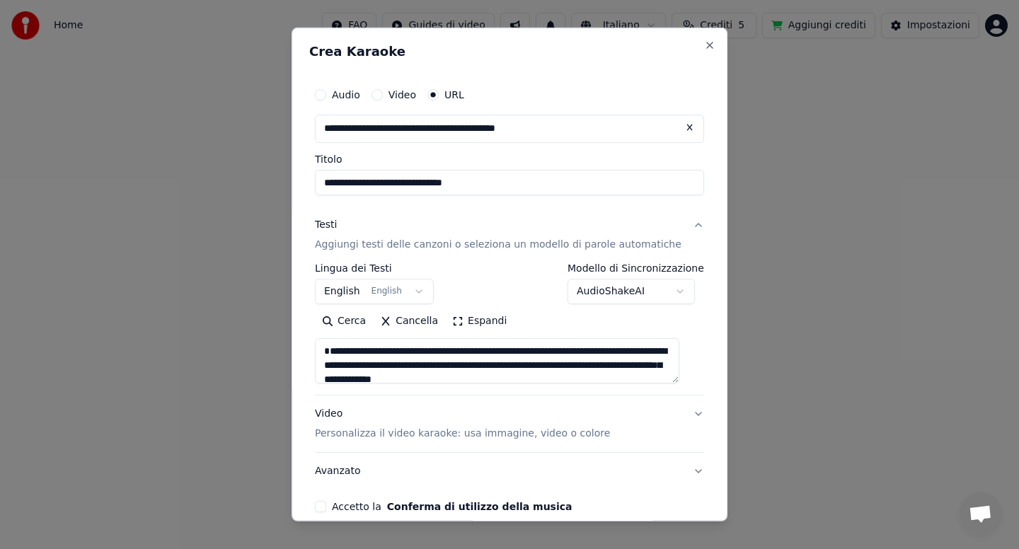
click at [326, 505] on button "Accetto la Conferma di utilizzo della musica" at bounding box center [320, 506] width 11 height 11
click at [614, 489] on button "Avanzato" at bounding box center [509, 471] width 389 height 37
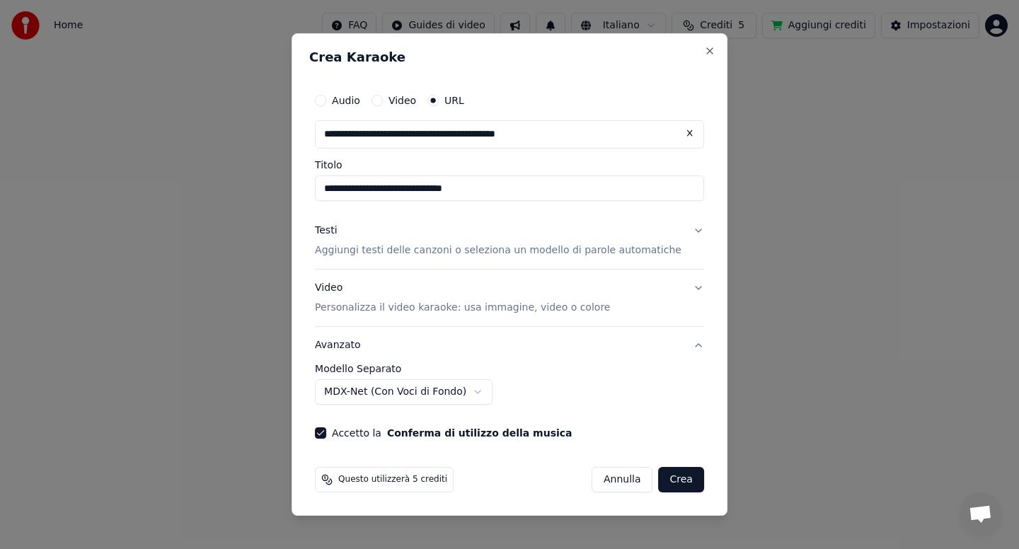
click at [659, 481] on button "Crea" at bounding box center [681, 479] width 45 height 25
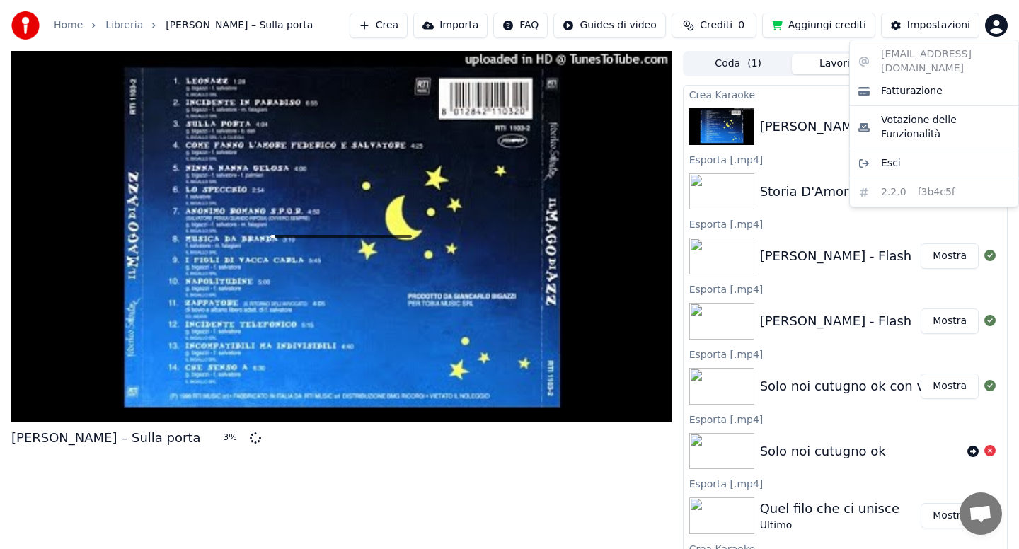
click at [998, 25] on html "Home Libreria [PERSON_NAME] ‎– Sulla porta Crea Importa FAQ Guides di video Cre…" at bounding box center [509, 274] width 1019 height 549
click at [629, 444] on html "Home Libreria [PERSON_NAME] ‎– Sulla porta Crea Importa FAQ Guides di video Cre…" at bounding box center [509, 274] width 1019 height 549
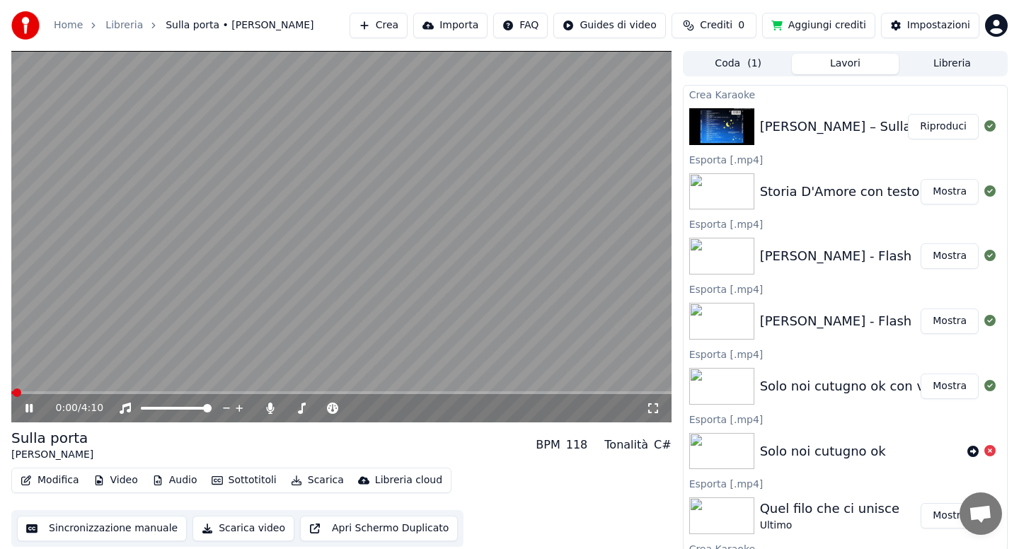
click at [316, 480] on button "Scarica" at bounding box center [317, 481] width 64 height 20
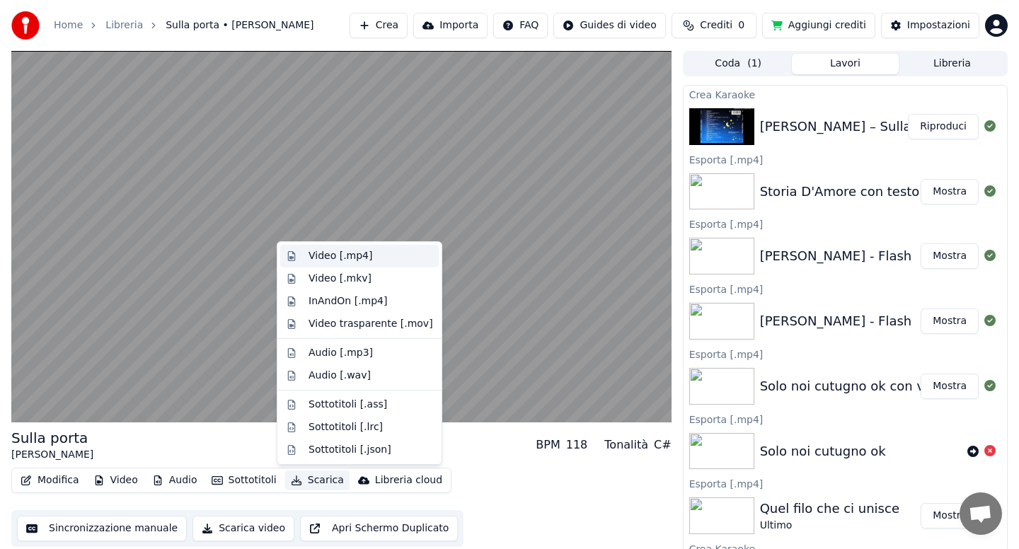
click at [325, 251] on div "Video [.mp4]" at bounding box center [341, 256] width 64 height 14
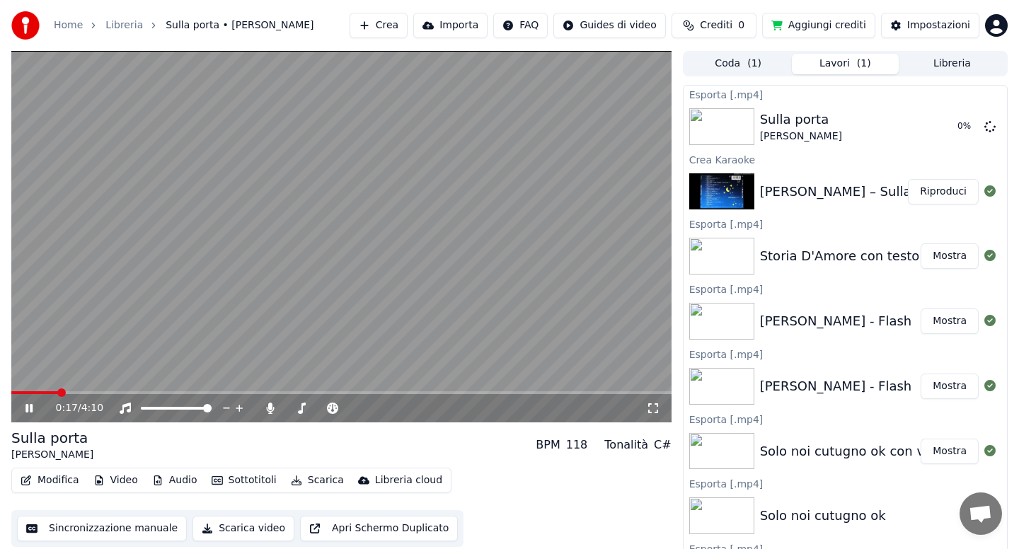
click at [28, 408] on icon at bounding box center [39, 408] width 33 height 11
